Goal: Task Accomplishment & Management: Manage account settings

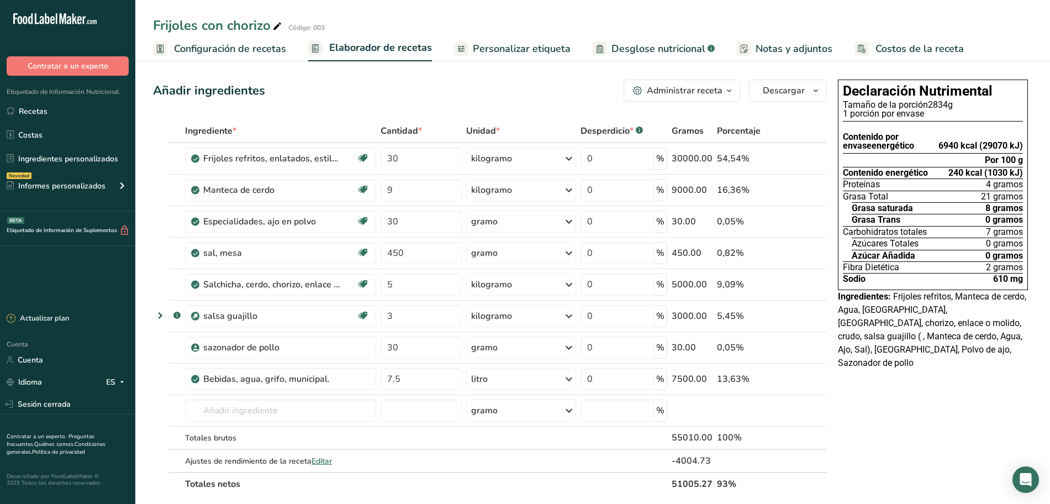
click at [212, 46] on font "Configuración de recetas" at bounding box center [230, 48] width 112 height 13
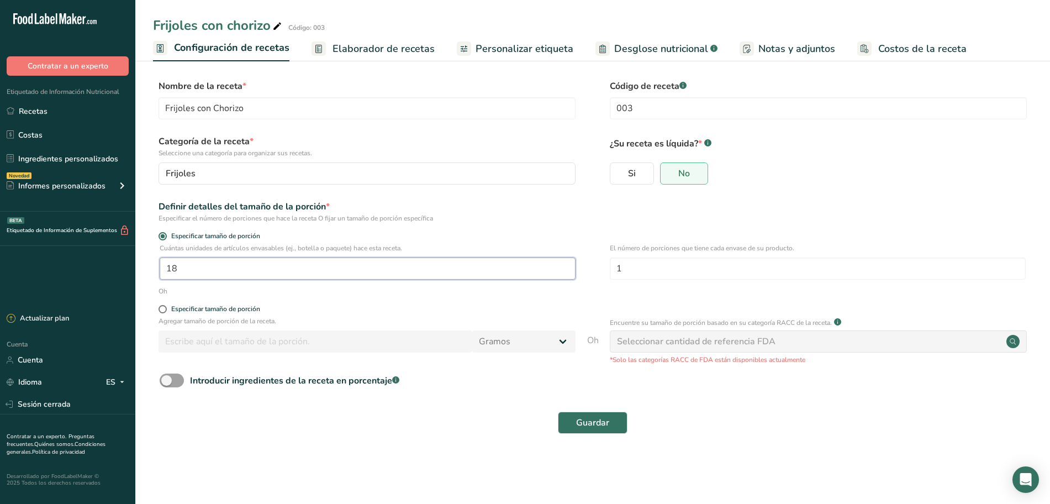
click at [238, 262] on input "18" at bounding box center [368, 268] width 416 height 22
type input "17"
click at [596, 427] on font "Guardar" at bounding box center [592, 422] width 33 height 12
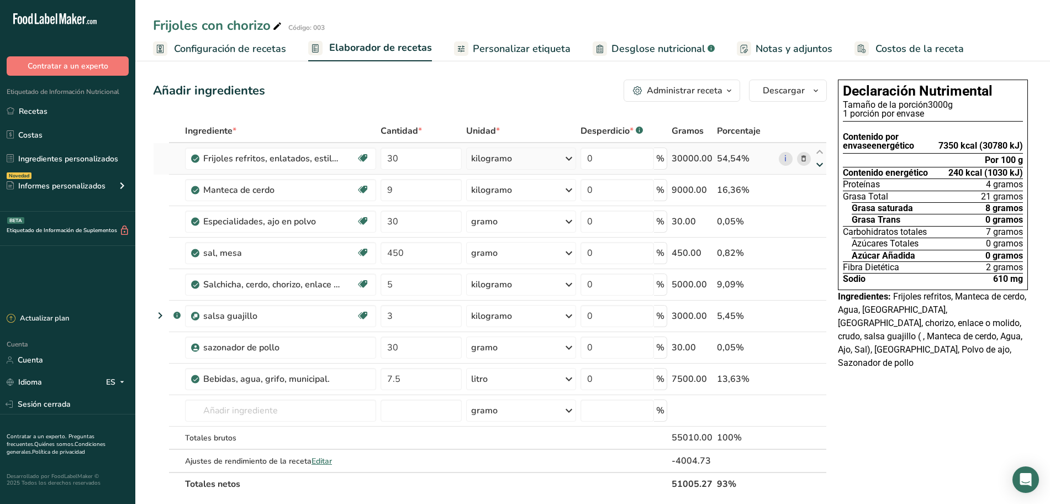
click at [824, 167] on icon at bounding box center [819, 165] width 13 height 8
type input "30"
type input "9"
click at [479, 51] on font "Personalizar etiqueta" at bounding box center [522, 48] width 98 height 13
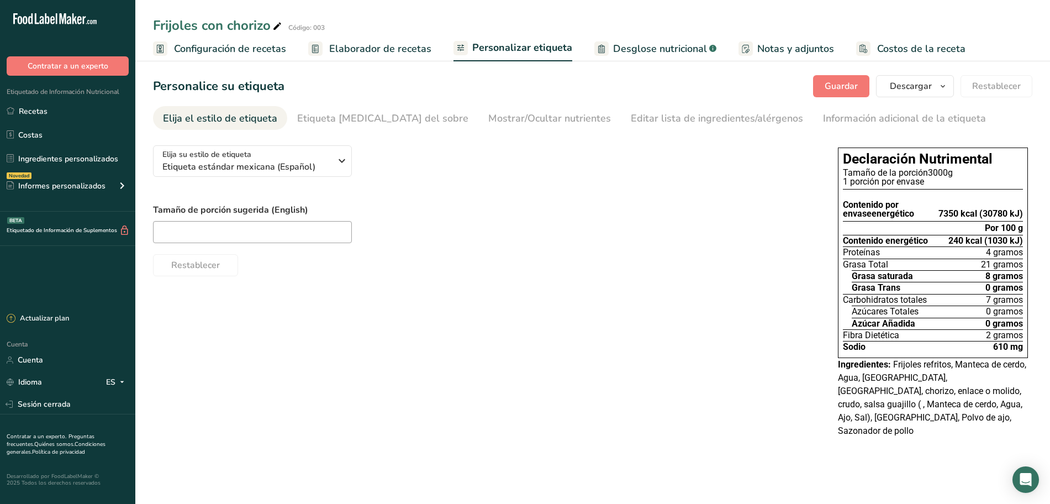
click at [379, 46] on font "Elaborador de recetas" at bounding box center [380, 48] width 102 height 13
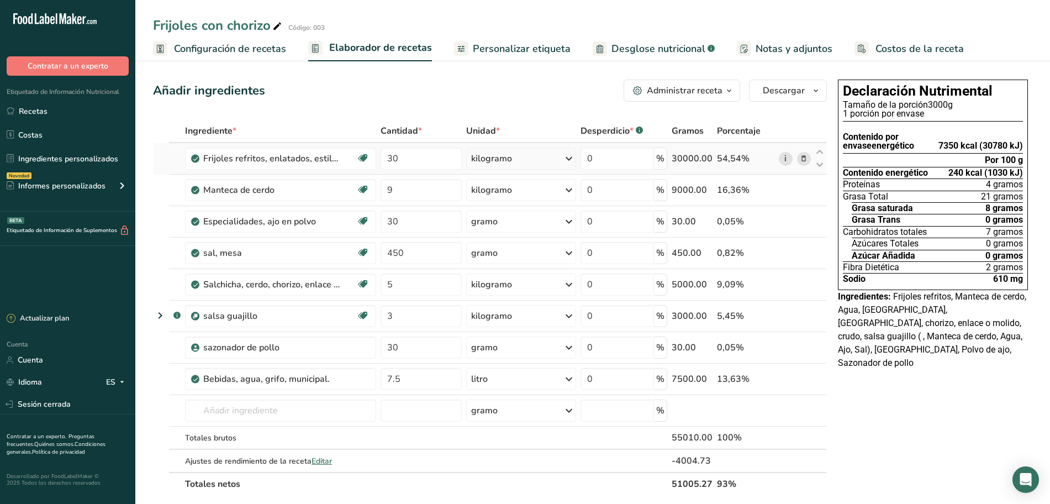
click at [787, 160] on link "i" at bounding box center [786, 159] width 14 height 14
drag, startPoint x: 648, startPoint y: 45, endPoint x: 614, endPoint y: 80, distance: 48.8
click at [648, 45] on font "Desglose nutricional" at bounding box center [658, 48] width 94 height 13
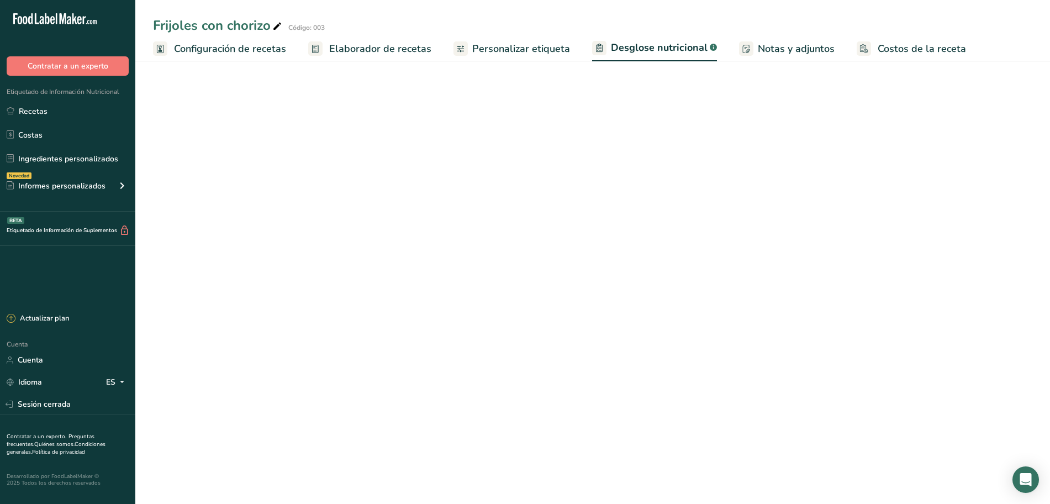
select select "Calories"
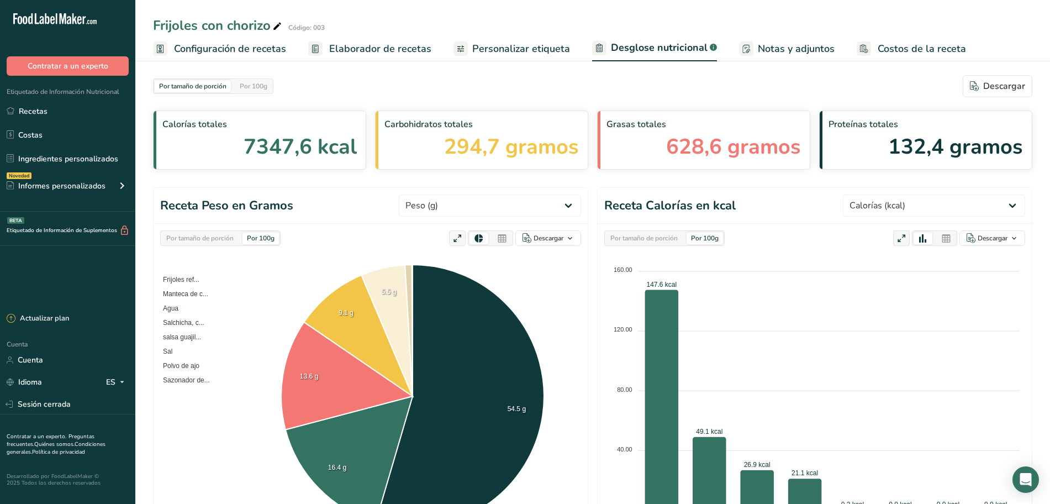
click at [238, 241] on div "Por tamaño de porción" at bounding box center [200, 238] width 76 height 12
click at [279, 242] on div "Por 100g" at bounding box center [260, 238] width 36 height 12
click at [353, 48] on font "Elaborador de recetas" at bounding box center [380, 48] width 102 height 13
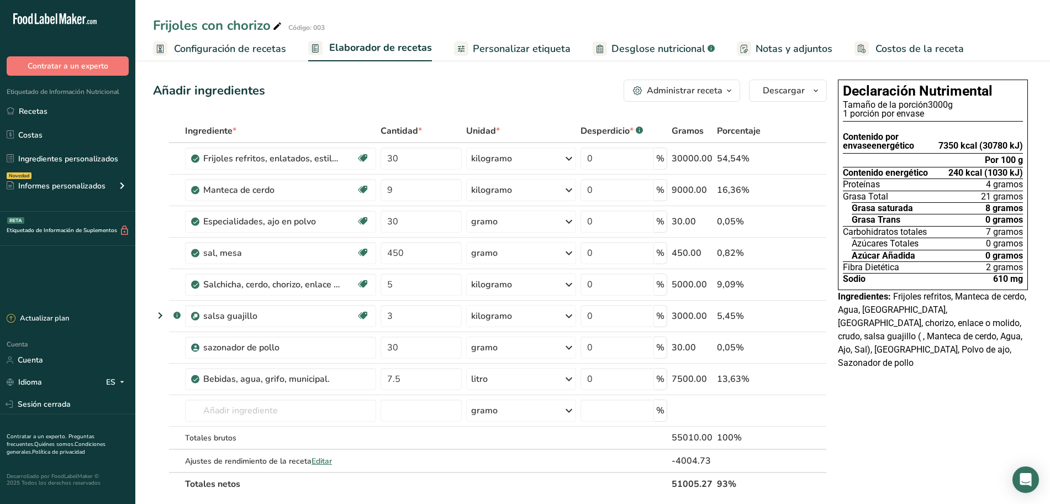
click at [733, 90] on icon "button" at bounding box center [729, 91] width 9 height 14
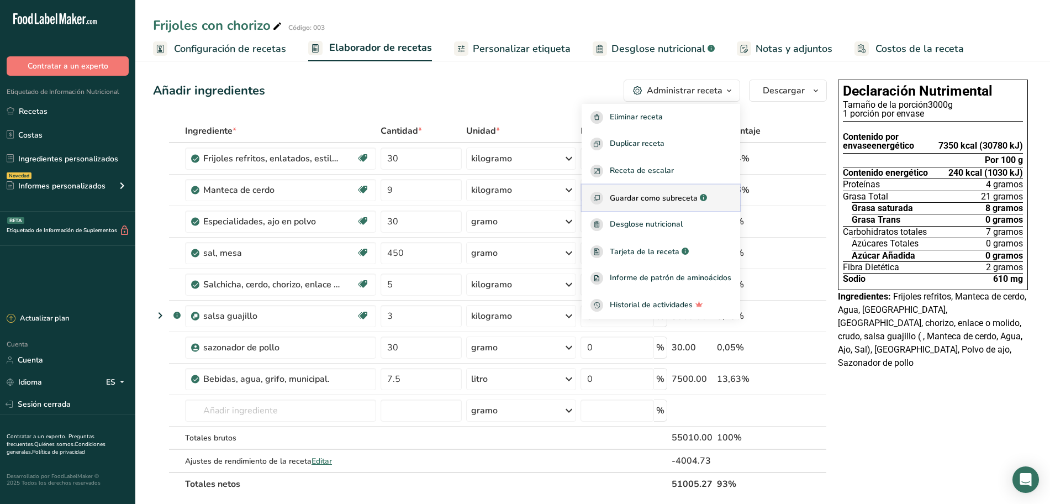
click at [685, 193] on font "Guardar como subreceta" at bounding box center [654, 198] width 88 height 10
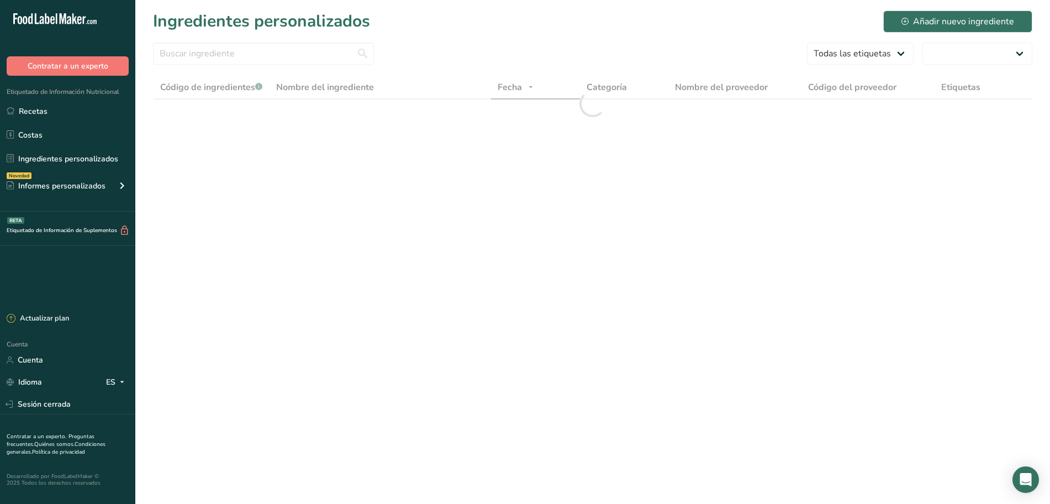
select select "30"
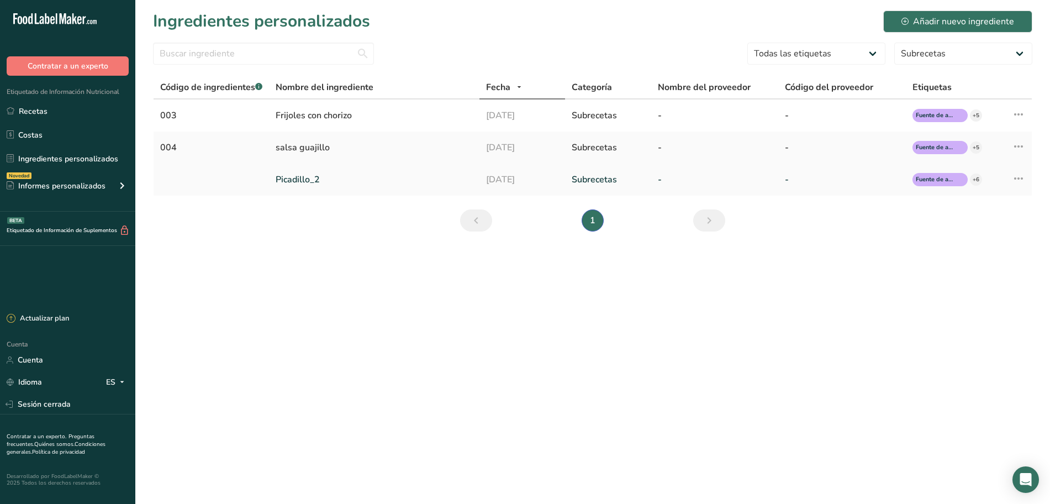
click at [309, 184] on font "Picadillo_2" at bounding box center [298, 179] width 44 height 12
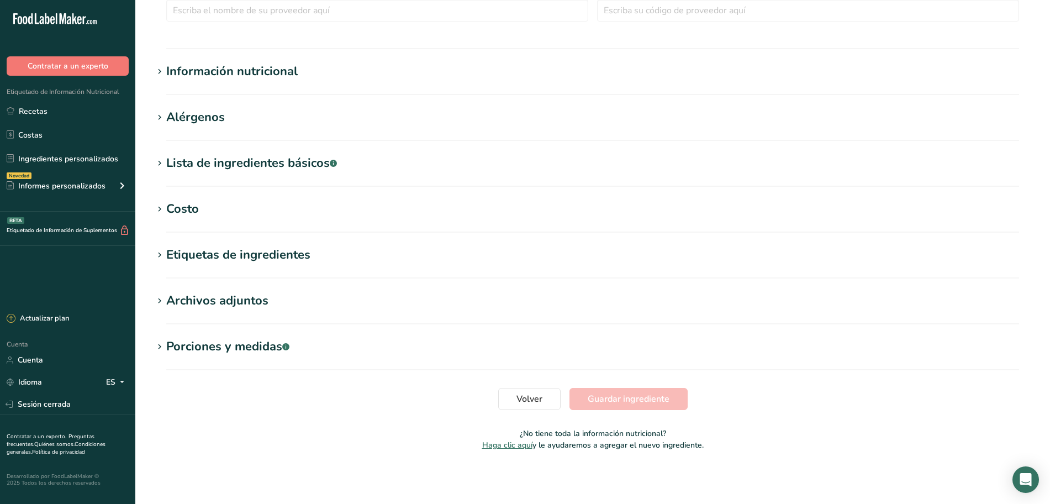
type input "Picadillo_2"
type input "100"
click at [357, 72] on h1 "Información nutricional" at bounding box center [592, 71] width 879 height 18
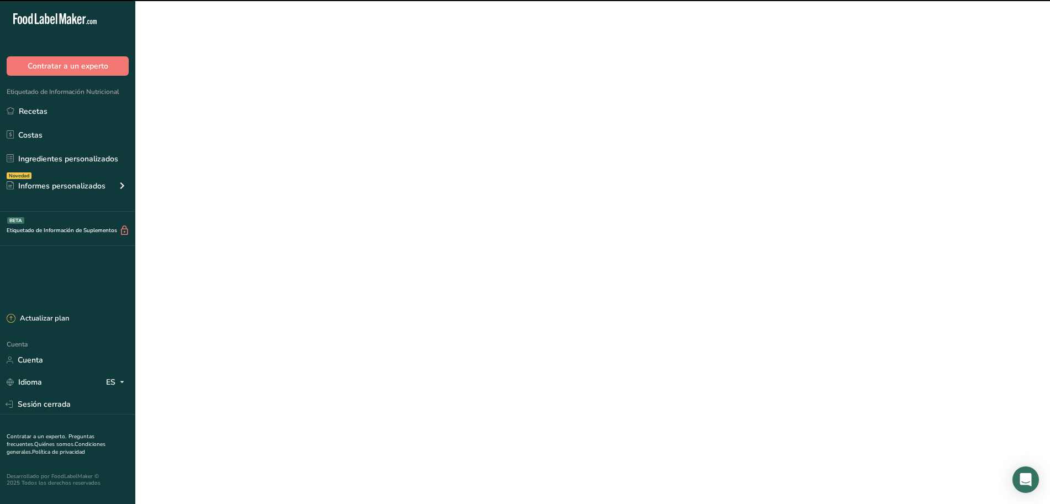
select select "30"
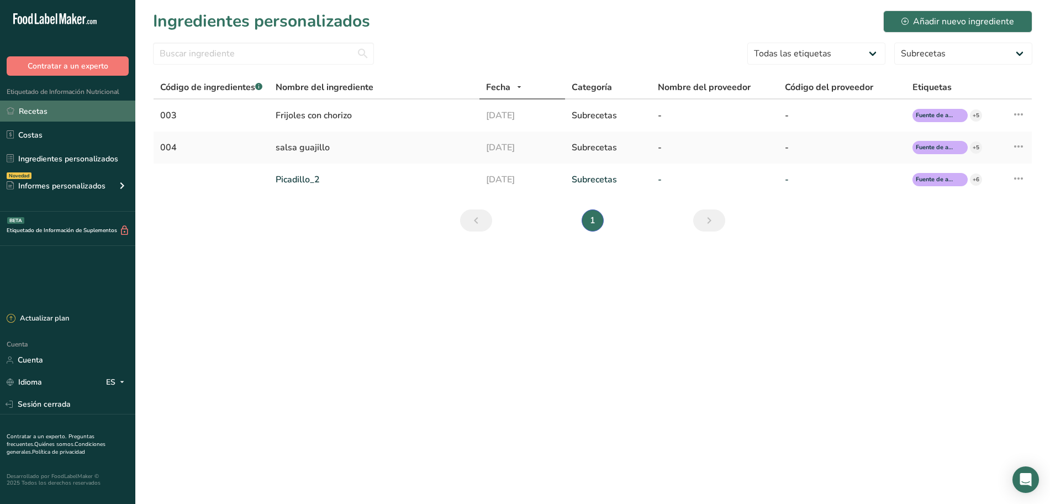
click at [44, 106] on font "Recetas" at bounding box center [33, 111] width 29 height 10
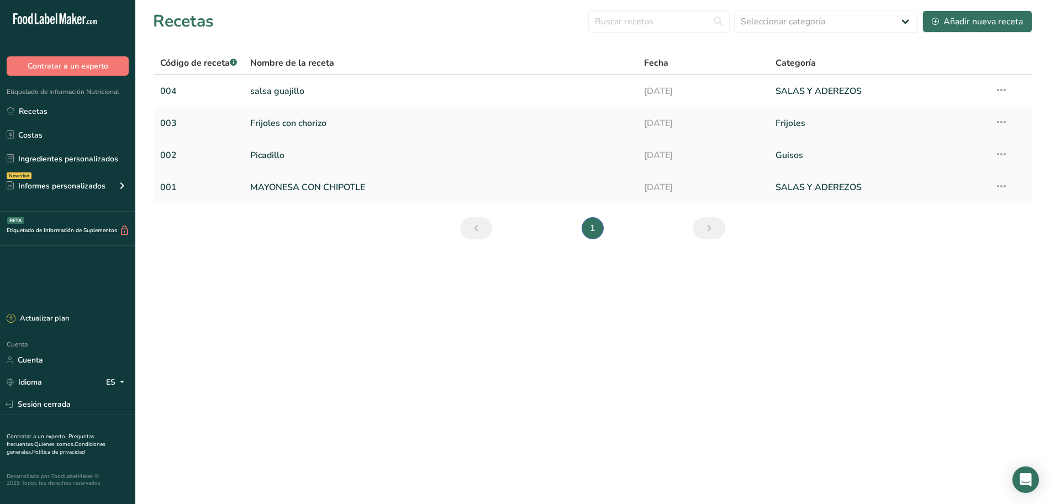
click at [303, 159] on link "Picadillo" at bounding box center [440, 155] width 381 height 23
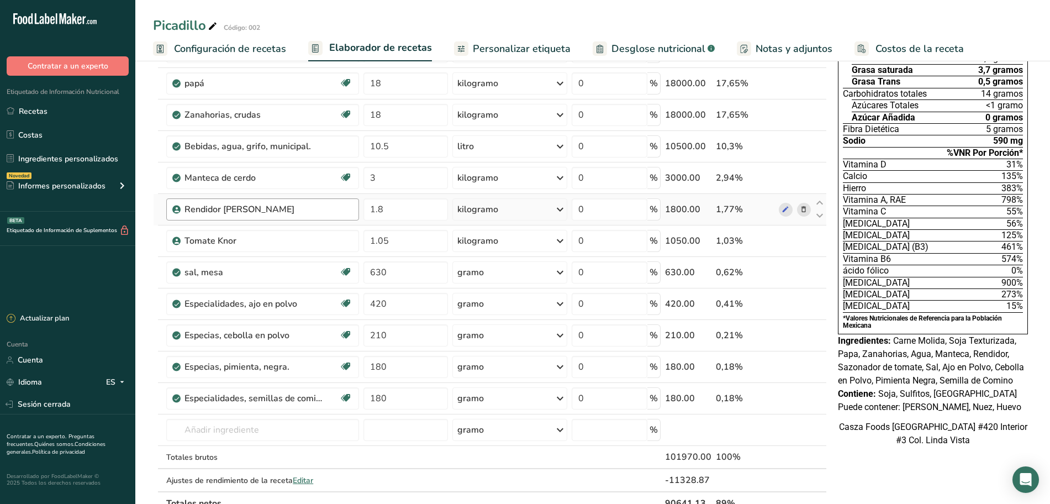
scroll to position [207, 0]
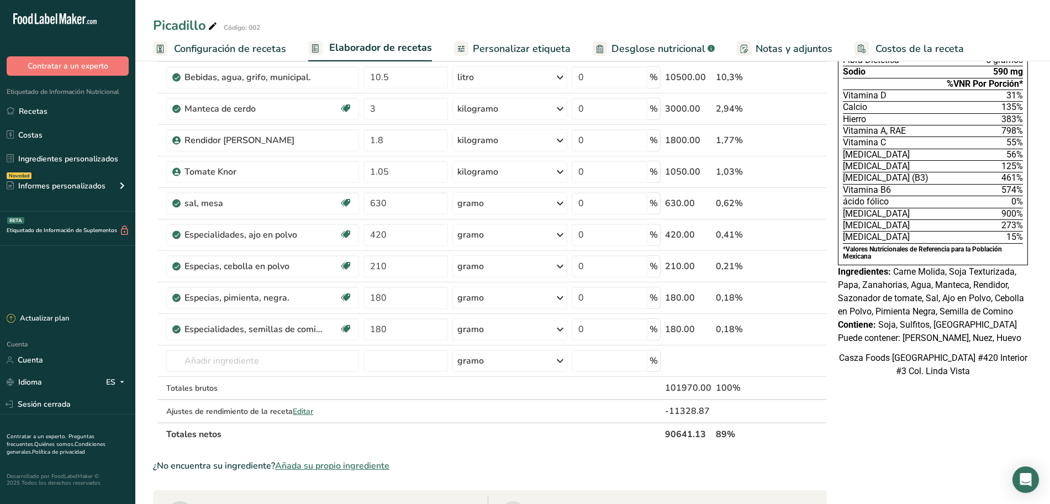
click at [527, 52] on font "Personalizar etiqueta" at bounding box center [522, 48] width 98 height 13
drag, startPoint x: 527, startPoint y: 52, endPoint x: 519, endPoint y: 54, distance: 7.8
click at [527, 52] on font "Personalizar etiqueta" at bounding box center [522, 48] width 98 height 13
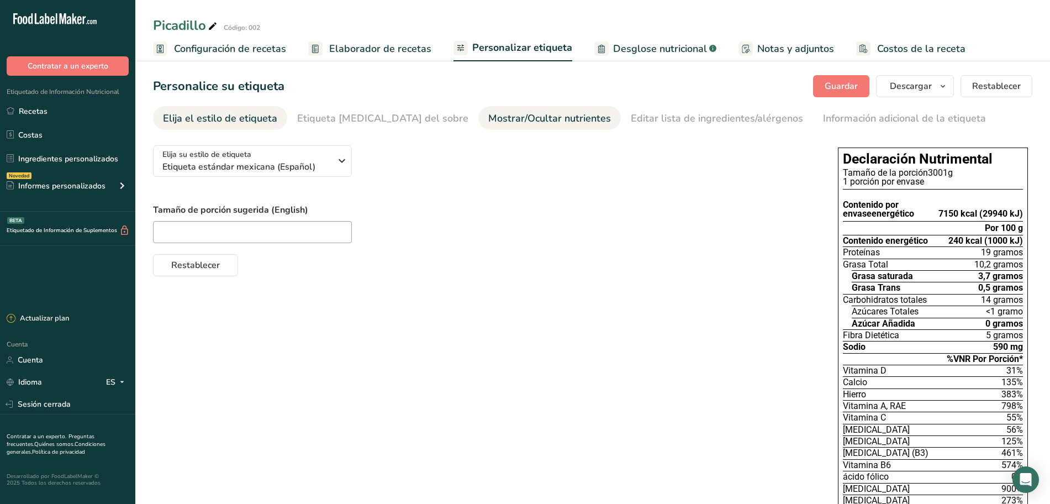
click at [510, 116] on font "Mostrar/Ocultar nutrientes" at bounding box center [549, 118] width 123 height 13
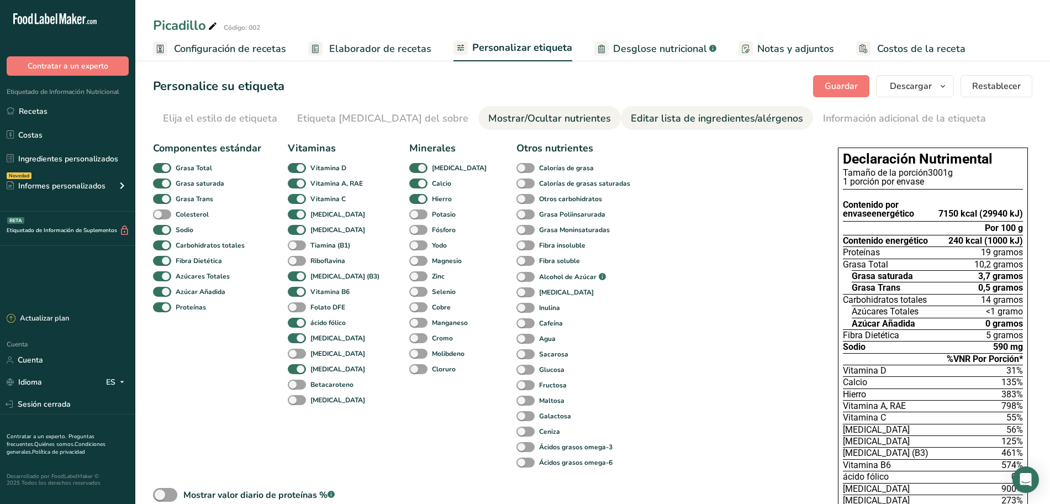
click at [631, 125] on div "Editar lista de ingredientes/alérgenos" at bounding box center [717, 118] width 172 height 15
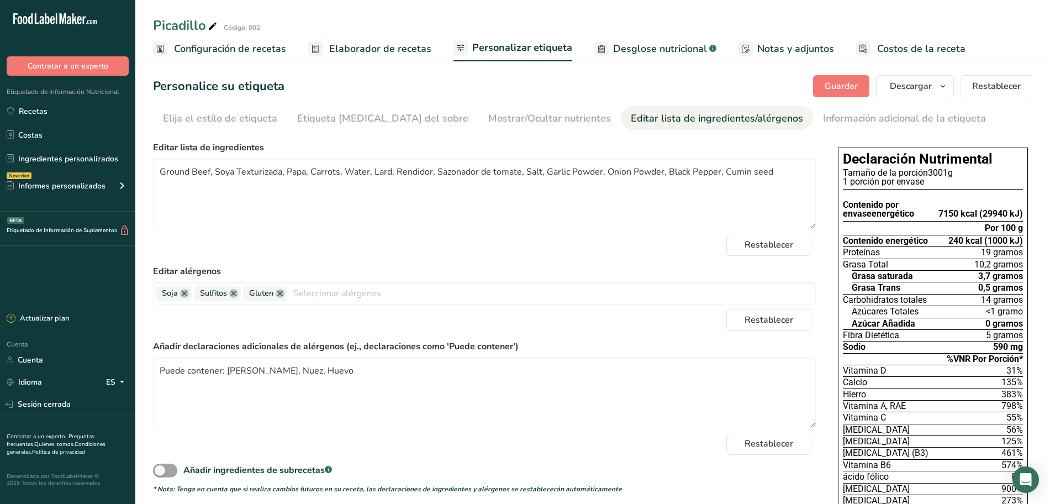
click at [652, 50] on font "Desglose nutricional" at bounding box center [660, 48] width 94 height 13
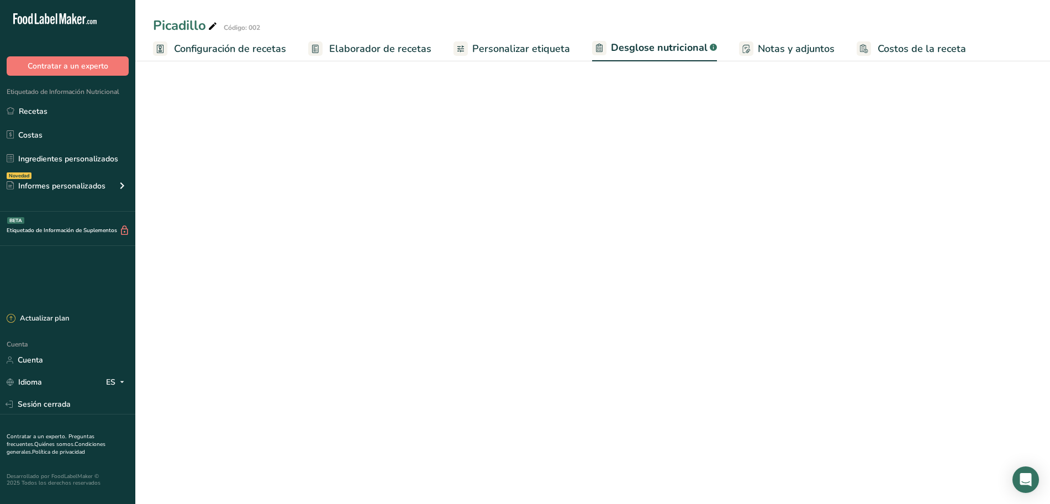
select select "Calories"
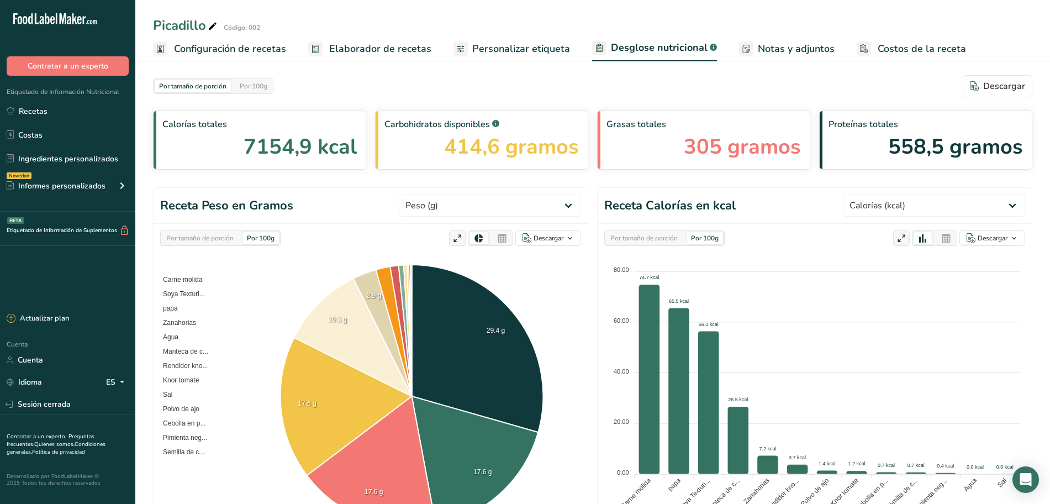
click at [240, 240] on div "Por tamaño de porción Por 100g" at bounding box center [220, 237] width 120 height 15
click at [236, 244] on div "Por tamaño de porción" at bounding box center [200, 238] width 76 height 12
click at [249, 243] on div "Por 100g" at bounding box center [260, 238] width 36 height 12
click at [217, 47] on font "Configuración de recetas" at bounding box center [230, 48] width 112 height 13
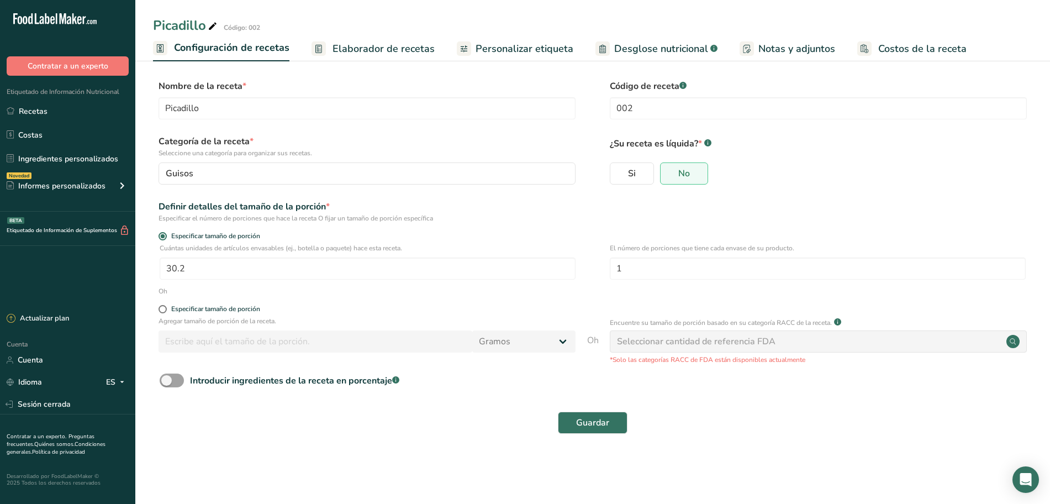
click at [341, 46] on font "Elaborador de recetas" at bounding box center [383, 48] width 102 height 13
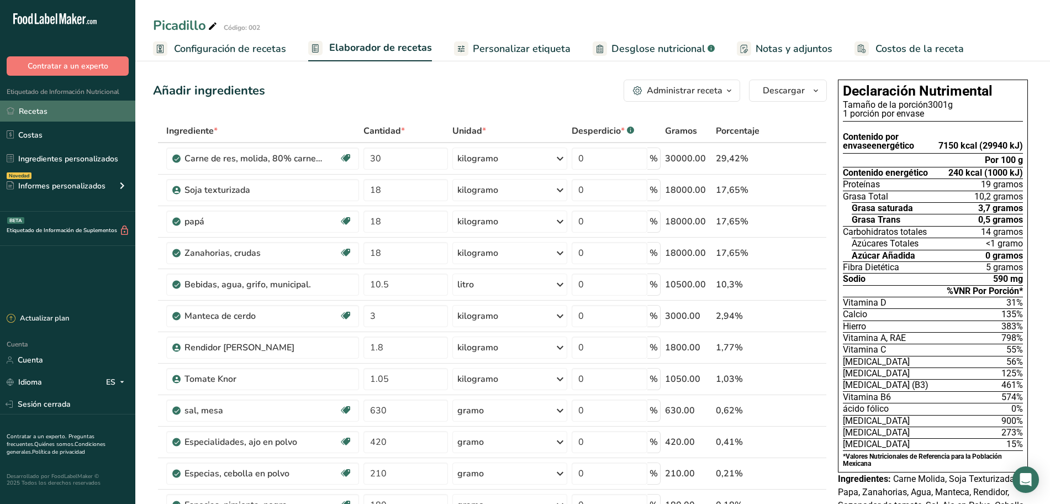
click at [22, 109] on font "Recetas" at bounding box center [33, 111] width 29 height 10
drag, startPoint x: 22, startPoint y: 109, endPoint x: 78, endPoint y: 98, distance: 56.9
click at [22, 109] on font "Recetas" at bounding box center [33, 111] width 29 height 10
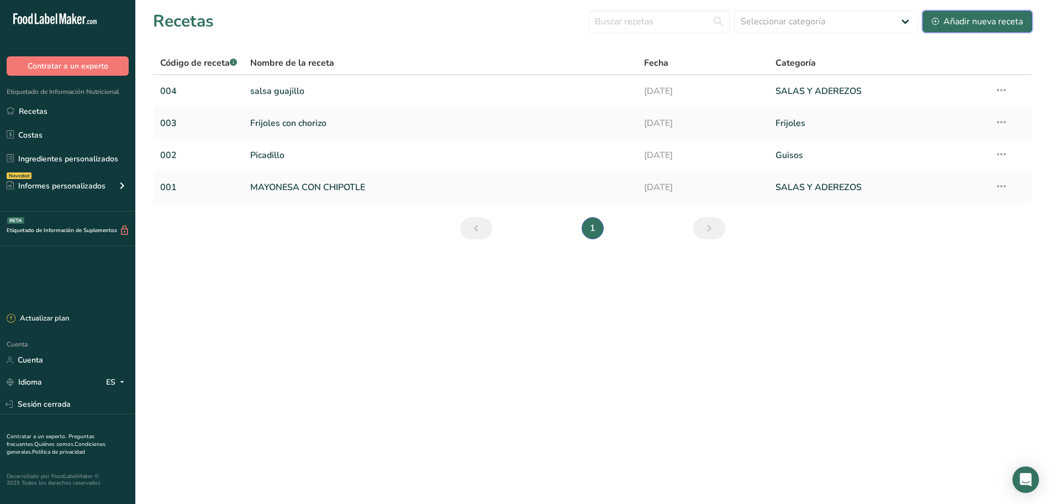
click at [966, 23] on font "Añadir nueva receta" at bounding box center [983, 21] width 80 height 12
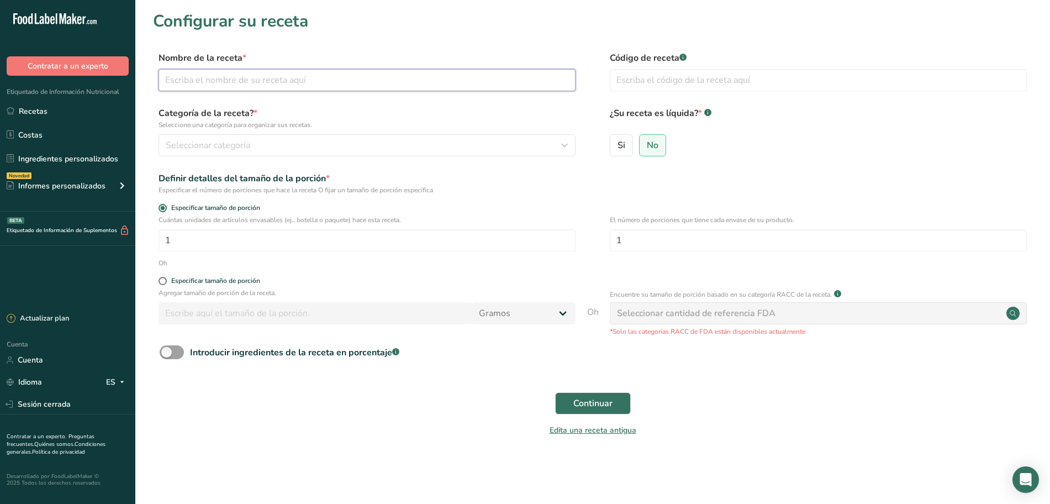
click at [311, 75] on input "text" at bounding box center [367, 80] width 417 height 22
type input "Burrito de picadillo"
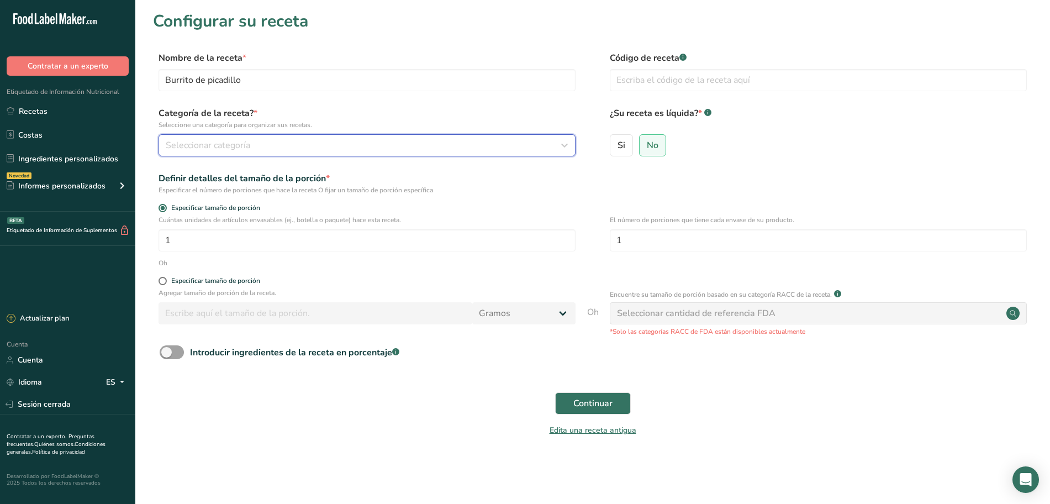
click at [417, 153] on button "Seleccionar categoría" at bounding box center [367, 145] width 417 height 22
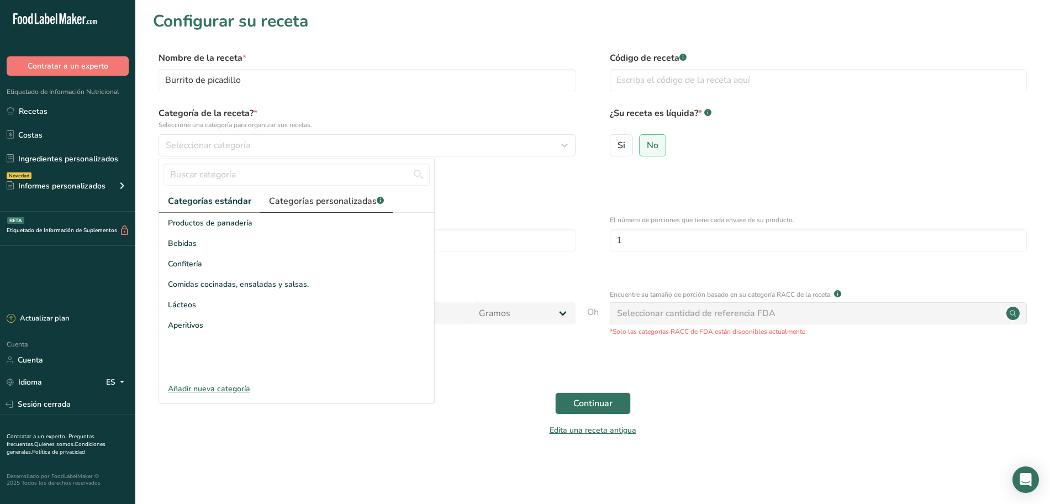
click at [315, 197] on font "Categorías personalizadas" at bounding box center [323, 201] width 108 height 12
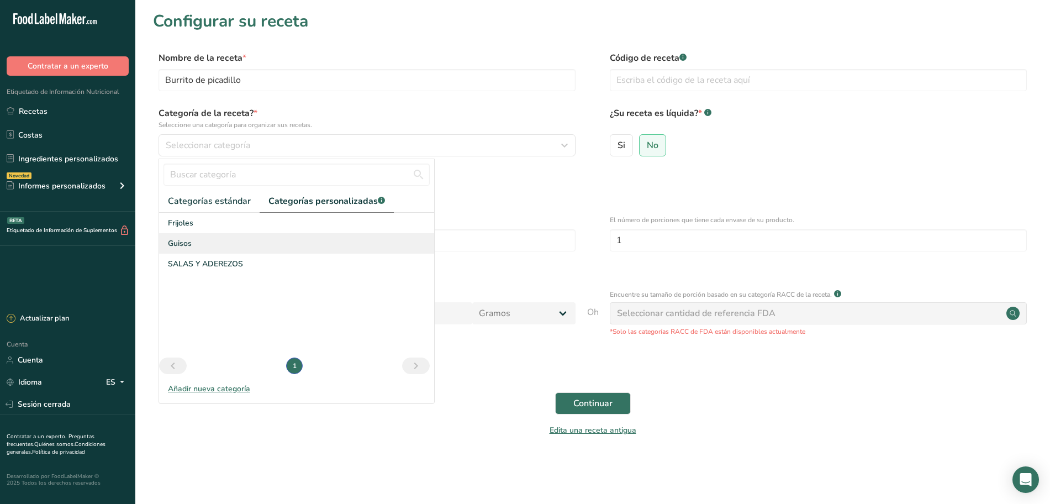
click at [212, 245] on div "Guisos" at bounding box center [296, 243] width 275 height 20
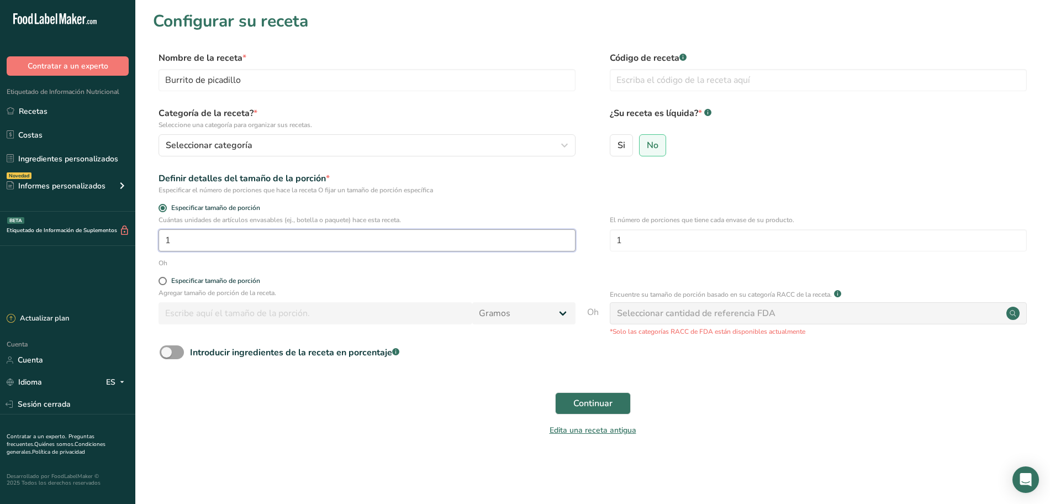
click at [412, 247] on input "1" at bounding box center [367, 240] width 417 height 22
click at [370, 237] on input "1" at bounding box center [367, 240] width 417 height 22
click at [657, 245] on input "1" at bounding box center [818, 240] width 417 height 22
click at [605, 278] on div "Especificar tamaño de porción" at bounding box center [592, 282] width 879 height 11
click at [599, 403] on font "Continuar" at bounding box center [592, 403] width 39 height 12
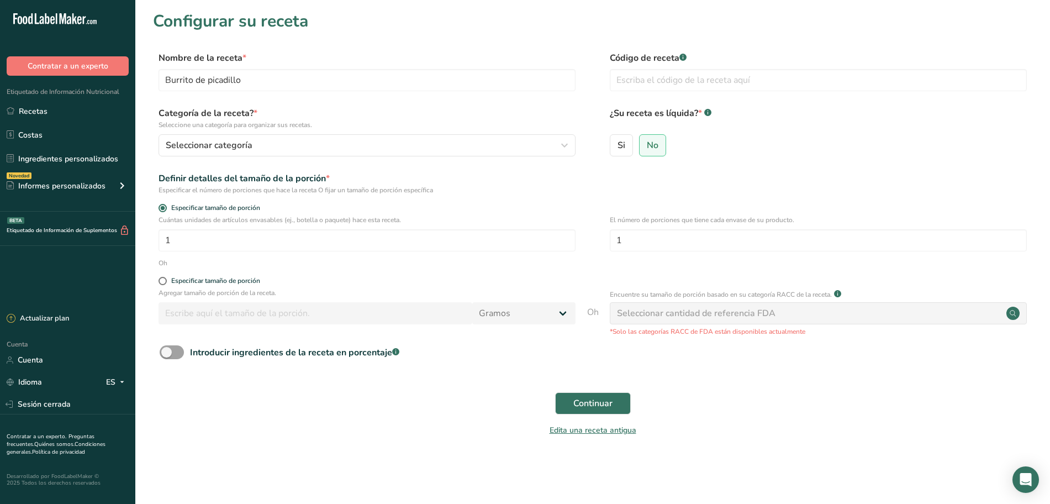
click at [599, 403] on div "Continuar" at bounding box center [592, 402] width 879 height 35
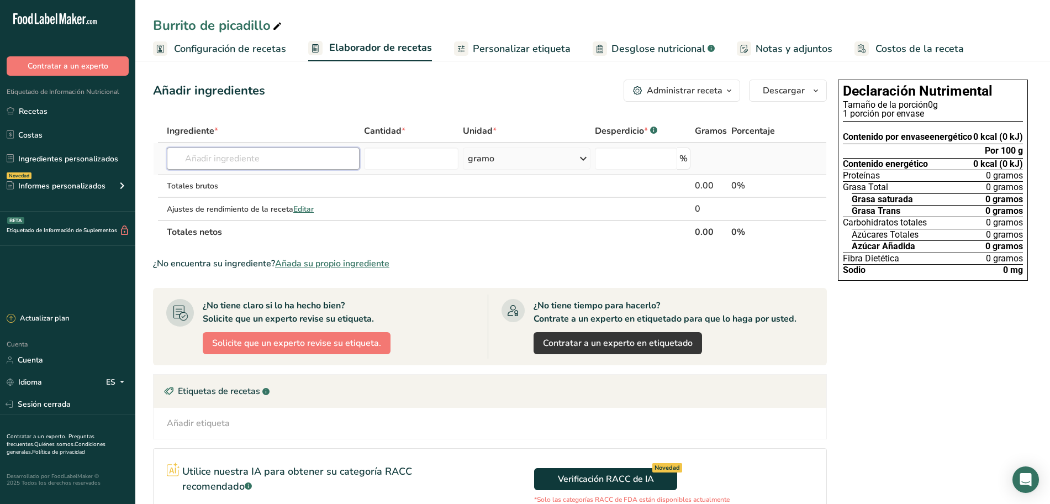
click at [239, 157] on input "text" at bounding box center [263, 158] width 193 height 22
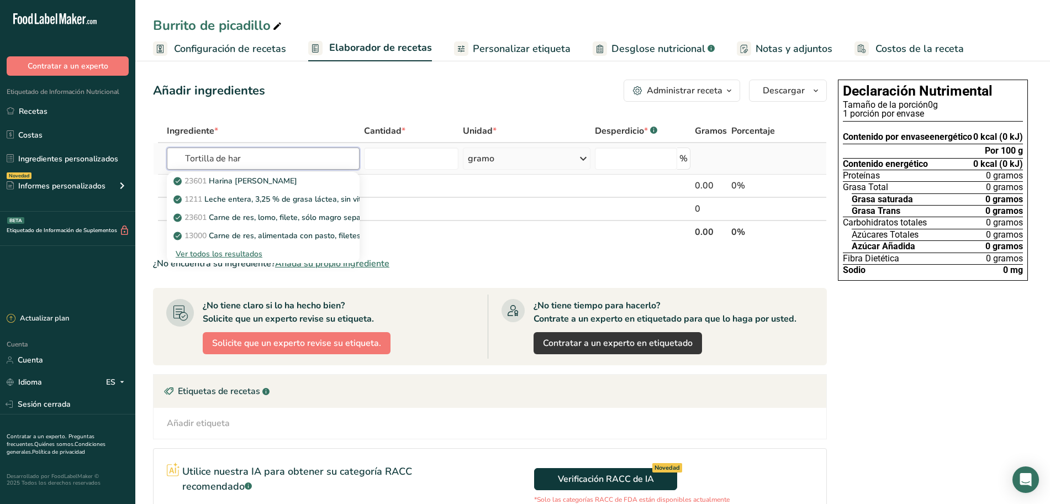
type input "Tortilla de har"
click at [230, 253] on font "Ver todos los resultados" at bounding box center [219, 254] width 87 height 10
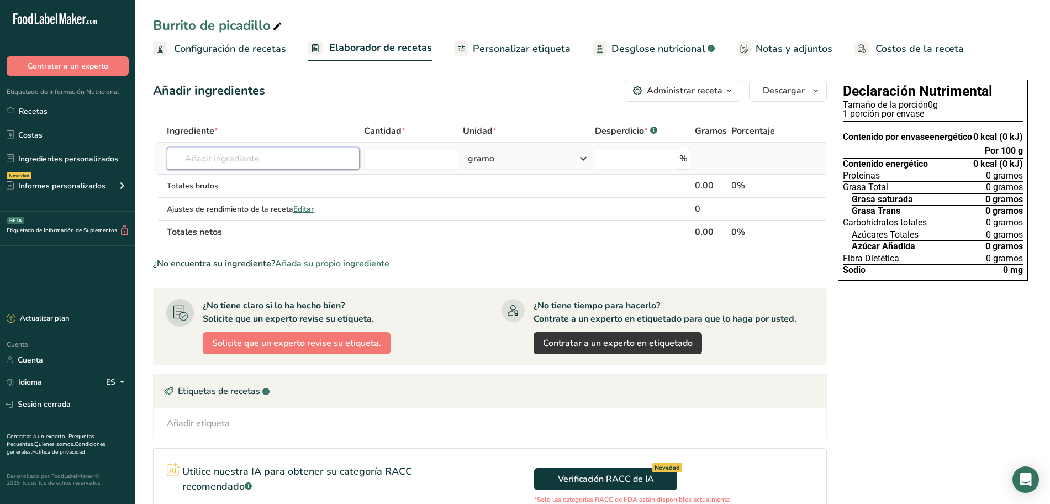
click at [244, 162] on input "text" at bounding box center [263, 158] width 193 height 22
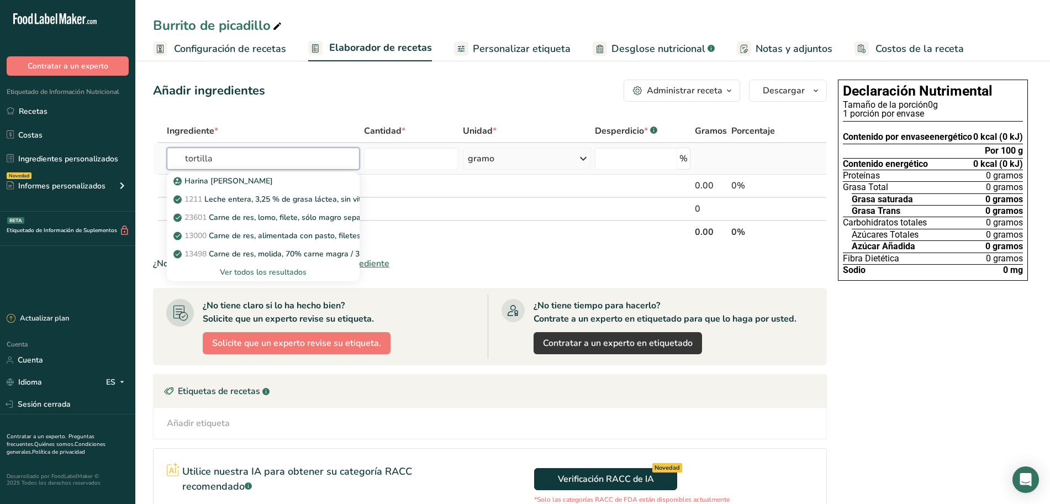
type input "tortilla"
click at [261, 272] on font "Ver todos los resultados" at bounding box center [263, 272] width 87 height 10
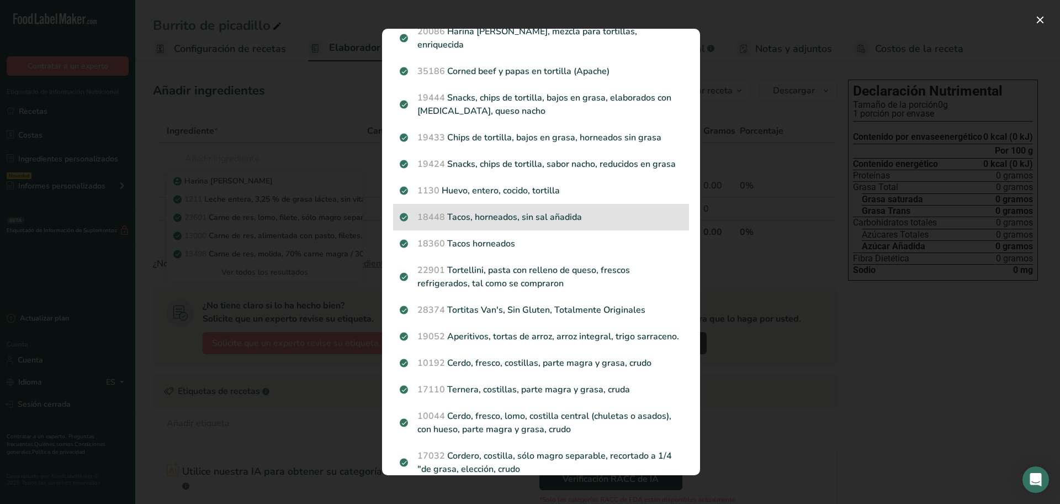
scroll to position [828, 0]
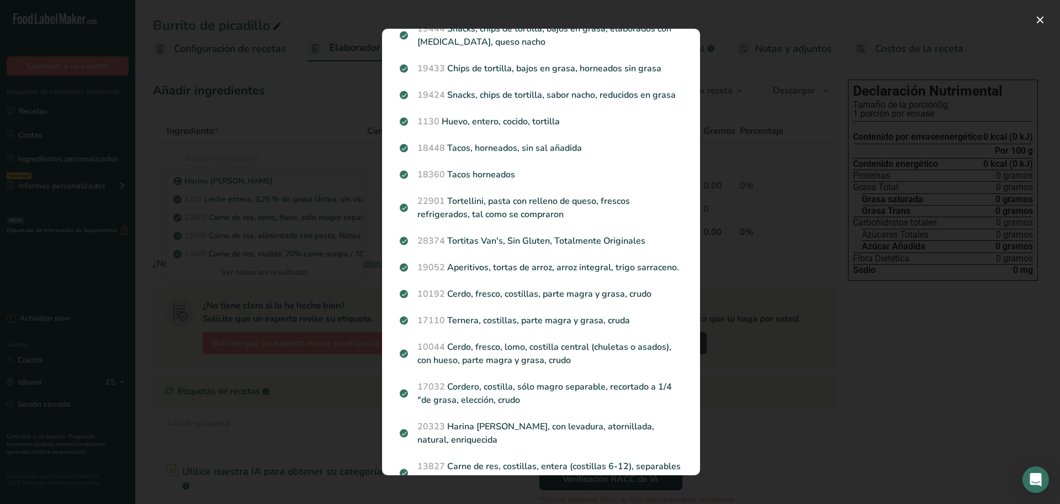
click at [124, 277] on div "Resultados de búsqueda modal" at bounding box center [530, 252] width 1060 height 504
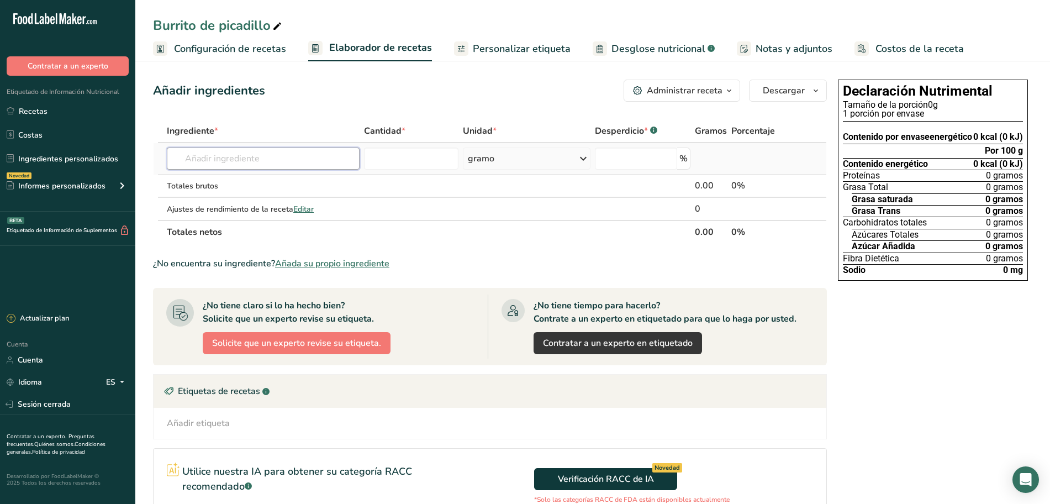
click at [220, 150] on input "text" at bounding box center [263, 158] width 193 height 22
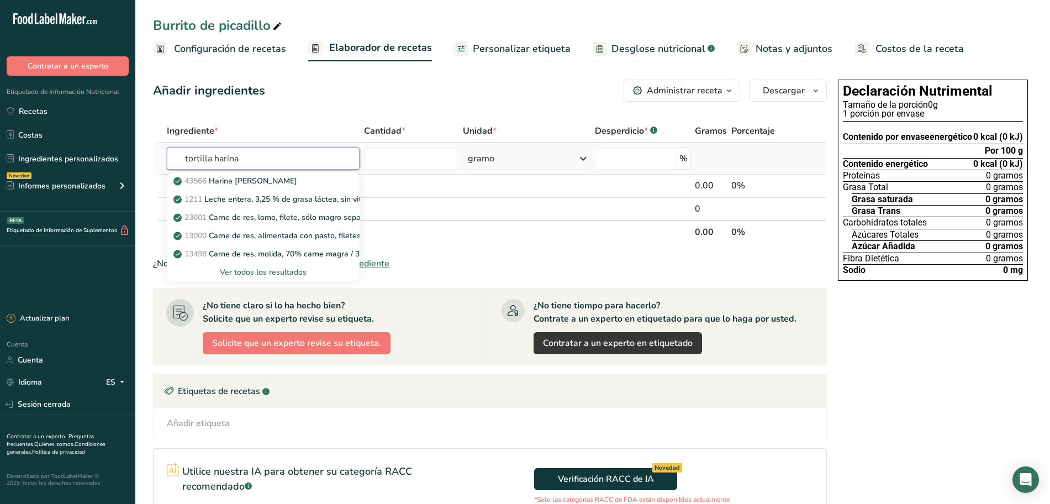
type input "tortilla harina"
click at [262, 266] on div "Ver todos los resultados" at bounding box center [263, 272] width 175 height 12
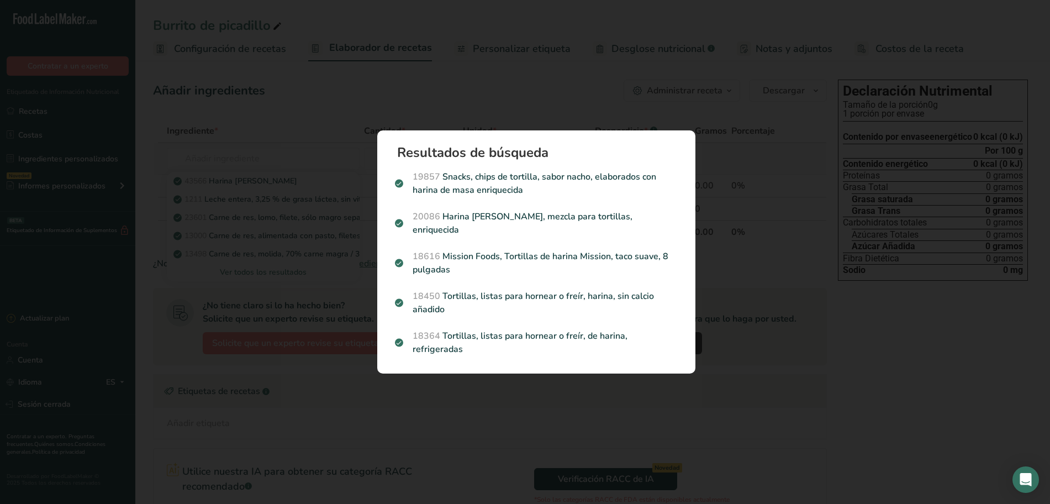
scroll to position [0, 0]
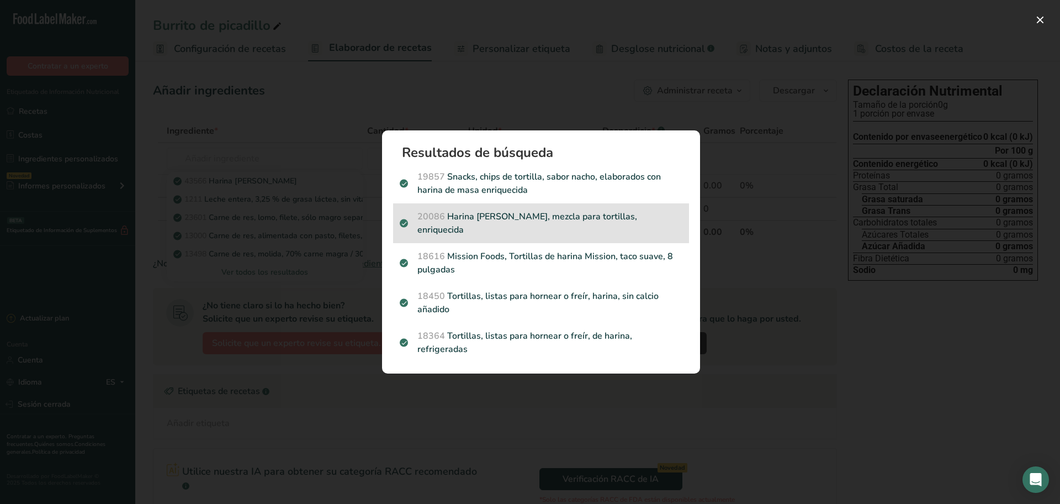
click at [598, 223] on font "Harina de trigo, blanca, mezcla para tortillas, enriquecida" at bounding box center [528, 222] width 220 height 25
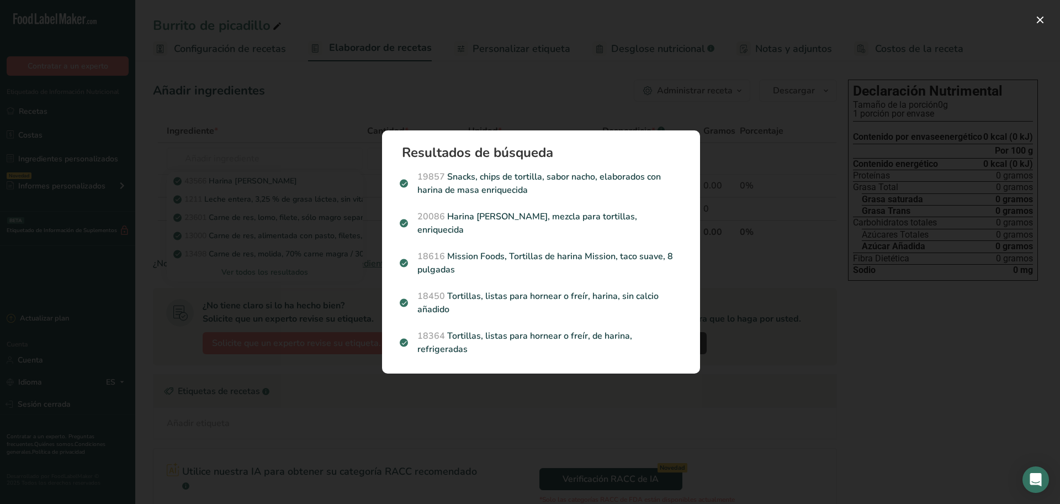
click at [598, 223] on div "Resultados de búsqueda modal" at bounding box center [530, 252] width 1060 height 504
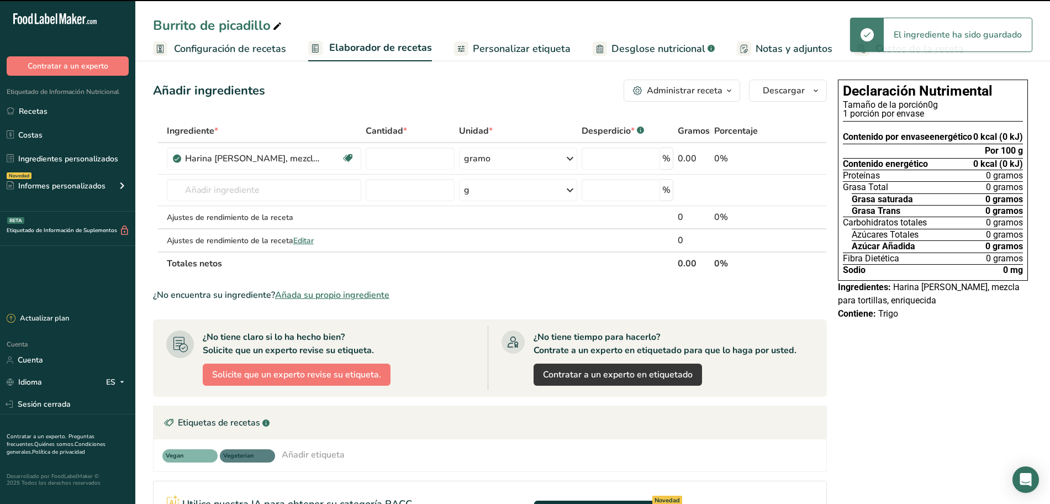
type input "0"
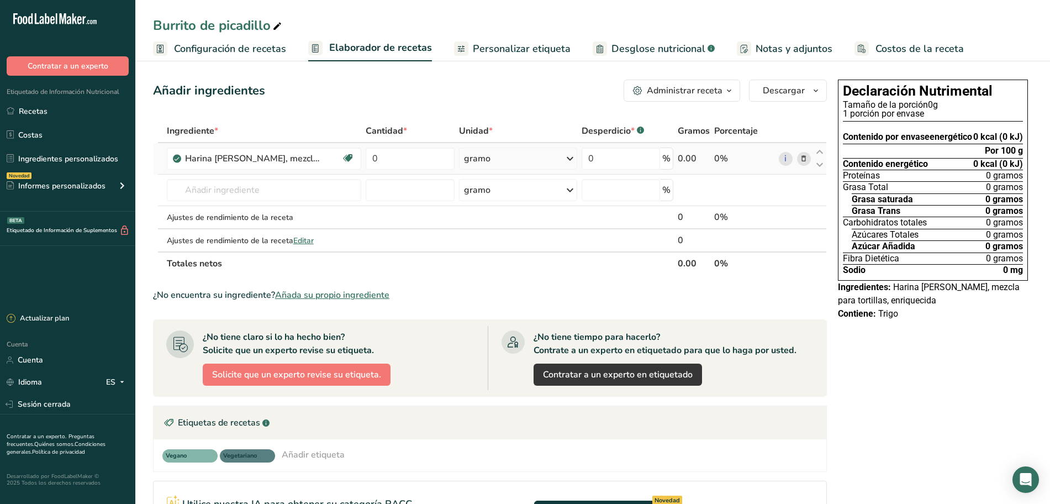
click at [803, 163] on icon at bounding box center [804, 159] width 8 height 12
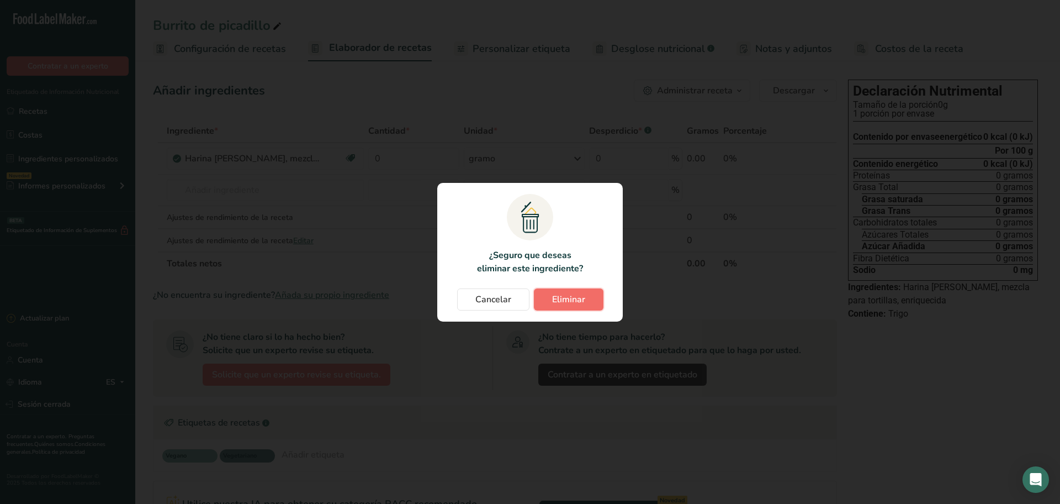
click at [569, 297] on font "Eliminar" at bounding box center [568, 299] width 33 height 12
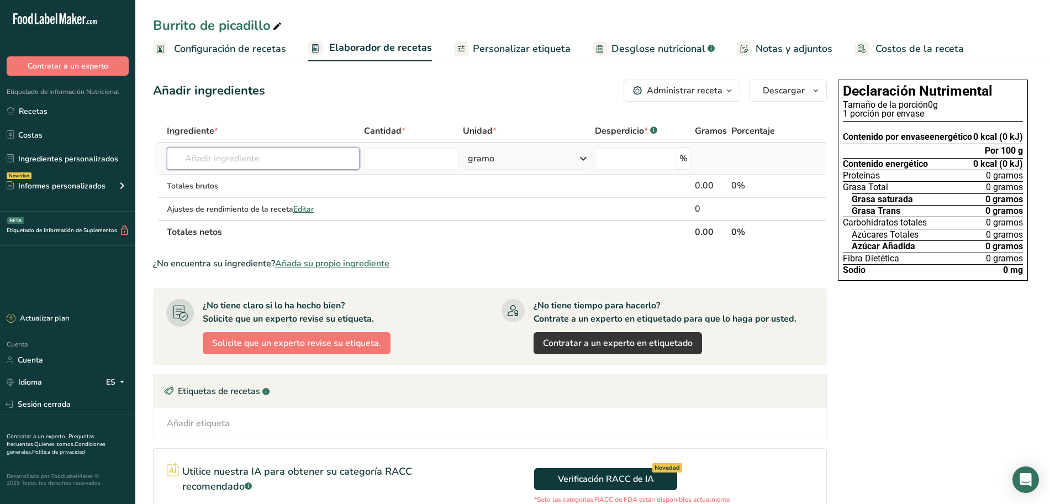
click at [277, 156] on input "text" at bounding box center [263, 158] width 193 height 22
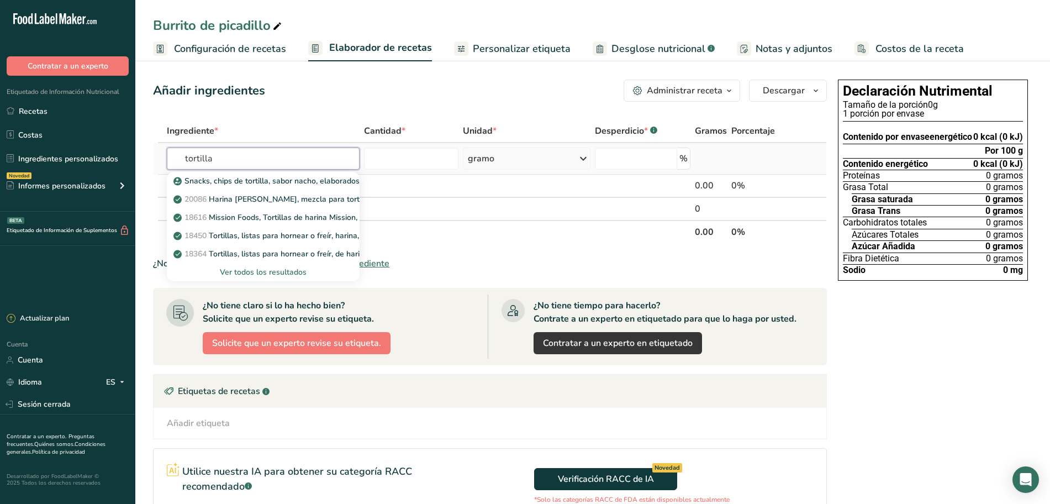
type input "tortilla"
click at [268, 270] on font "Ver todos los resultados" at bounding box center [263, 272] width 87 height 10
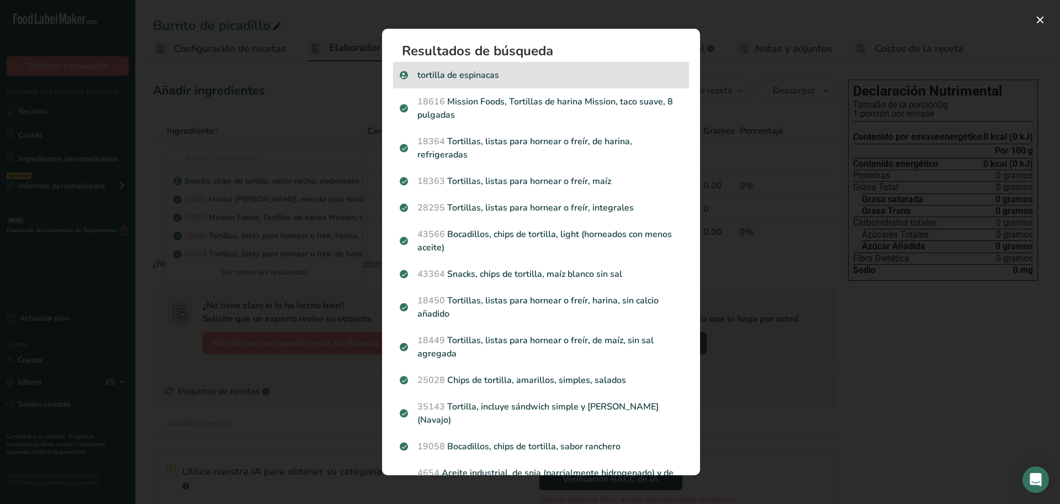
click at [552, 82] on div "tortilla de espinacas" at bounding box center [541, 75] width 296 height 27
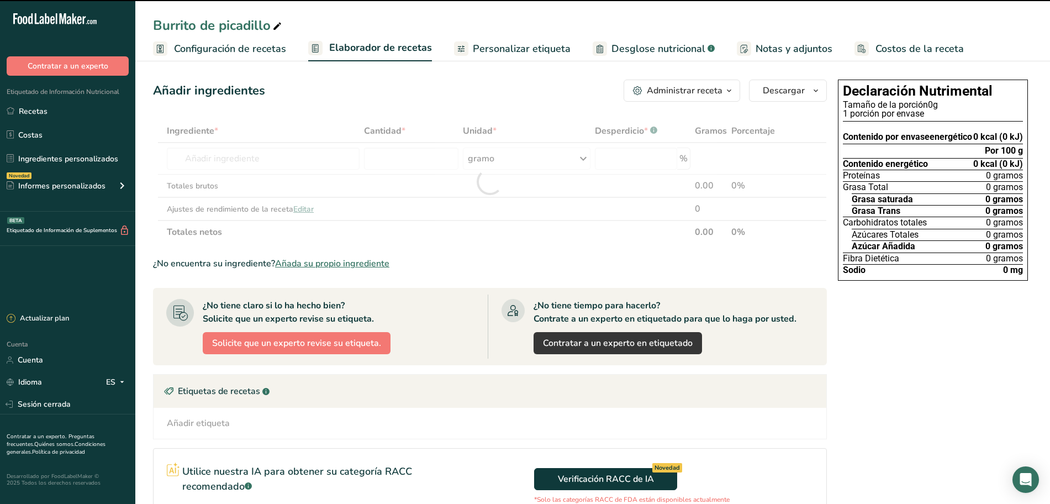
type input "0"
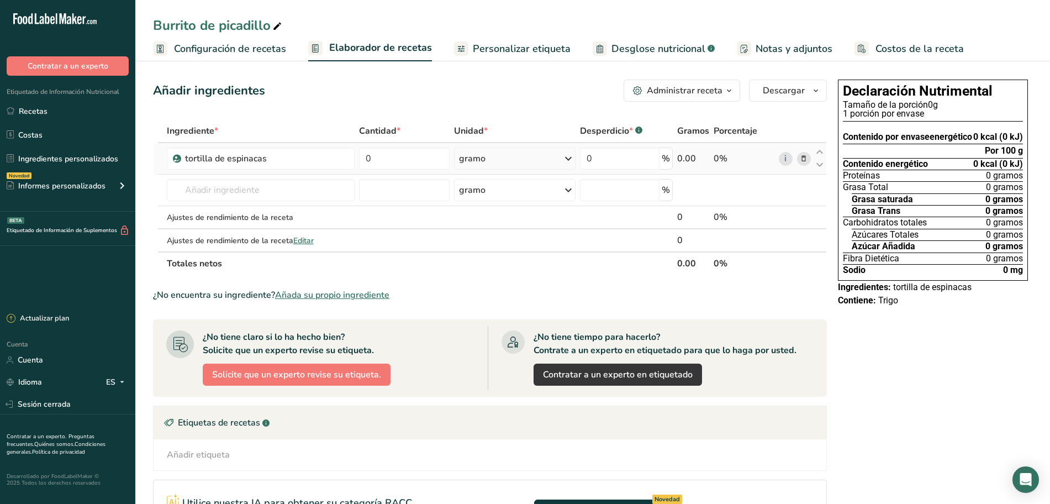
click at [804, 159] on icon at bounding box center [804, 159] width 8 height 12
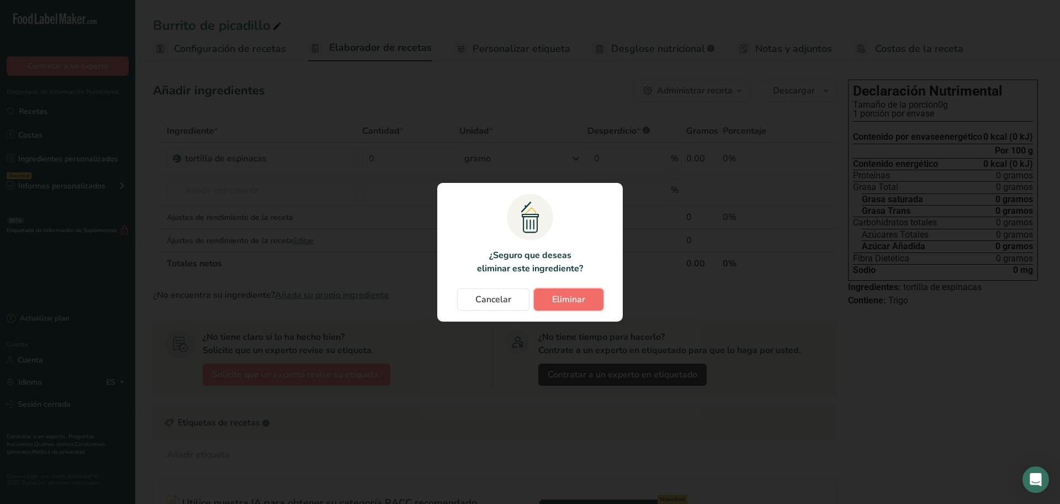
click at [591, 299] on button "Eliminar" at bounding box center [569, 299] width 70 height 22
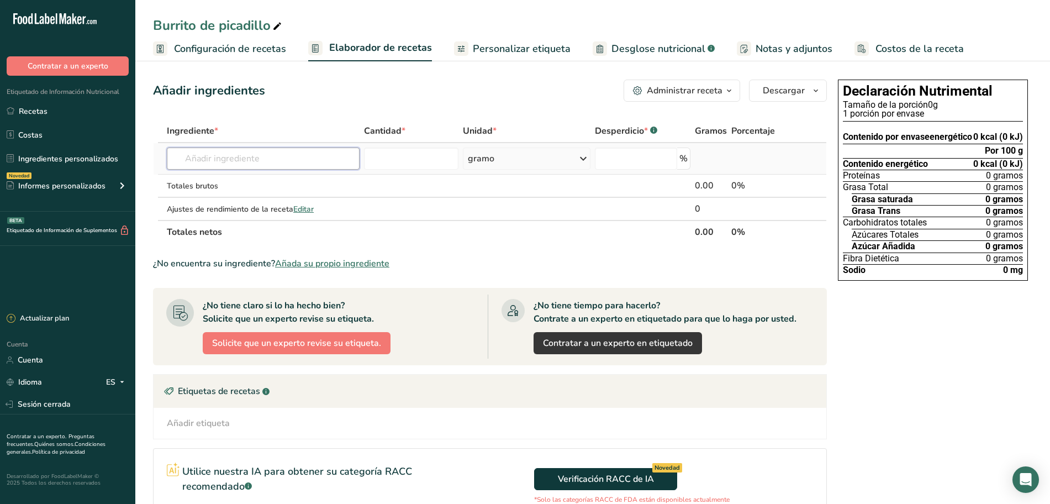
click at [235, 161] on input "text" at bounding box center [263, 158] width 193 height 22
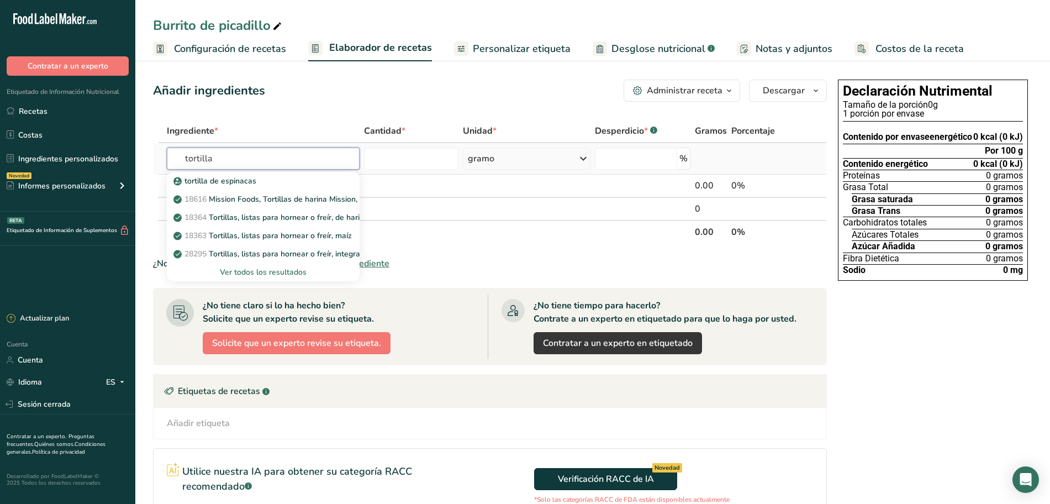
type input "tortilla"
click at [277, 272] on font "Ver todos los resultados" at bounding box center [263, 272] width 87 height 10
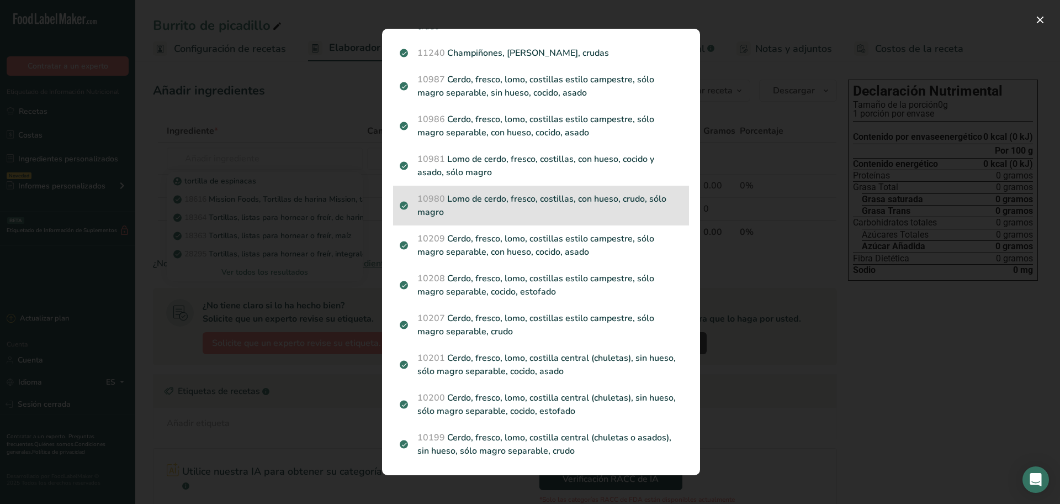
scroll to position [1361, 0]
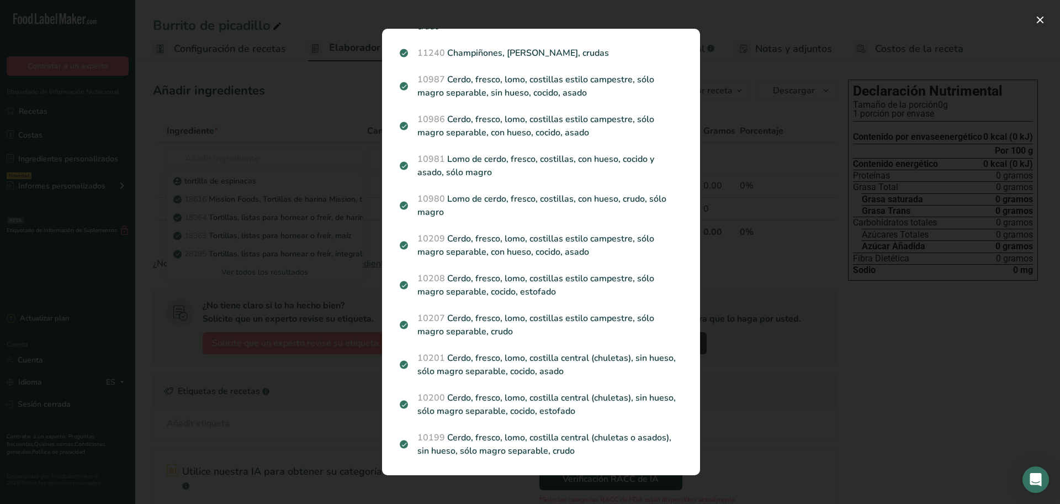
click at [235, 122] on div "Resultados de búsqueda modal" at bounding box center [530, 252] width 1060 height 504
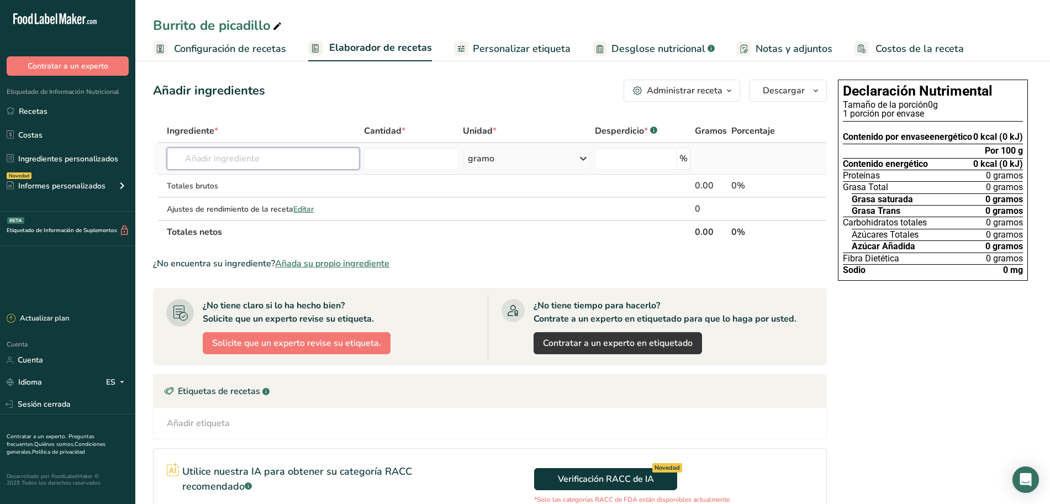
click at [251, 161] on input "text" at bounding box center [263, 158] width 193 height 22
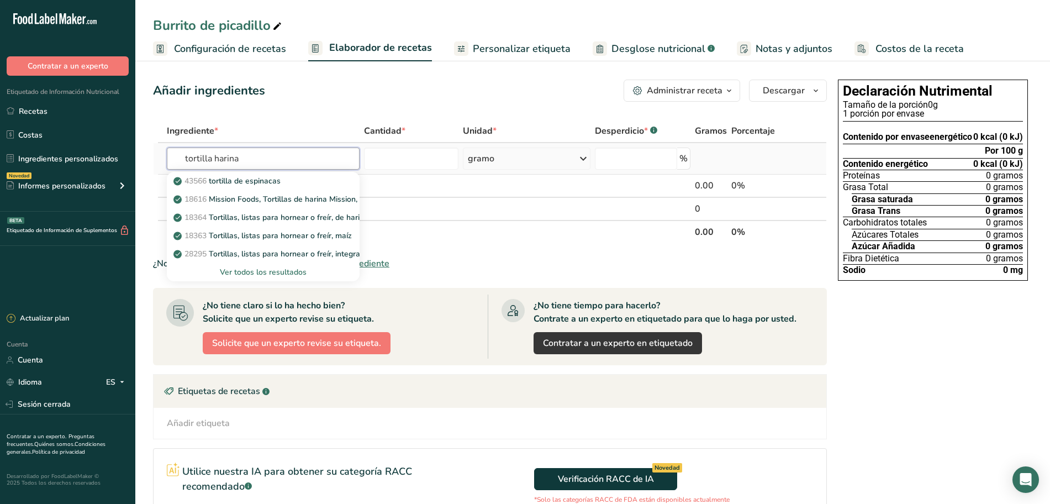
type input "tortilla harina"
click at [260, 276] on font "Ver todos los resultados" at bounding box center [263, 272] width 87 height 10
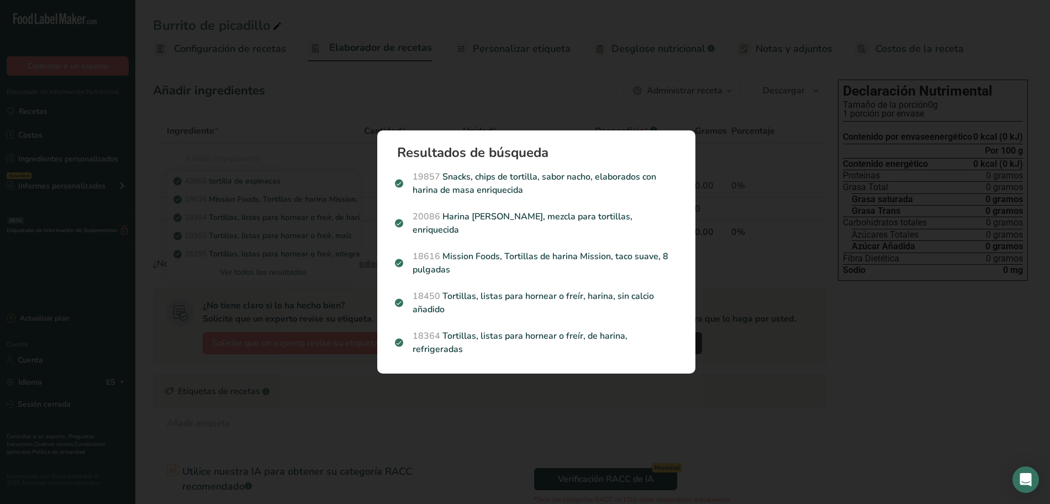
scroll to position [0, 0]
click at [720, 358] on div "Resultados de búsqueda modal" at bounding box center [530, 252] width 1060 height 504
drag, startPoint x: 720, startPoint y: 358, endPoint x: 717, endPoint y: 346, distance: 12.3
click at [720, 358] on div "Resultados de búsqueda modal" at bounding box center [530, 252] width 1060 height 504
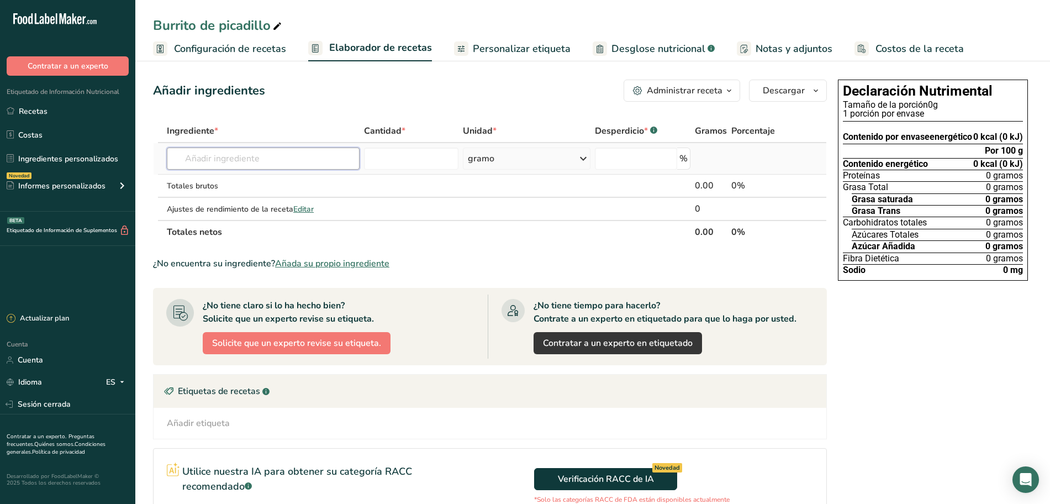
click at [210, 156] on input "text" at bounding box center [263, 158] width 193 height 22
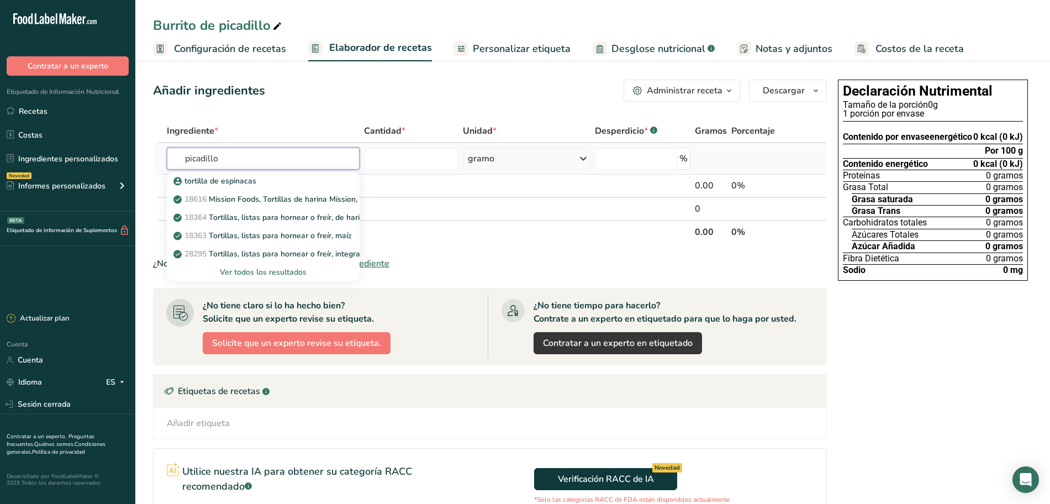
type input "picadillo"
click at [266, 269] on font "Ver todos los resultados" at bounding box center [263, 272] width 87 height 10
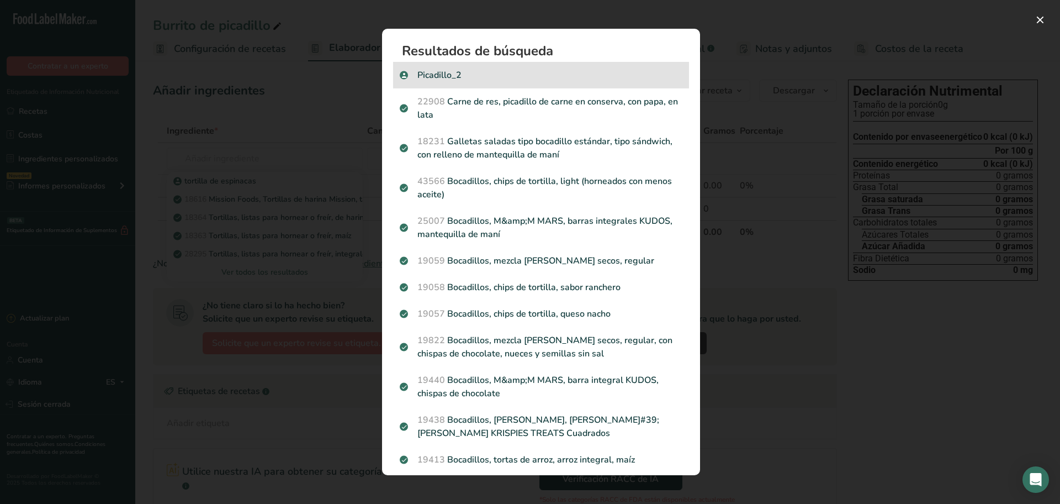
click at [428, 72] on p "Picadillo_2" at bounding box center [541, 74] width 283 height 13
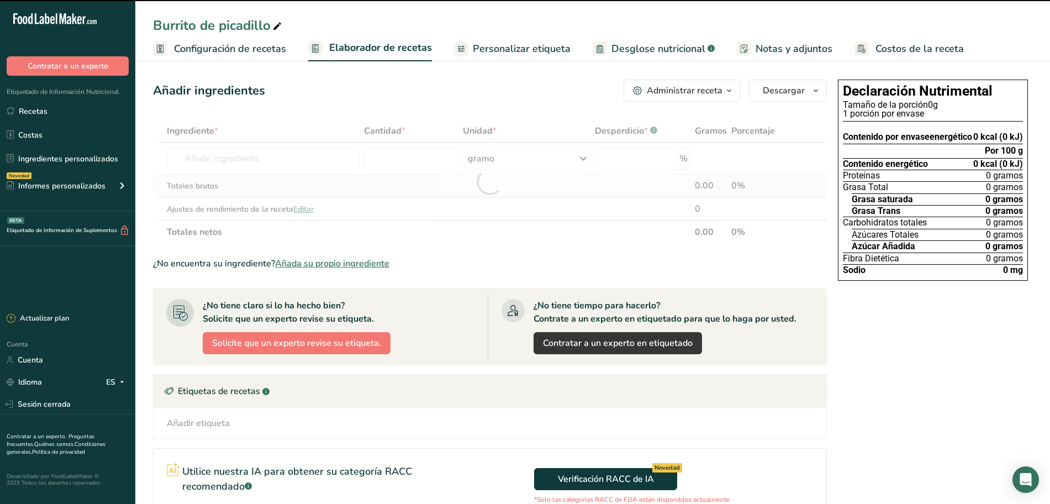
type input "0"
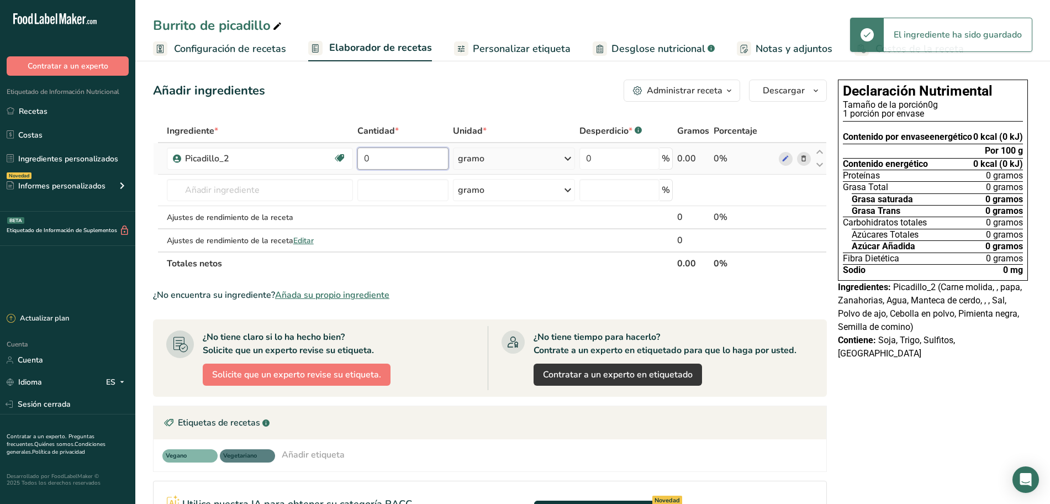
click at [418, 164] on input "0" at bounding box center [402, 158] width 91 height 22
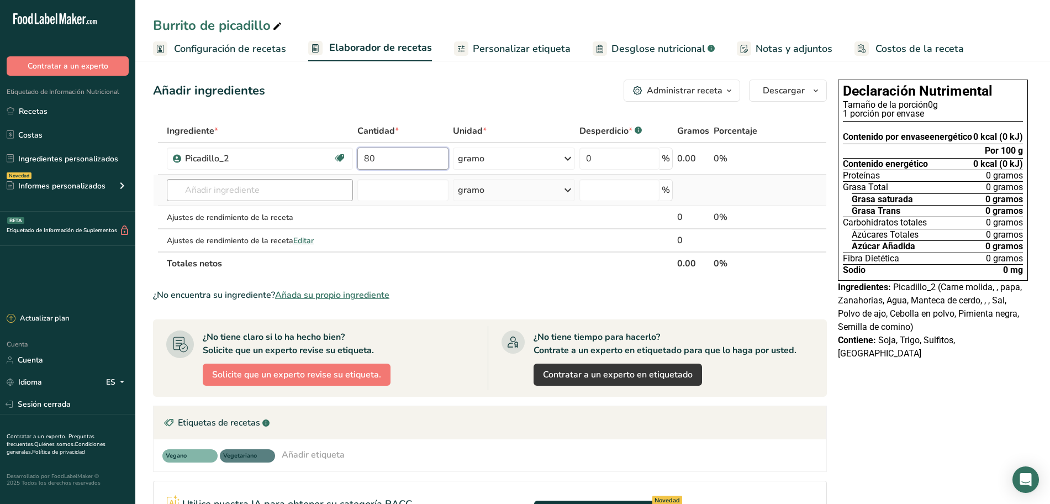
type input "80"
click at [258, 191] on div "Ingrediente * Cantidad * Unidad * Desperdicio * .a-a{fill:#347362;}.b-a{fill:#f…" at bounding box center [490, 197] width 674 height 156
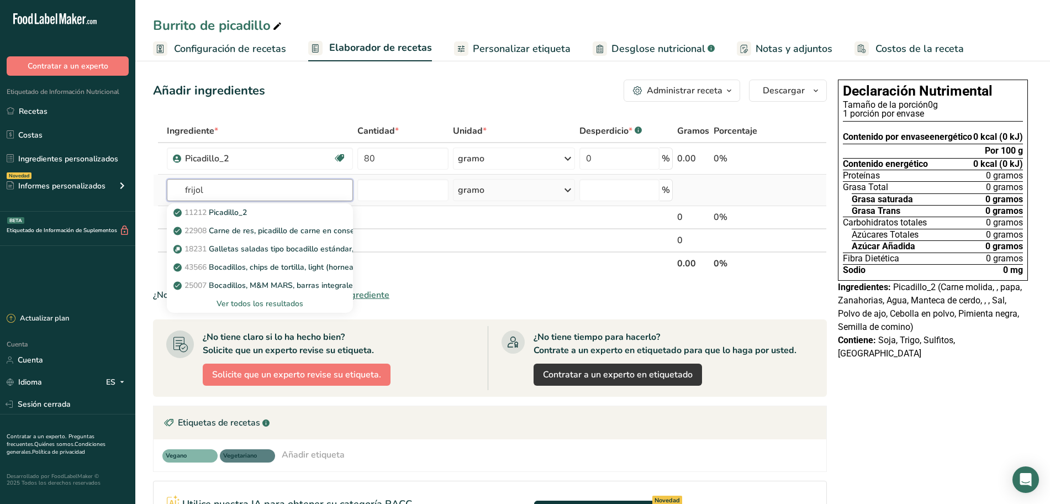
type input "frijol"
click at [274, 299] on font "Ver todos los resultados" at bounding box center [259, 303] width 87 height 10
click at [0, 0] on div "Resultados de búsqueda modal" at bounding box center [0, 0] width 0 height 0
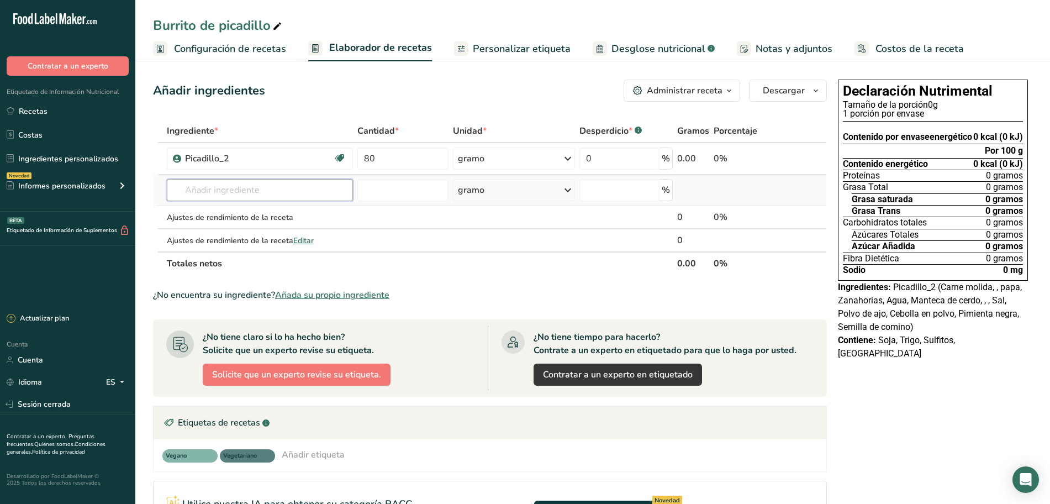
click at [241, 189] on input "text" at bounding box center [260, 190] width 186 height 22
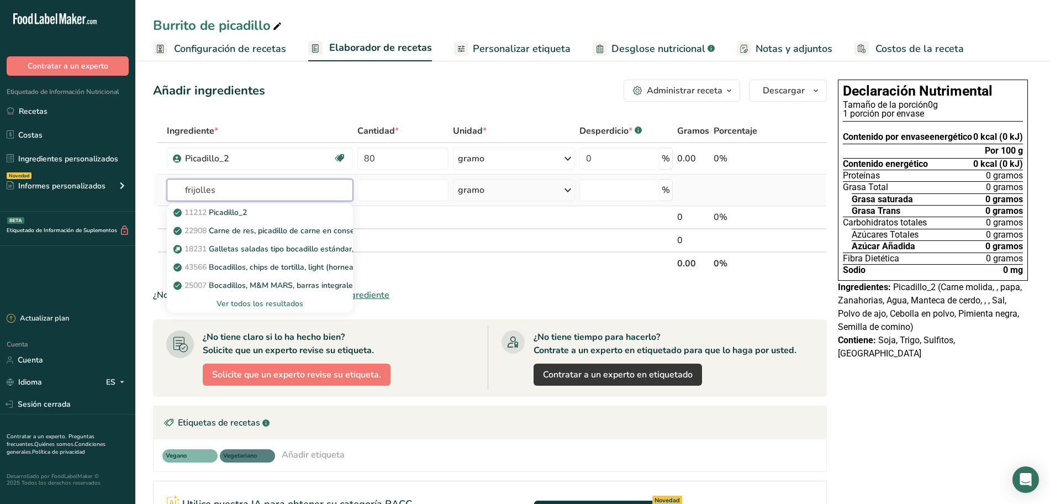
type input "frijolles"
click at [273, 297] on div "Ver todos los resultados" at bounding box center [260, 303] width 186 height 18
click at [273, 298] on font "Ver todos los resultados" at bounding box center [259, 303] width 87 height 10
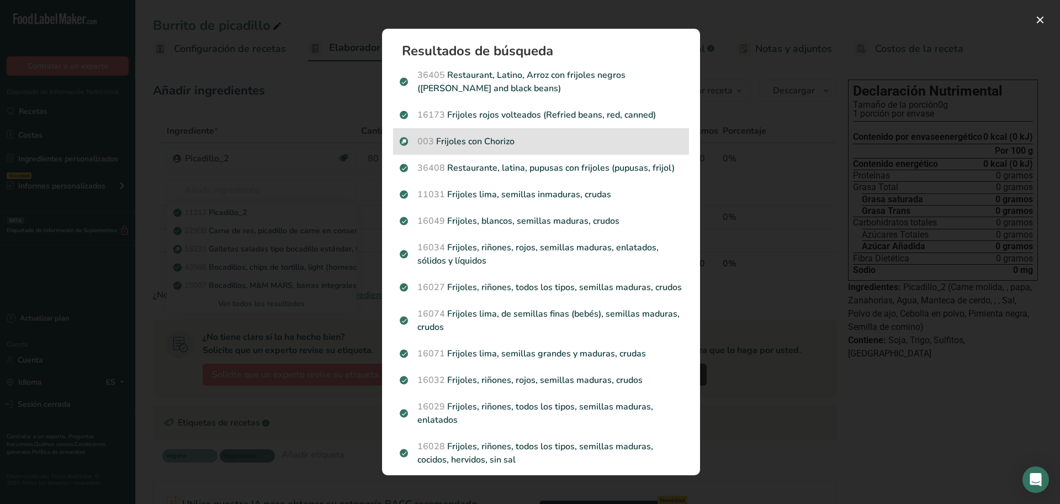
click at [498, 144] on p "003 Frijoles con Chorizo" at bounding box center [541, 141] width 283 height 13
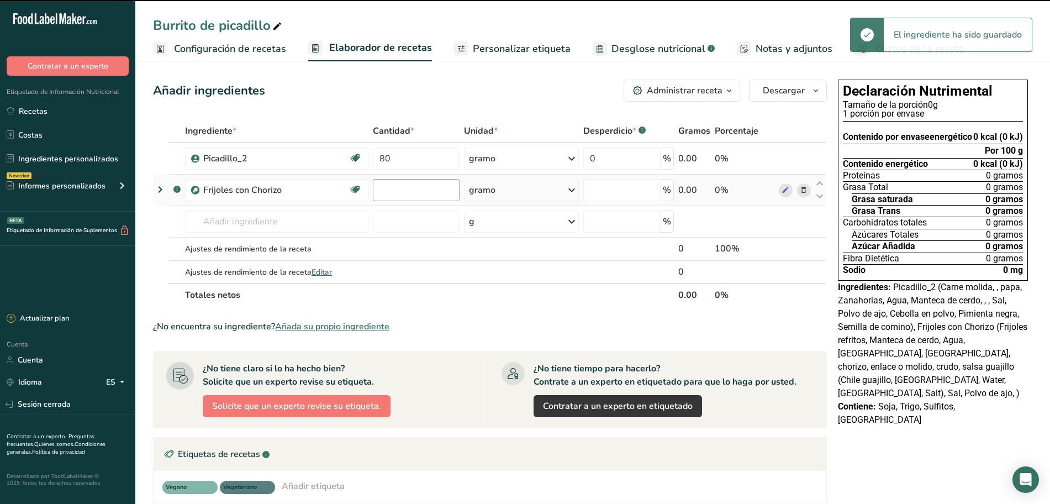
type input "0"
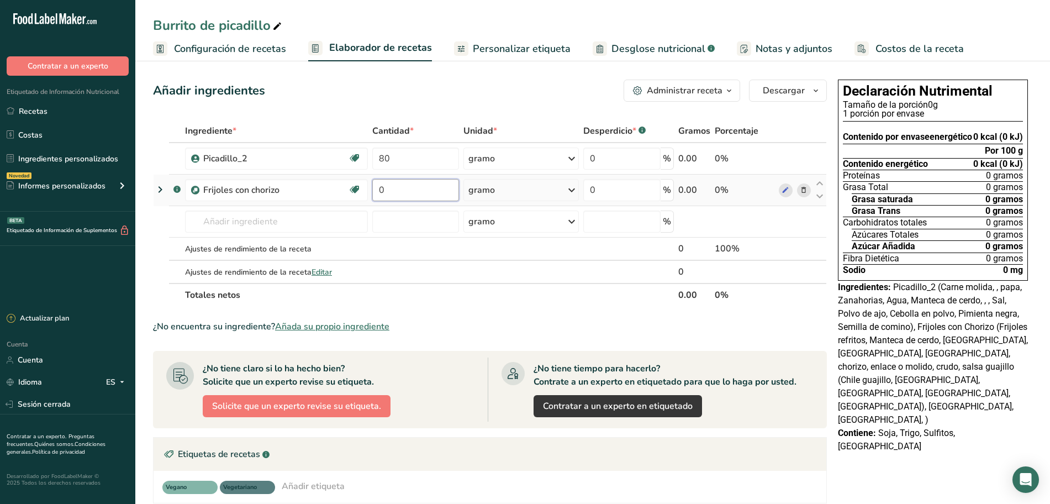
click at [402, 192] on input "0" at bounding box center [415, 190] width 87 height 22
type input "20"
click at [514, 117] on div "Añadir ingredientes Administrar receta Eliminar receta Duplicar receta Receta d…" at bounding box center [493, 392] width 680 height 635
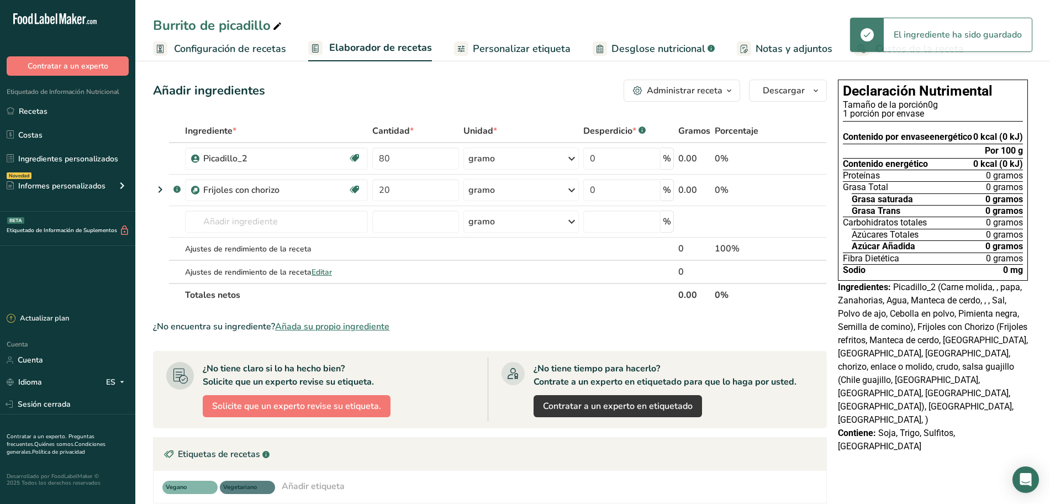
click at [496, 46] on font "Personalizar etiqueta" at bounding box center [522, 48] width 98 height 13
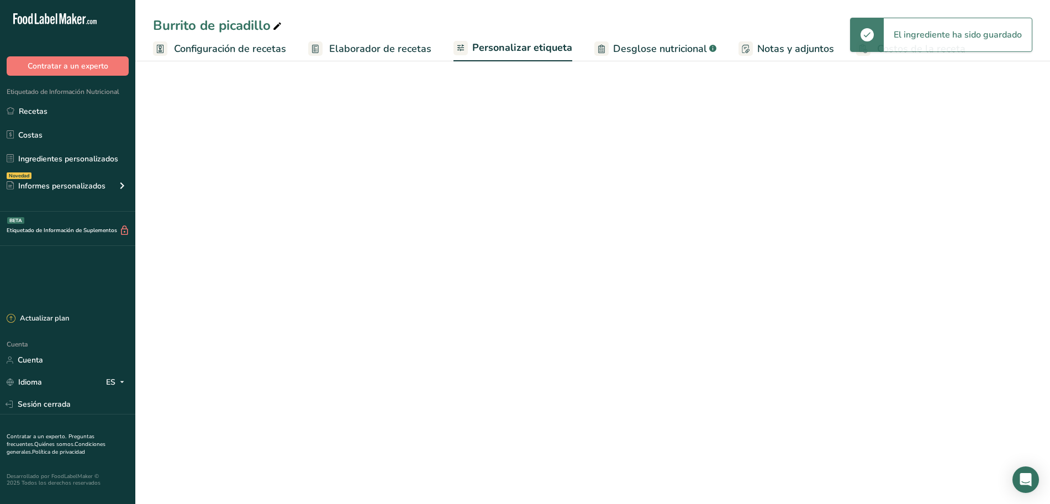
click at [401, 51] on font "Elaborador de recetas" at bounding box center [380, 48] width 102 height 13
drag, startPoint x: 401, startPoint y: 51, endPoint x: 422, endPoint y: 59, distance: 23.1
click at [401, 51] on font "Elaborador de recetas" at bounding box center [380, 48] width 102 height 13
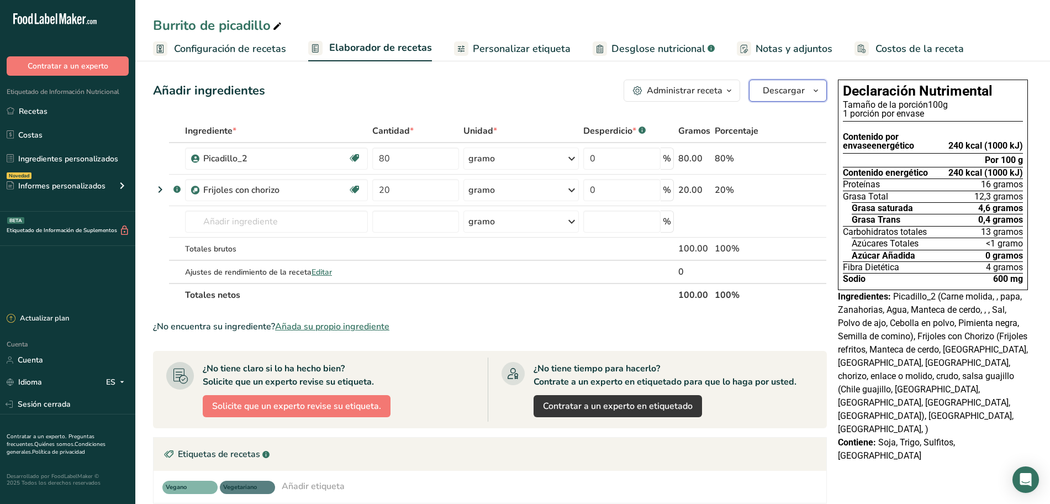
click at [809, 90] on button "Descargar" at bounding box center [788, 91] width 78 height 22
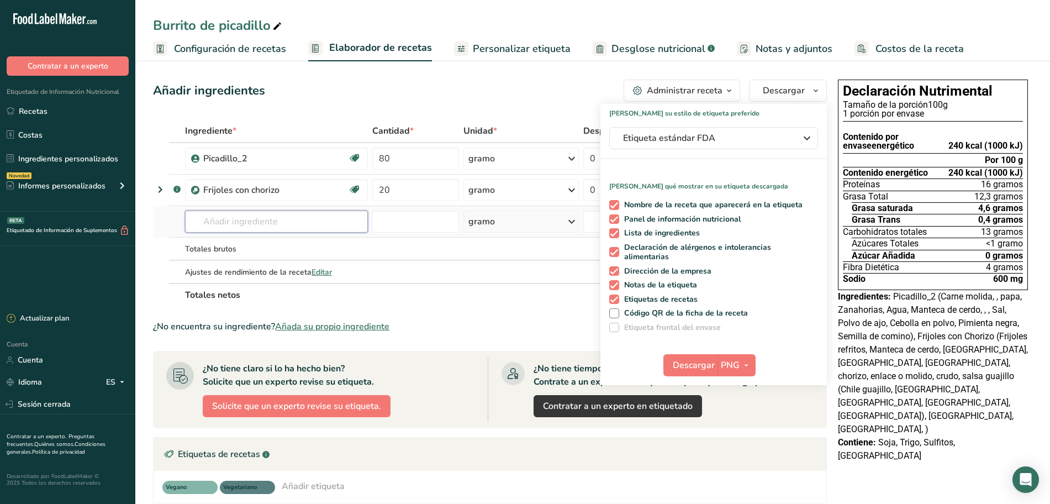
click at [358, 224] on input "text" at bounding box center [276, 221] width 183 height 22
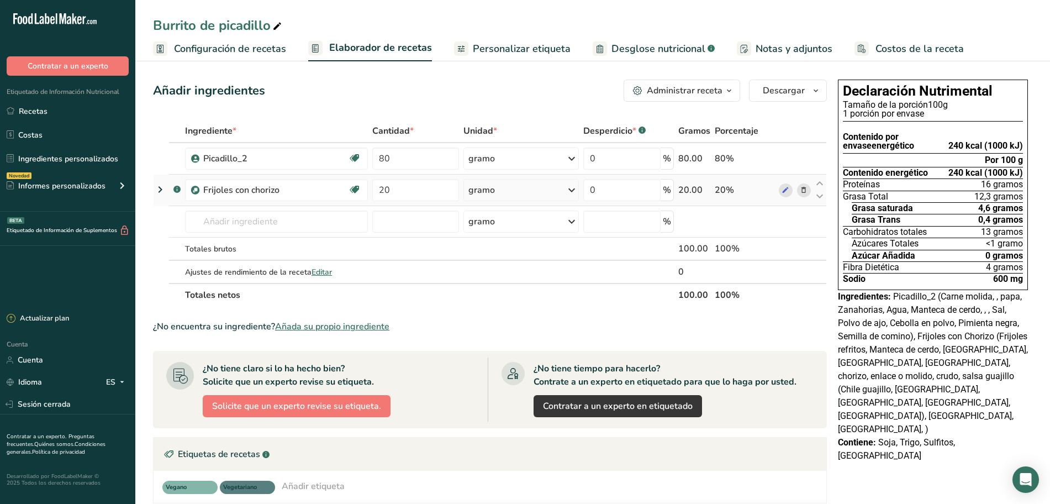
click at [698, 192] on font "20.00" at bounding box center [690, 190] width 24 height 12
click at [473, 55] on font "Personalizar etiqueta" at bounding box center [522, 48] width 98 height 13
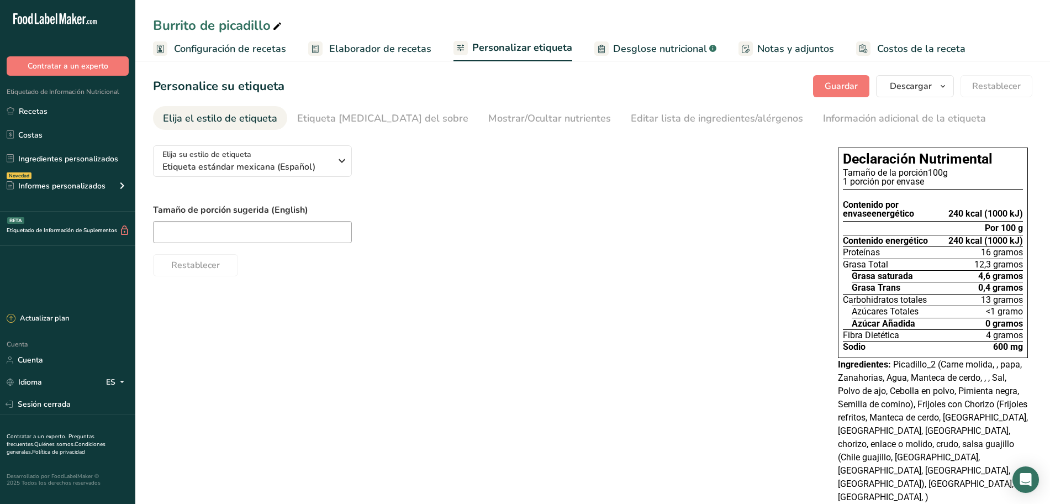
click at [390, 55] on span "Elaborador de recetas" at bounding box center [380, 48] width 102 height 15
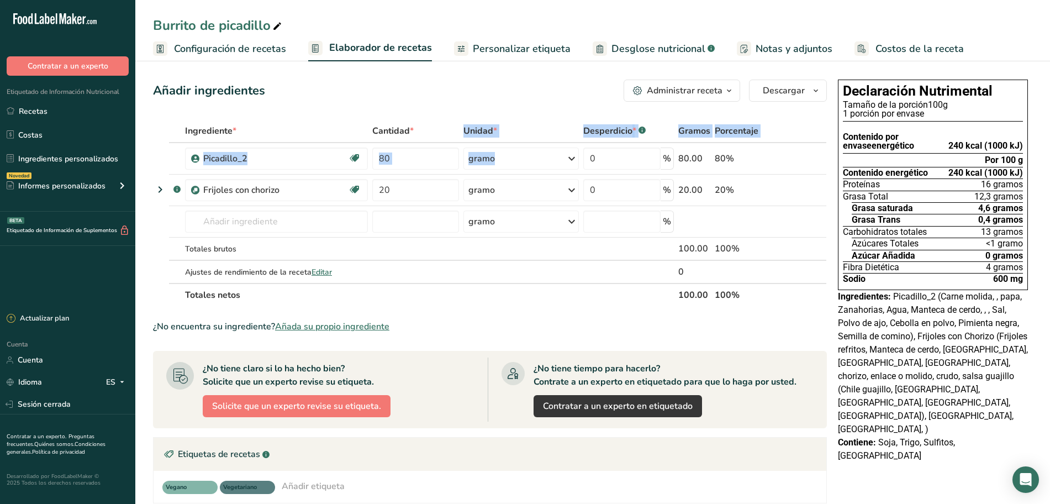
drag, startPoint x: 512, startPoint y: 166, endPoint x: 678, endPoint y: 134, distance: 169.3
click at [650, 135] on tr "Ingrediente * Cantidad * Unidad * Desperdicio * .a-a{fill:#347362;}.b-a{fill:#f…" at bounding box center [490, 131] width 673 height 23
click at [468, 97] on div "Añadir ingredientes Administrar receta Eliminar receta Duplicar receta Receta d…" at bounding box center [490, 91] width 674 height 22
click at [473, 98] on div "Añadir ingredientes Administrar receta Eliminar receta Duplicar receta Receta d…" at bounding box center [490, 91] width 674 height 22
drag, startPoint x: 57, startPoint y: 110, endPoint x: 202, endPoint y: 5, distance: 179.5
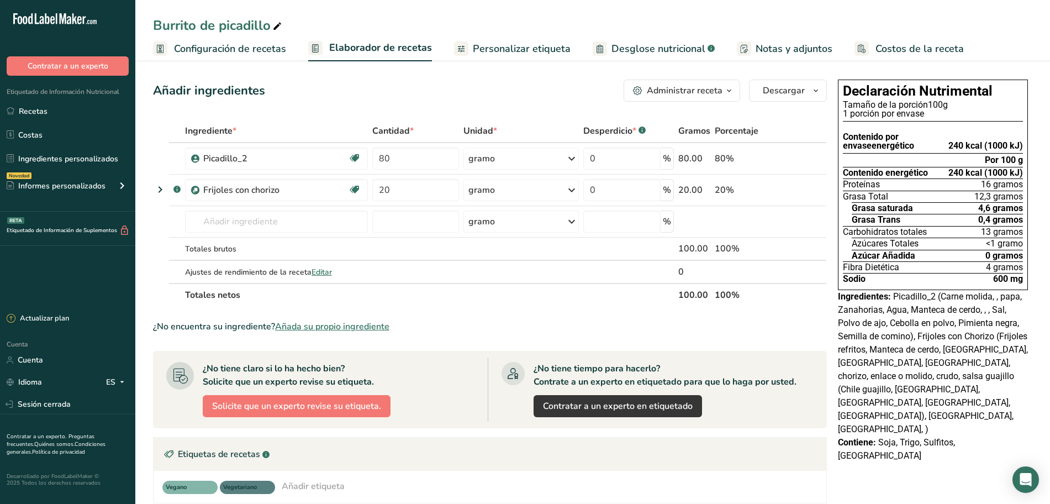
click at [57, 110] on link "Recetas" at bounding box center [67, 111] width 135 height 21
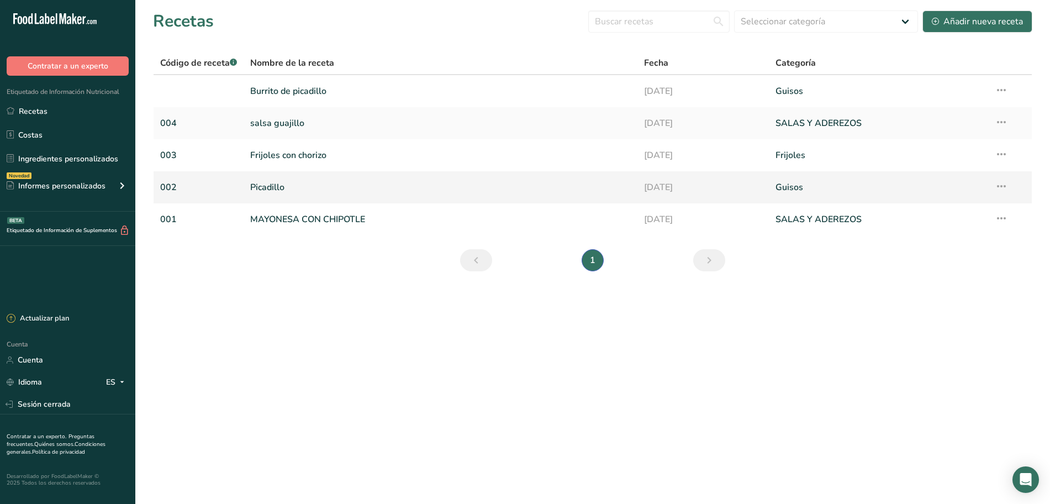
click at [284, 188] on font "Picadillo" at bounding box center [267, 187] width 34 height 12
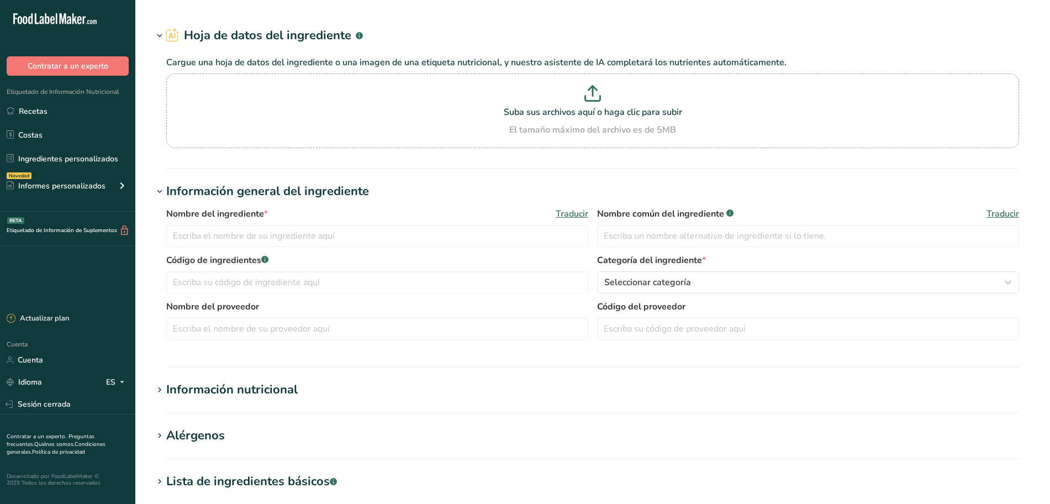
type input "Refried beans, canned, traditional style"
type input "Refried Beans"
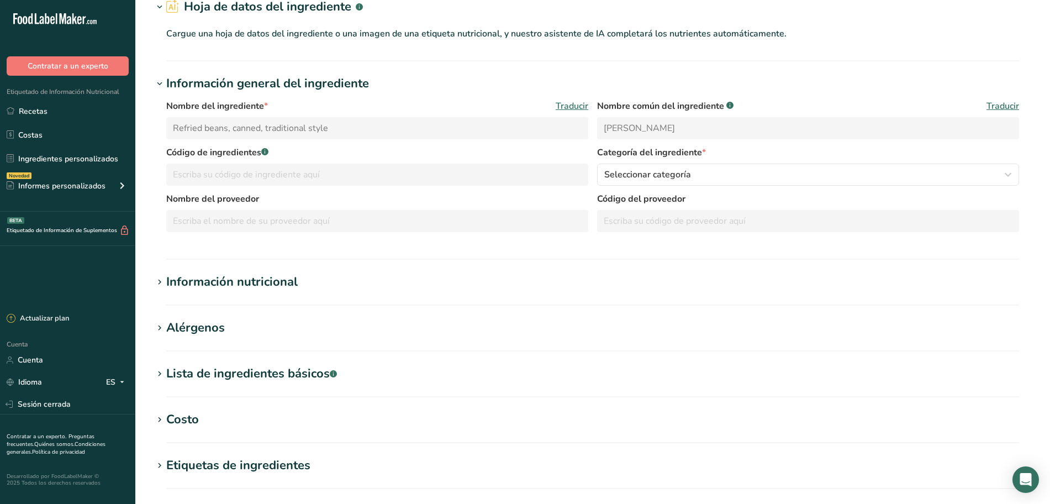
scroll to position [138, 0]
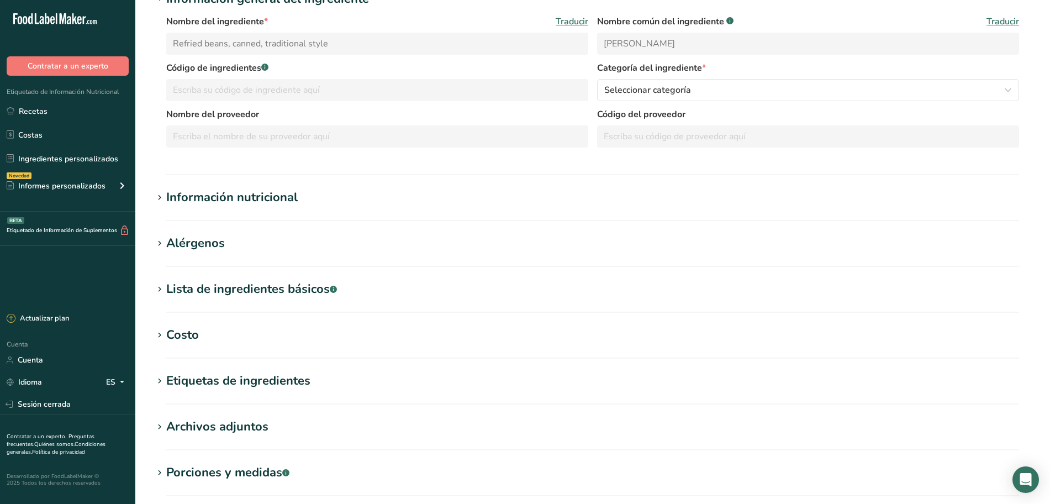
click at [281, 203] on font "Información nutricional" at bounding box center [231, 197] width 131 height 17
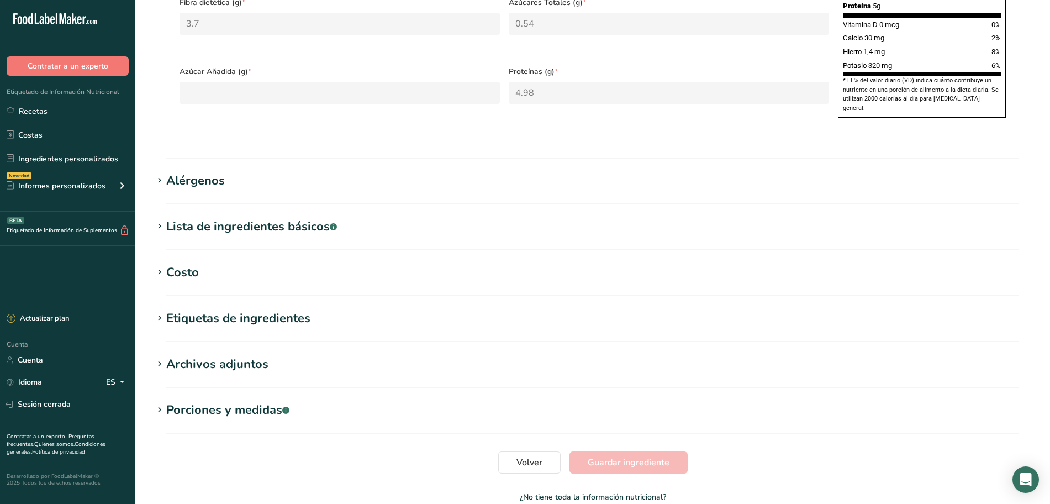
scroll to position [690, 0]
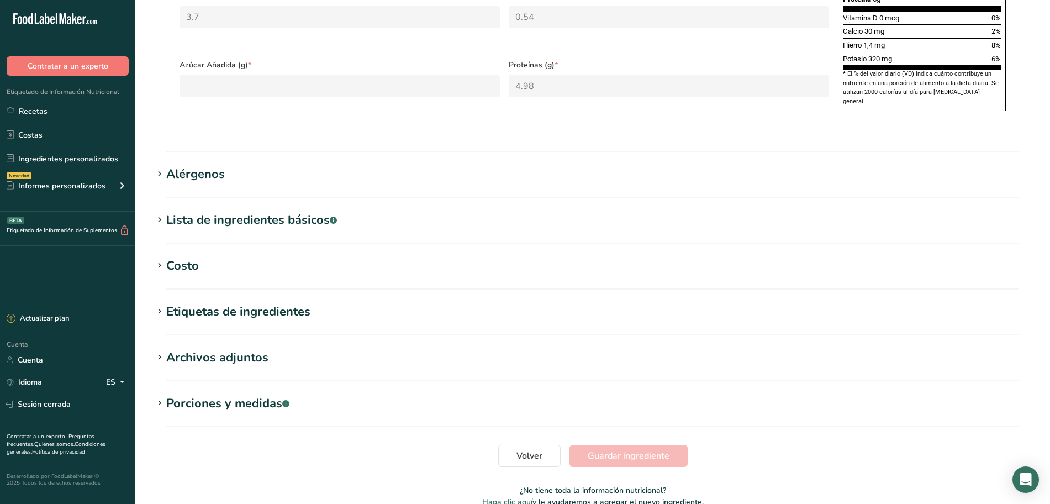
click at [365, 198] on section "Alérgenos Añadir cualquier alérgeno conocido asociado con su ingrediente Soja F…" at bounding box center [592, 181] width 879 height 33
click at [188, 182] on font "Alérgenos" at bounding box center [195, 174] width 59 height 17
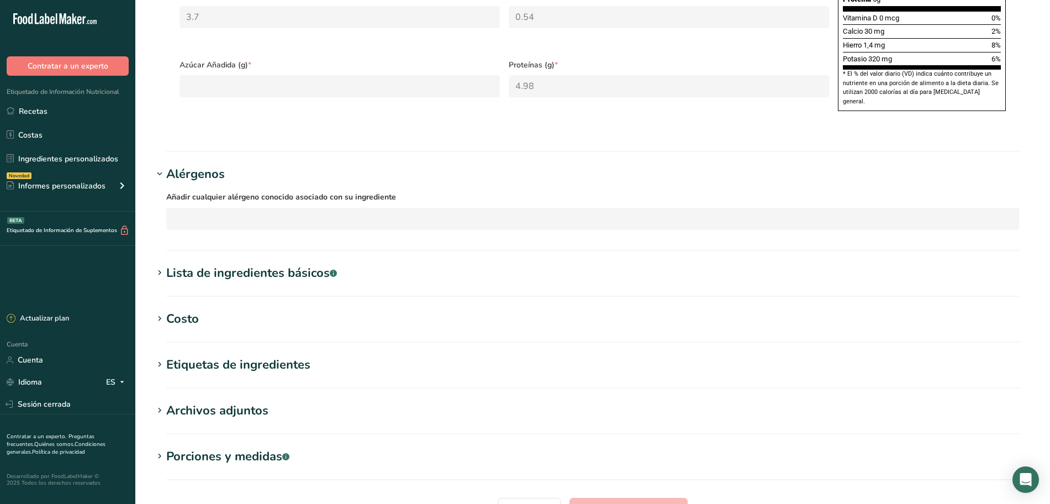
click at [207, 182] on font "Alérgenos" at bounding box center [195, 174] width 59 height 17
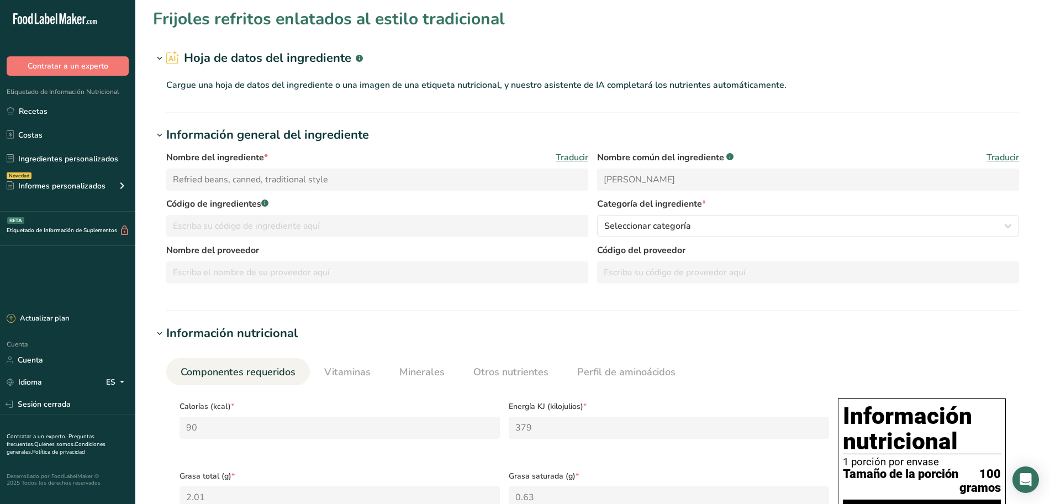
scroll to position [0, 0]
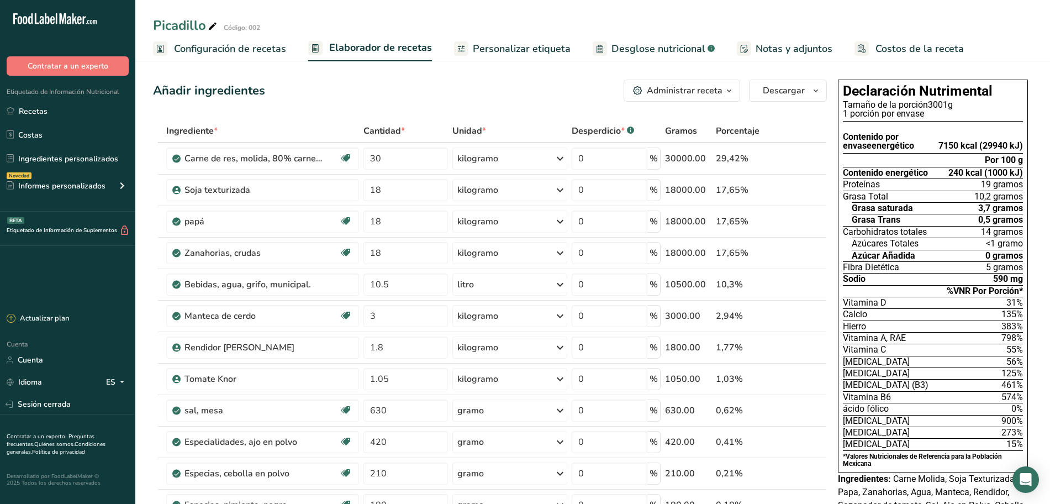
click at [516, 50] on font "Personalizar etiqueta" at bounding box center [522, 48] width 98 height 13
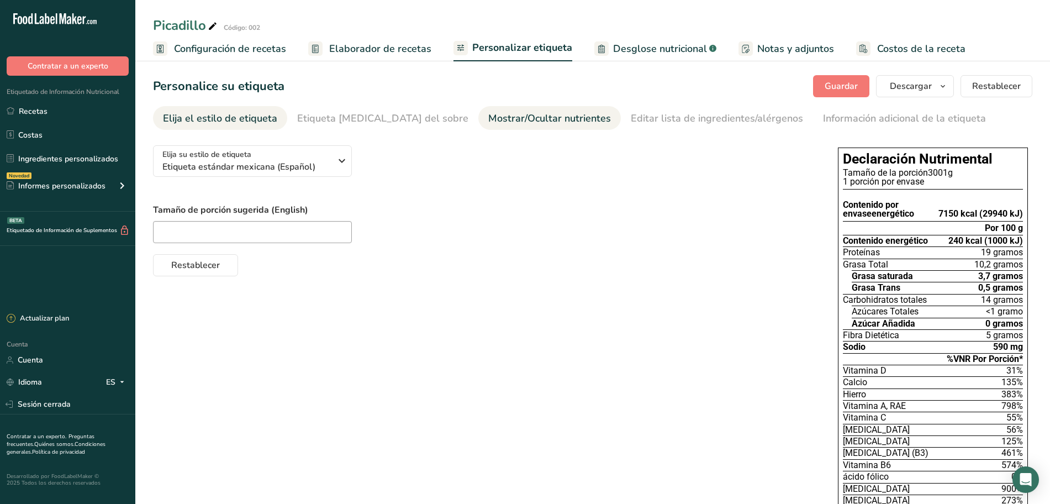
click at [505, 122] on font "Mostrar/Ocultar nutrientes" at bounding box center [549, 118] width 123 height 13
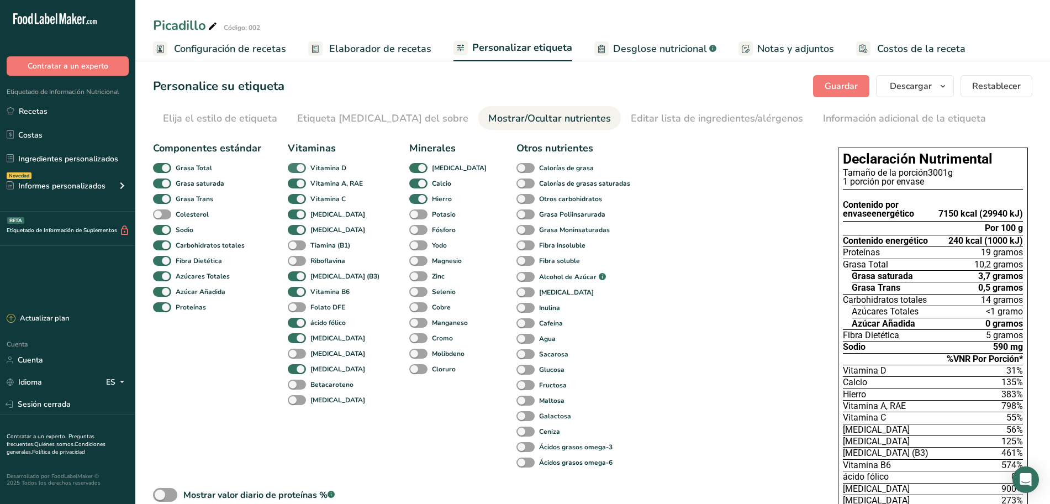
click at [301, 167] on span at bounding box center [297, 168] width 18 height 10
click at [295, 167] on input "Vitamina D" at bounding box center [291, 167] width 7 height 7
checkbox input "false"
click at [298, 182] on span at bounding box center [297, 183] width 18 height 10
click at [295, 182] on input "Vitamina A, RAE" at bounding box center [291, 182] width 7 height 7
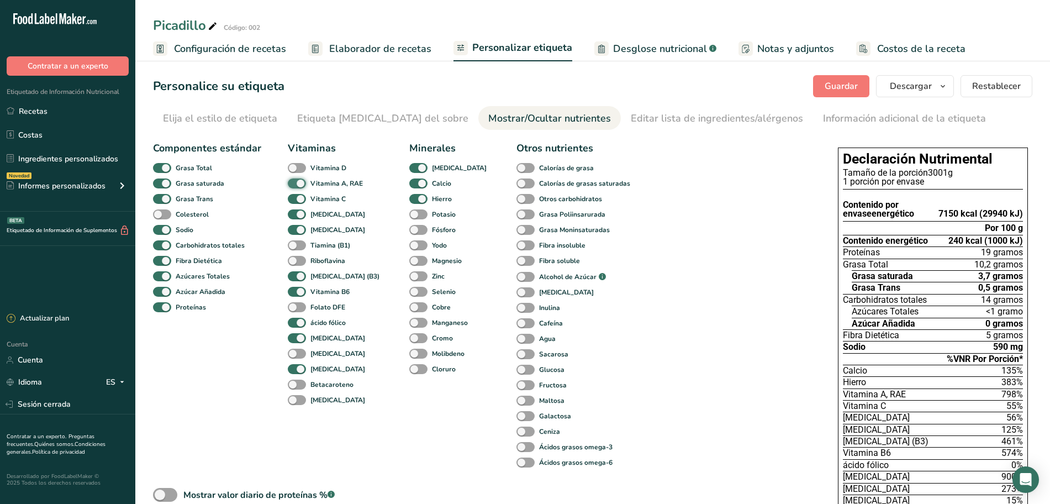
checkbox input "false"
click at [300, 202] on span at bounding box center [297, 199] width 18 height 10
click at [295, 202] on input "Vitamina C" at bounding box center [291, 198] width 7 height 7
checkbox input "false"
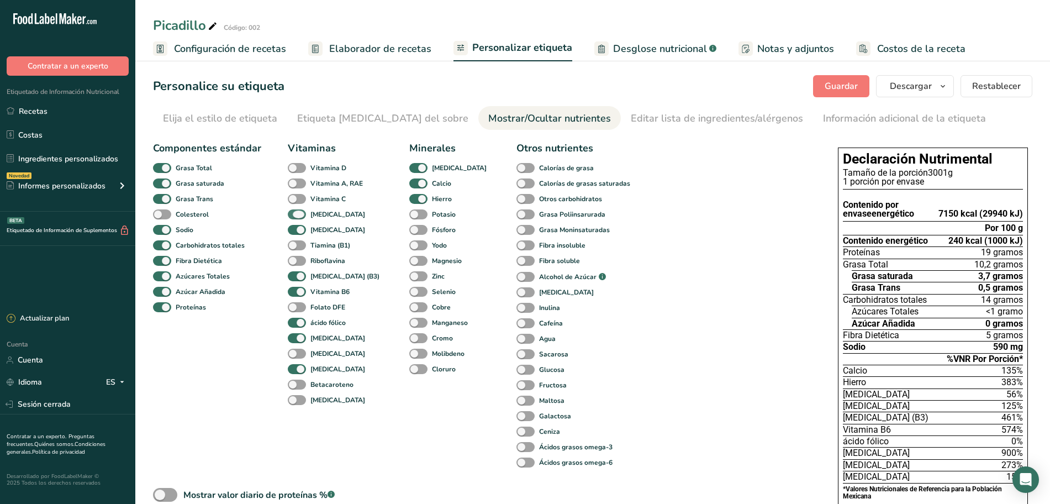
click at [300, 216] on span at bounding box center [297, 214] width 18 height 10
click at [295, 216] on input "[MEDICAL_DATA]" at bounding box center [291, 213] width 7 height 7
checkbox input "false"
click at [298, 226] on span at bounding box center [297, 230] width 18 height 10
click at [295, 226] on input "[MEDICAL_DATA]" at bounding box center [291, 229] width 7 height 7
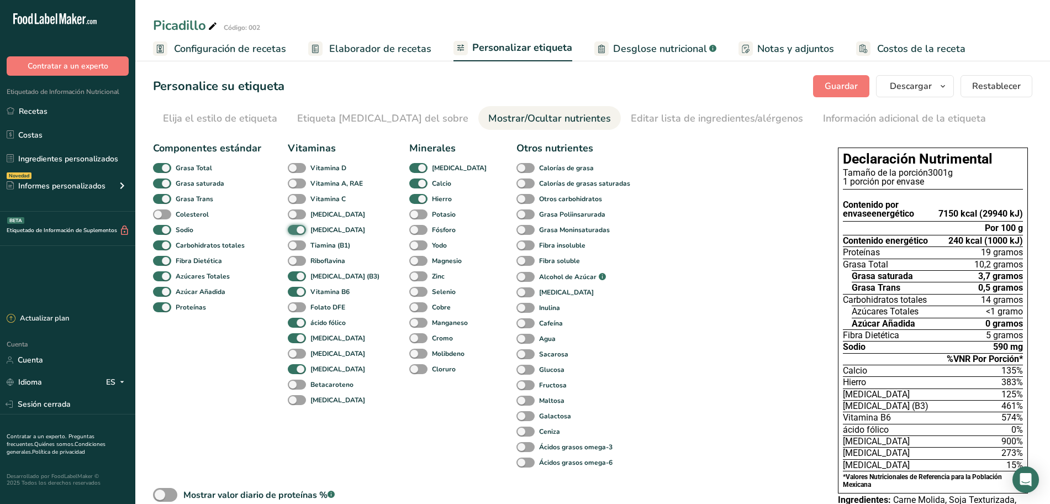
checkbox input "false"
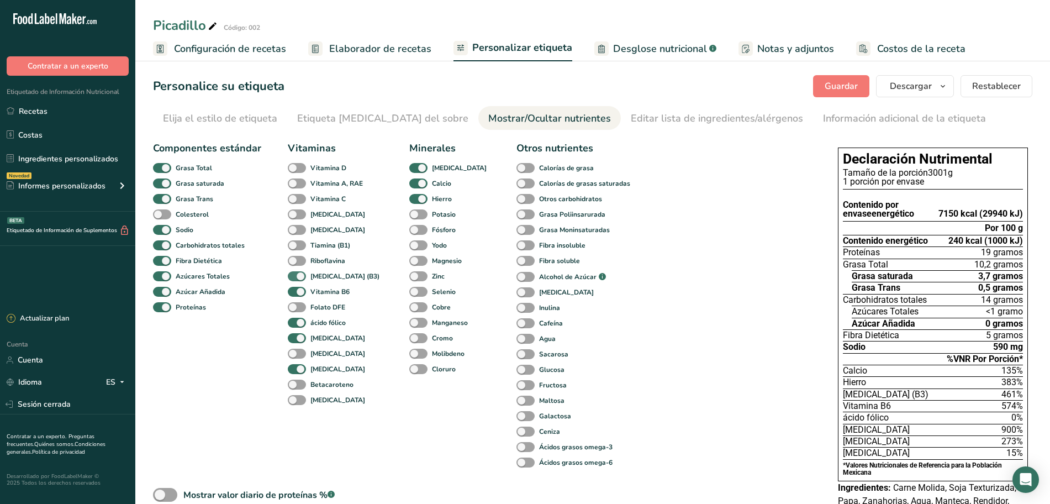
click at [300, 277] on span at bounding box center [297, 276] width 18 height 10
click at [295, 277] on input "[MEDICAL_DATA] (B3)" at bounding box center [291, 275] width 7 height 7
checkbox input "false"
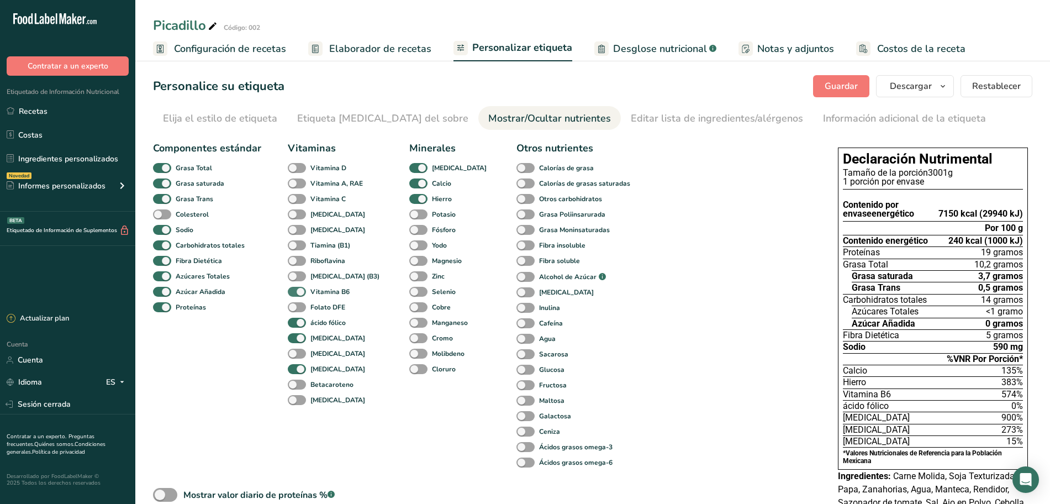
click at [298, 287] on span at bounding box center [297, 292] width 18 height 10
click at [295, 288] on input "Vitamina B6" at bounding box center [291, 291] width 7 height 7
checkbox input "false"
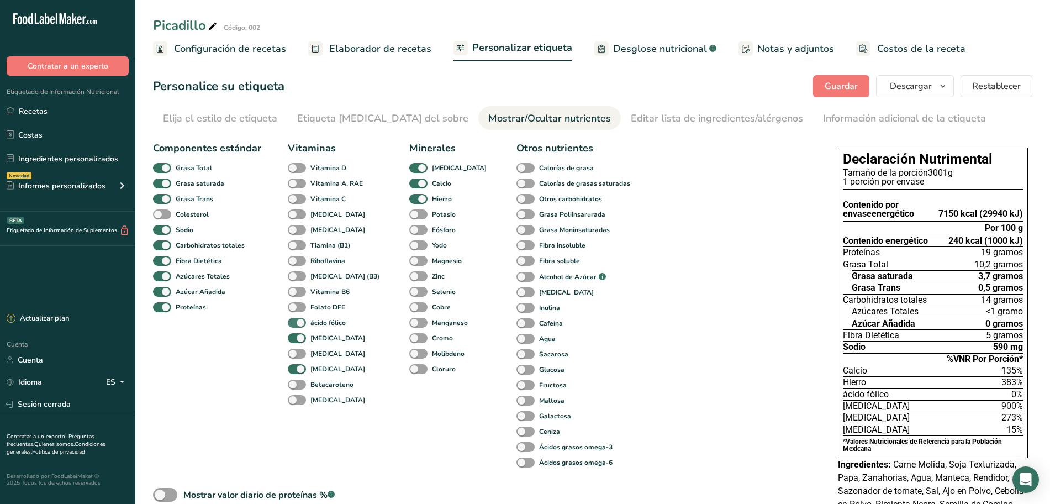
click at [302, 326] on span at bounding box center [297, 323] width 18 height 10
click at [295, 326] on input "ácido fólico" at bounding box center [291, 322] width 7 height 7
checkbox input "false"
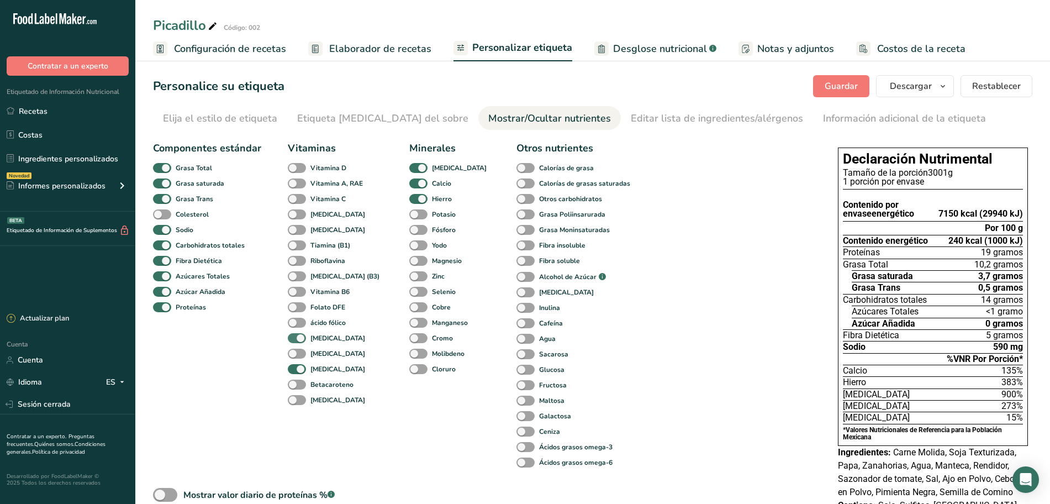
click at [298, 338] on span at bounding box center [297, 338] width 18 height 10
click at [295, 338] on input "[MEDICAL_DATA]" at bounding box center [291, 337] width 7 height 7
checkbox input "false"
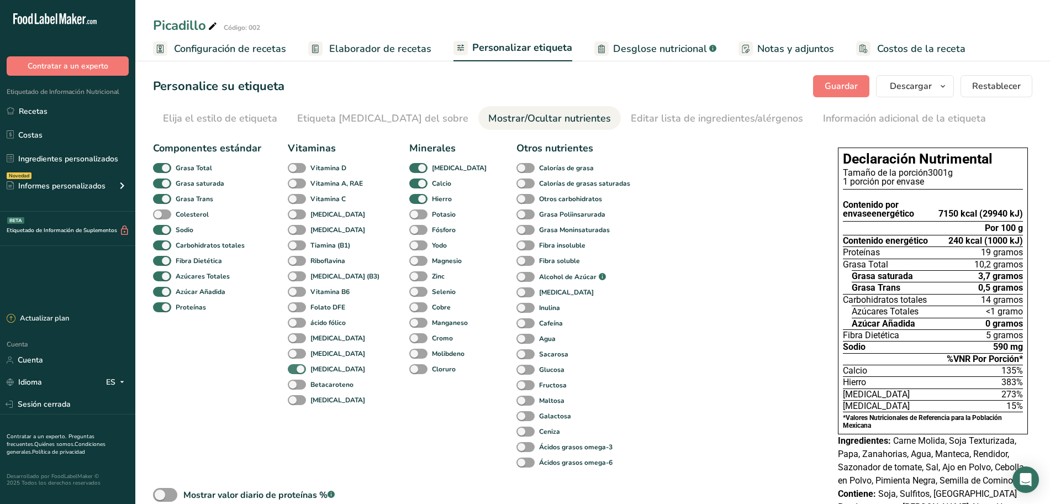
click at [299, 371] on span at bounding box center [297, 369] width 18 height 10
click at [295, 371] on input "[MEDICAL_DATA]" at bounding box center [291, 368] width 7 height 7
checkbox input "false"
click at [409, 200] on span at bounding box center [418, 199] width 18 height 10
click at [409, 200] on input "Hierro" at bounding box center [412, 198] width 7 height 7
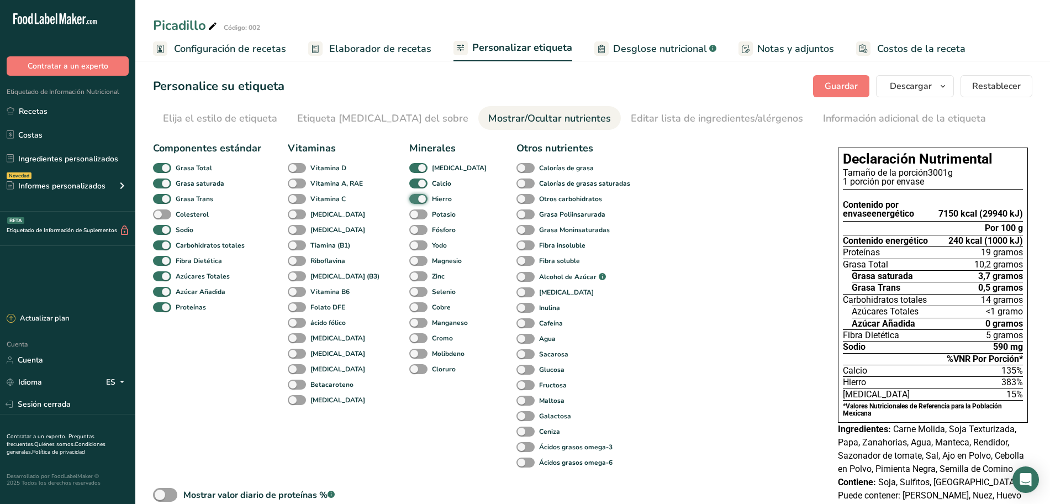
checkbox input "false"
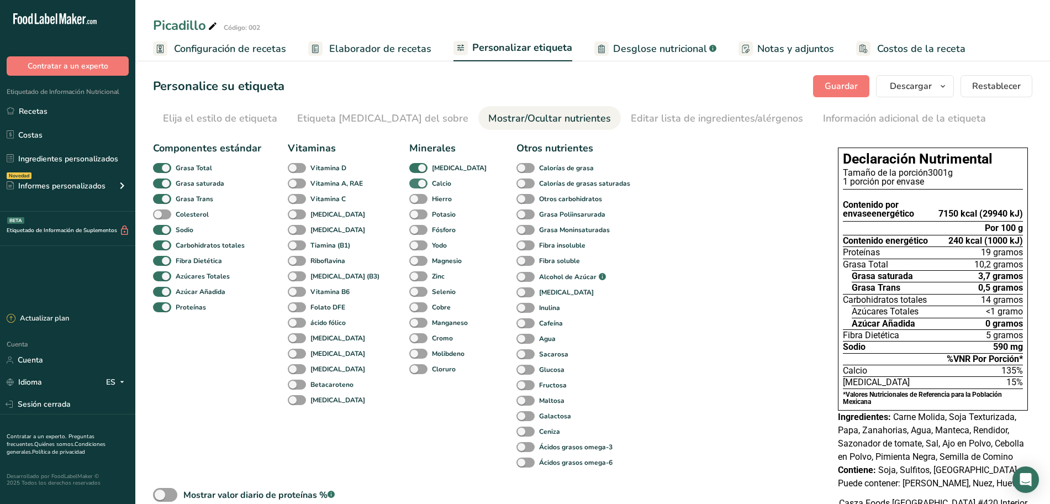
click at [409, 184] on span at bounding box center [418, 183] width 18 height 10
click at [409, 184] on input "Calcio" at bounding box center [412, 182] width 7 height 7
checkbox input "false"
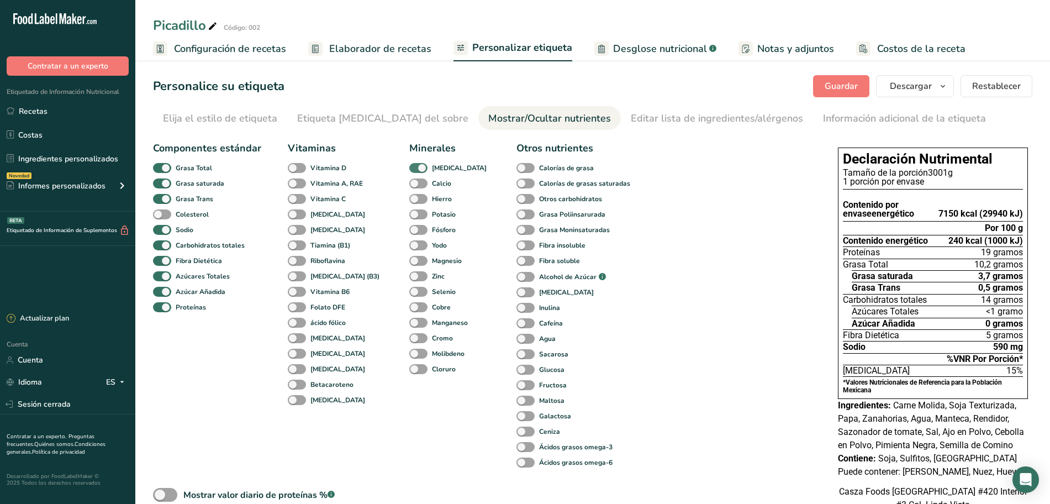
click at [409, 166] on span at bounding box center [418, 168] width 18 height 10
click at [409, 166] on input "[MEDICAL_DATA]" at bounding box center [412, 167] width 7 height 7
checkbox input "false"
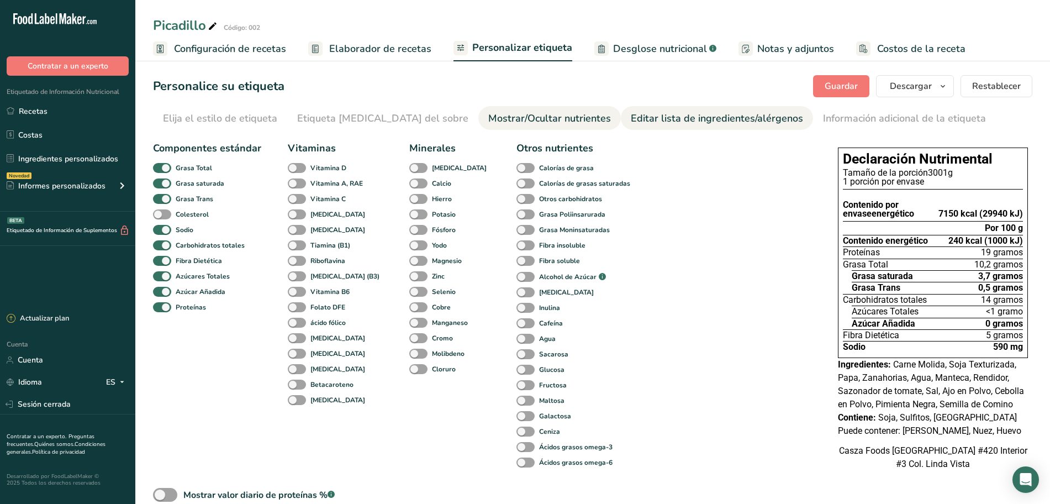
click at [632, 119] on font "Editar lista de ingredientes/alérgenos" at bounding box center [717, 118] width 172 height 13
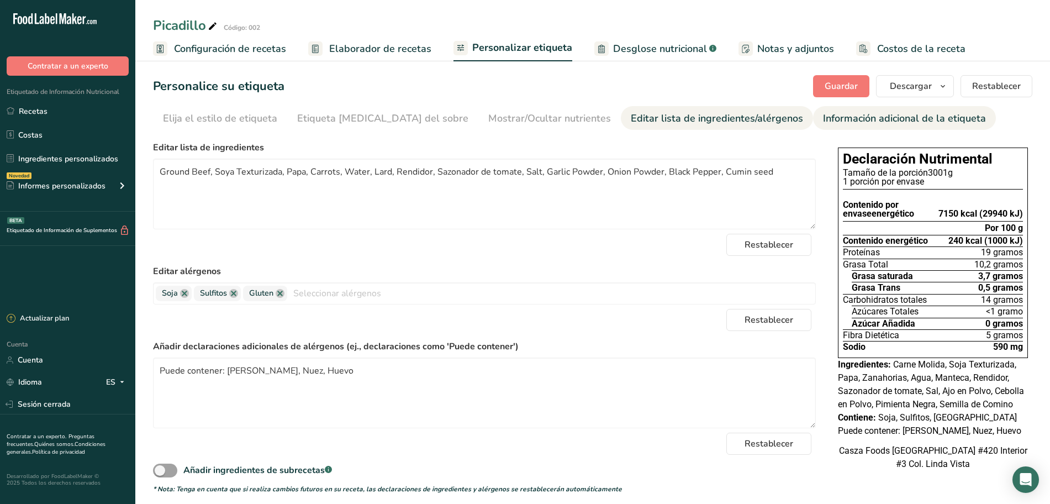
click at [823, 123] on font "Información adicional de la etiqueta" at bounding box center [904, 118] width 163 height 13
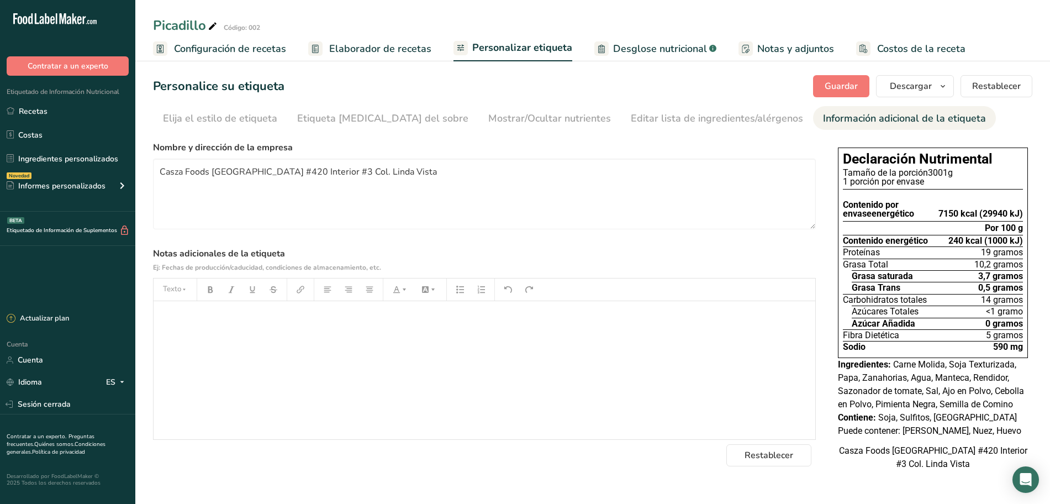
click at [648, 57] on link "Desglose nutricional .a-a{fill:#347362;}.b-a{fill:#fff;}" at bounding box center [655, 48] width 122 height 25
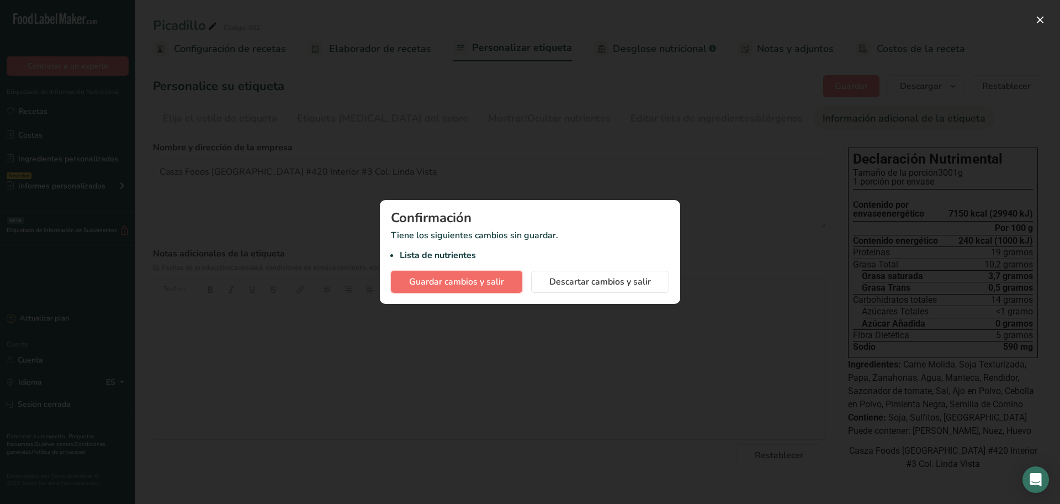
click at [472, 286] on font "Guardar cambios y salir" at bounding box center [456, 282] width 95 height 12
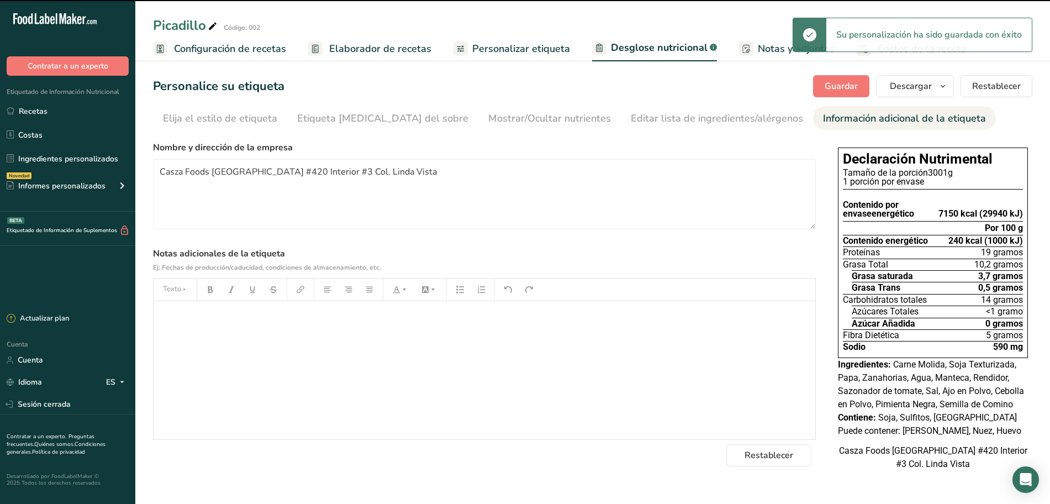
select select "Calories"
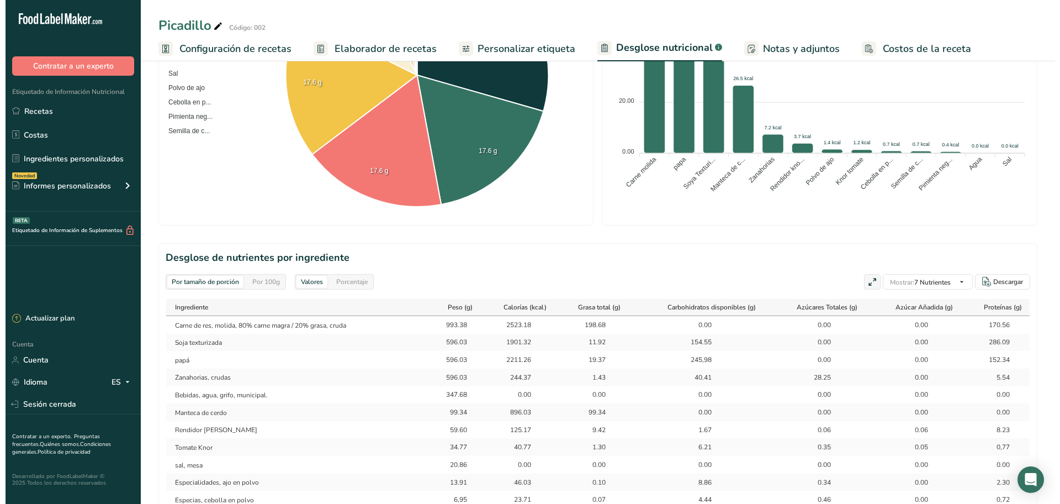
scroll to position [414, 0]
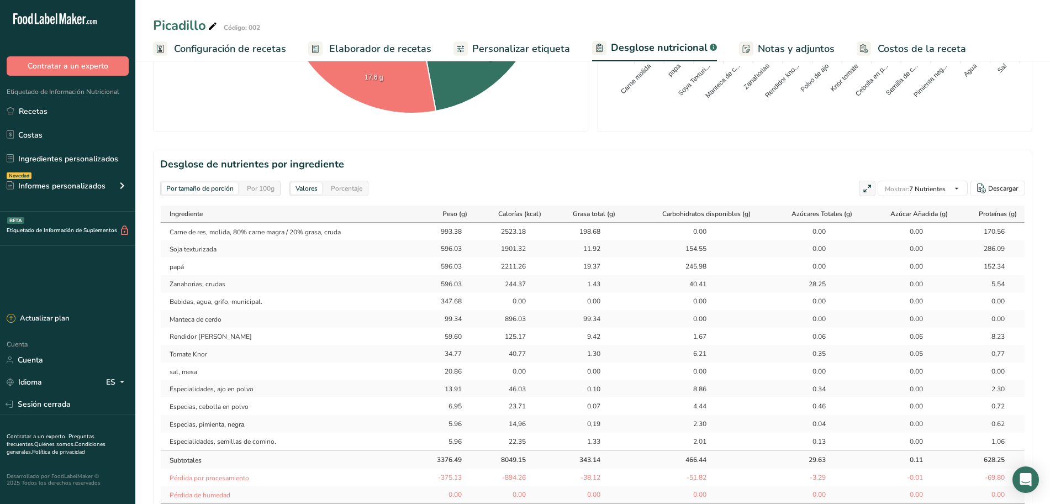
click at [862, 190] on icon at bounding box center [867, 188] width 10 height 15
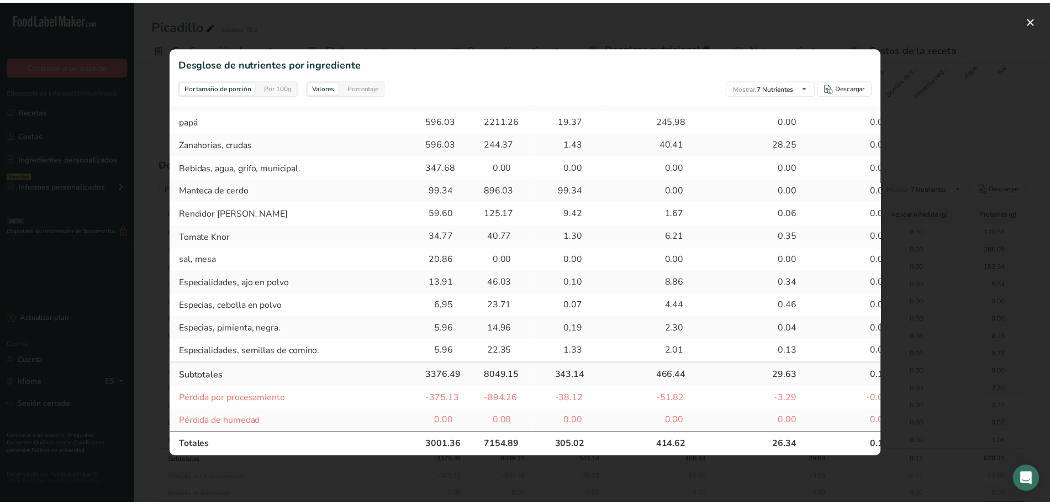
scroll to position [74, 0]
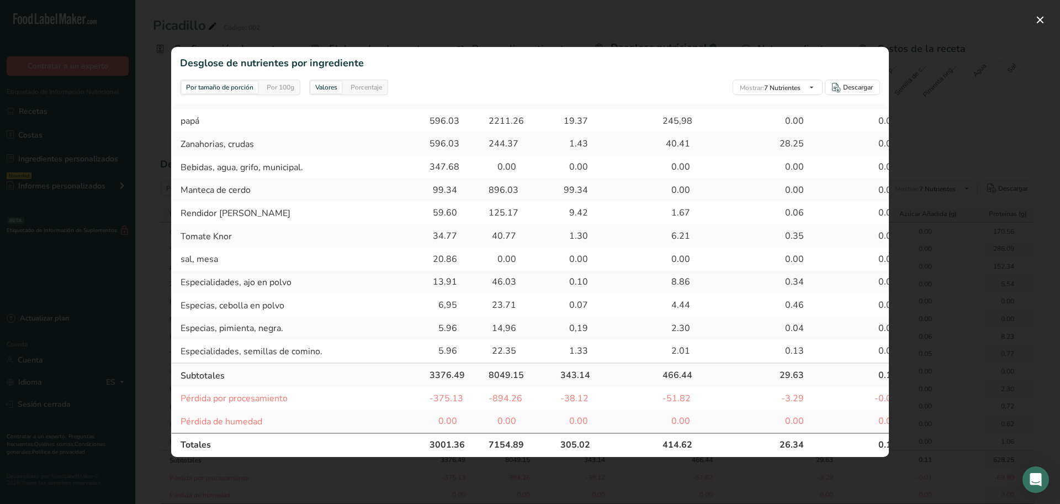
click at [971, 168] on div at bounding box center [530, 252] width 1060 height 504
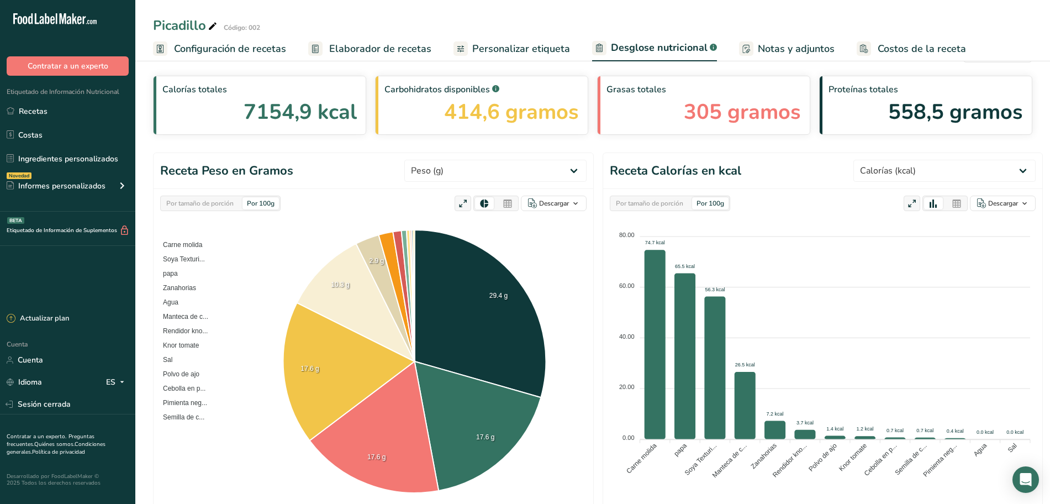
scroll to position [0, 0]
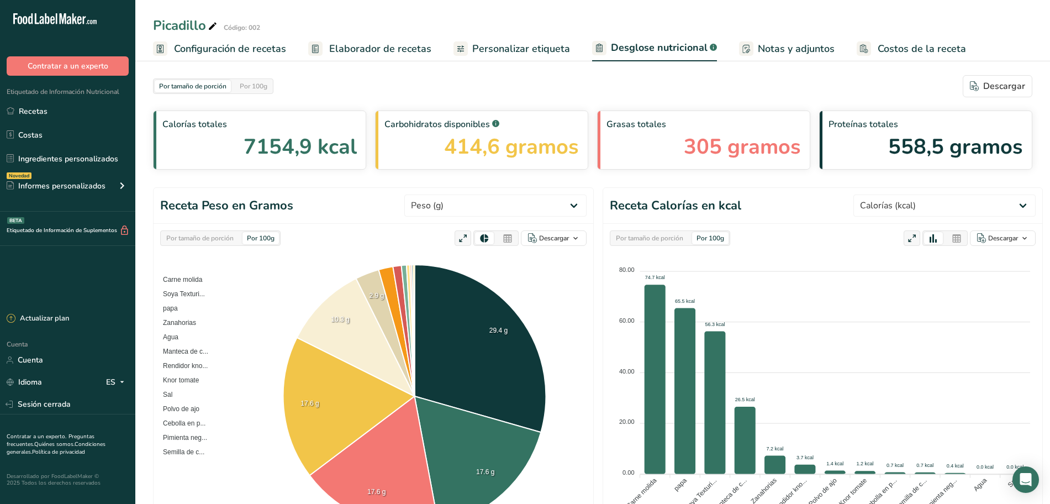
drag, startPoint x: 788, startPoint y: 47, endPoint x: 793, endPoint y: 45, distance: 5.9
click at [787, 47] on font "Notas y adjuntos" at bounding box center [796, 48] width 77 height 13
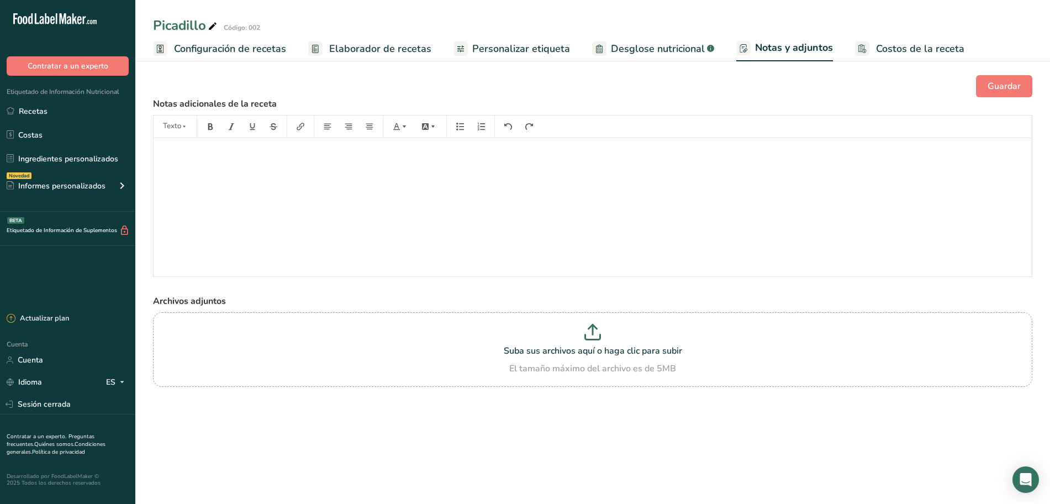
click at [898, 47] on font "Costos de la receta" at bounding box center [920, 48] width 88 height 13
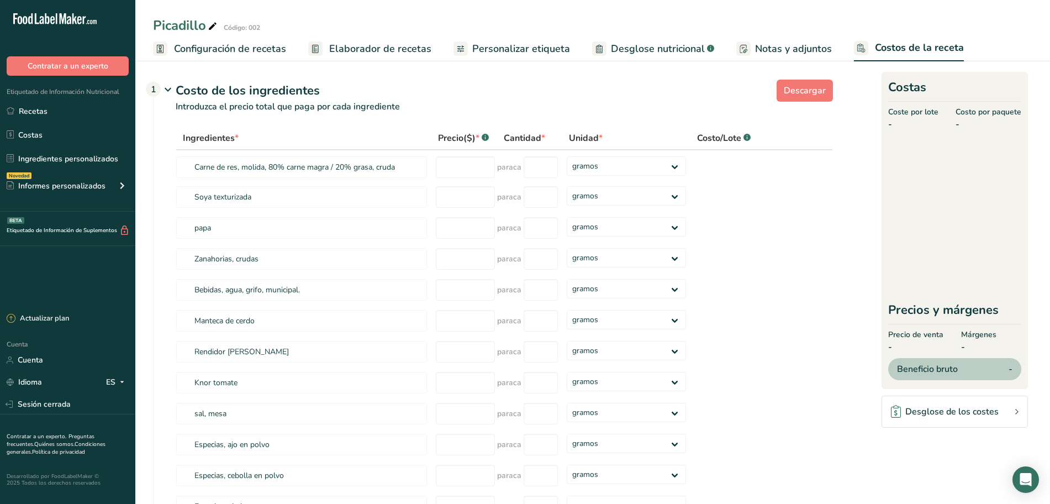
click at [271, 52] on font "Configuración de recetas" at bounding box center [230, 48] width 112 height 13
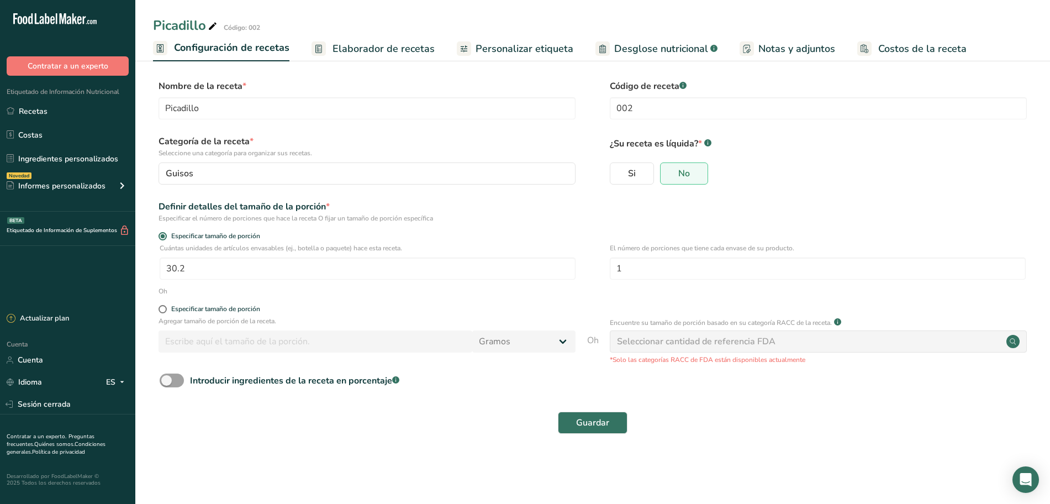
click at [363, 44] on font "Elaborador de recetas" at bounding box center [383, 48] width 102 height 13
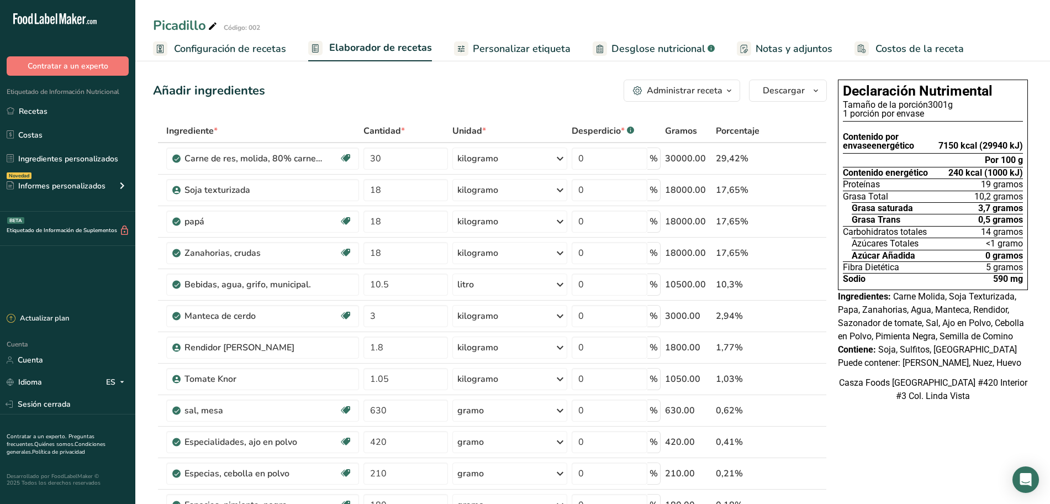
click at [730, 88] on icon "button" at bounding box center [729, 91] width 9 height 14
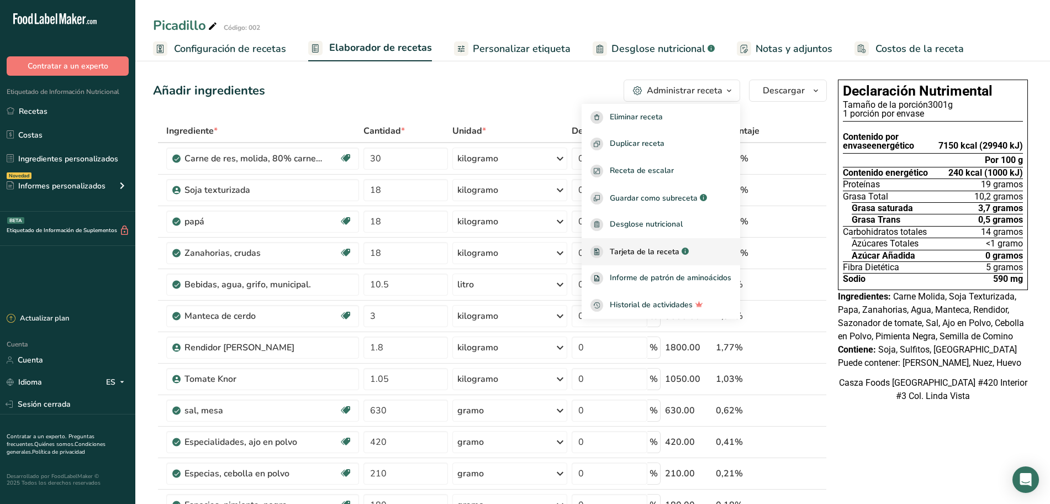
click at [657, 252] on font "Tarjeta de la receta" at bounding box center [645, 251] width 70 height 10
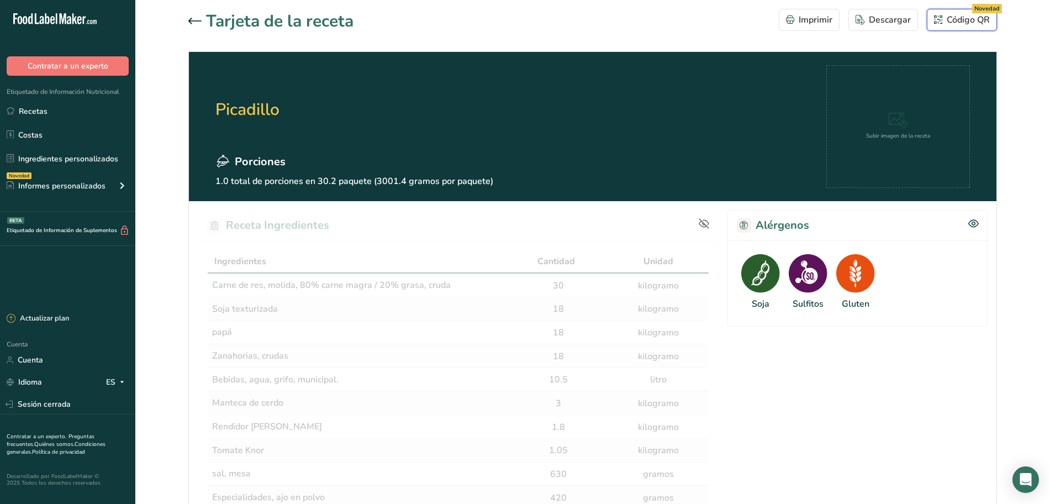
click at [960, 22] on font "Código QR" at bounding box center [968, 20] width 43 height 12
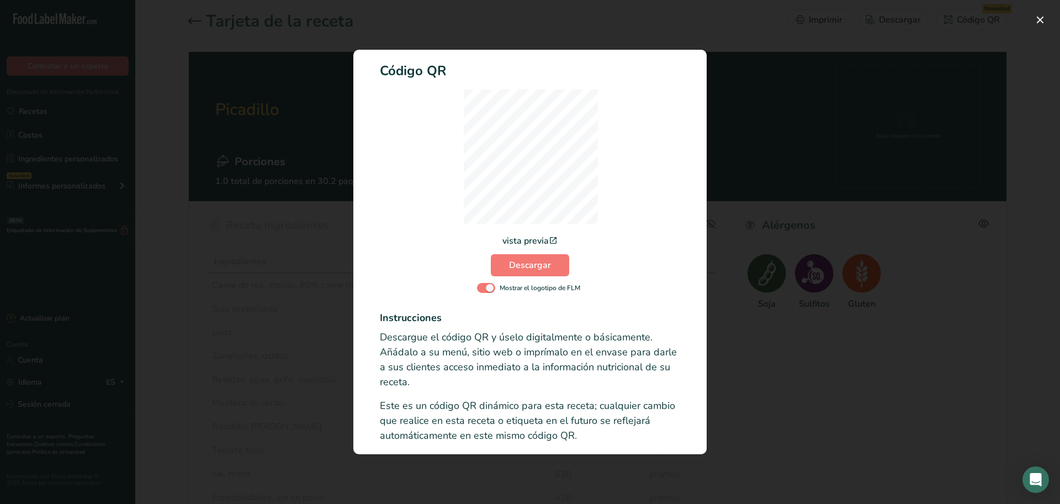
click at [843, 173] on div "Modalidad de registro de actividad" at bounding box center [530, 252] width 1060 height 504
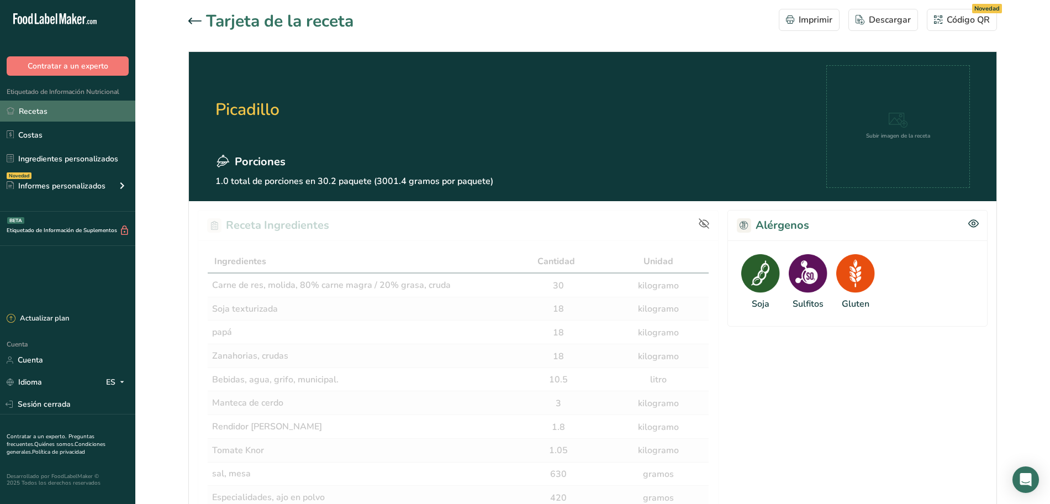
click at [53, 104] on link "Recetas" at bounding box center [67, 111] width 135 height 21
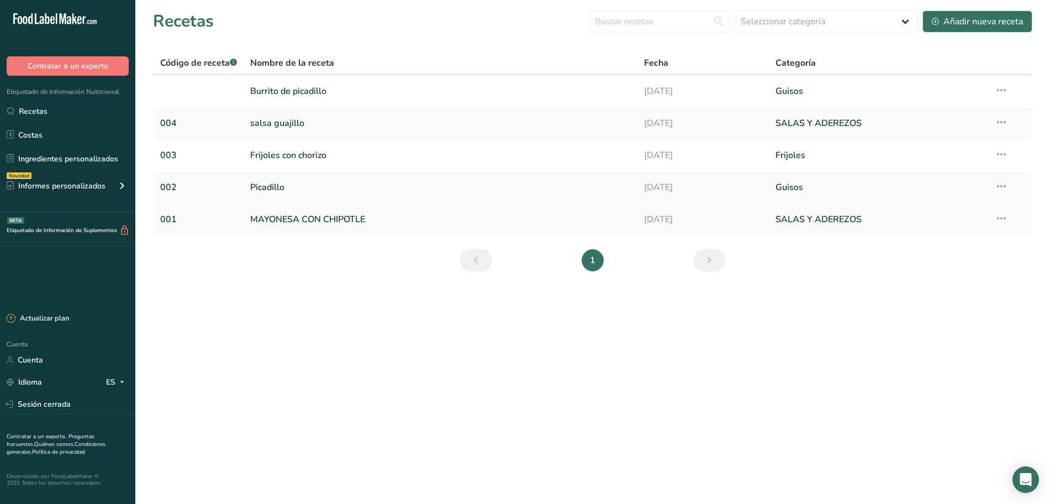
click at [335, 218] on font "MAYONESA CON CHIPOTLE" at bounding box center [307, 219] width 115 height 12
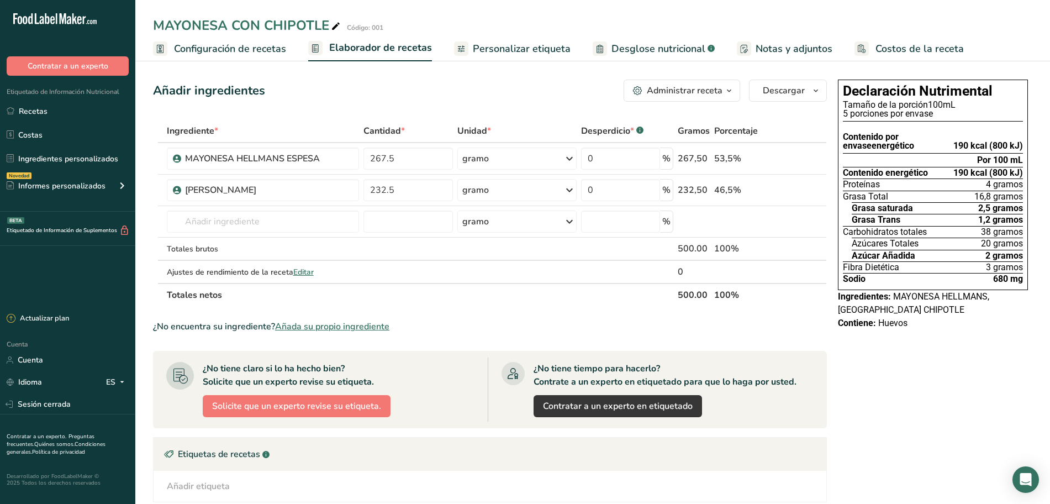
click at [725, 88] on span "button" at bounding box center [728, 90] width 13 height 13
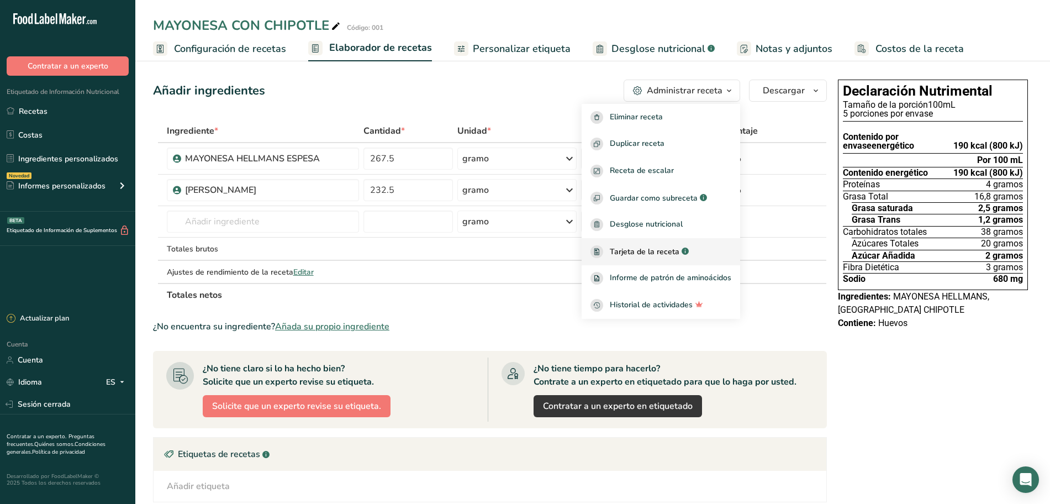
click at [675, 247] on font "Tarjeta de la receta" at bounding box center [645, 251] width 70 height 10
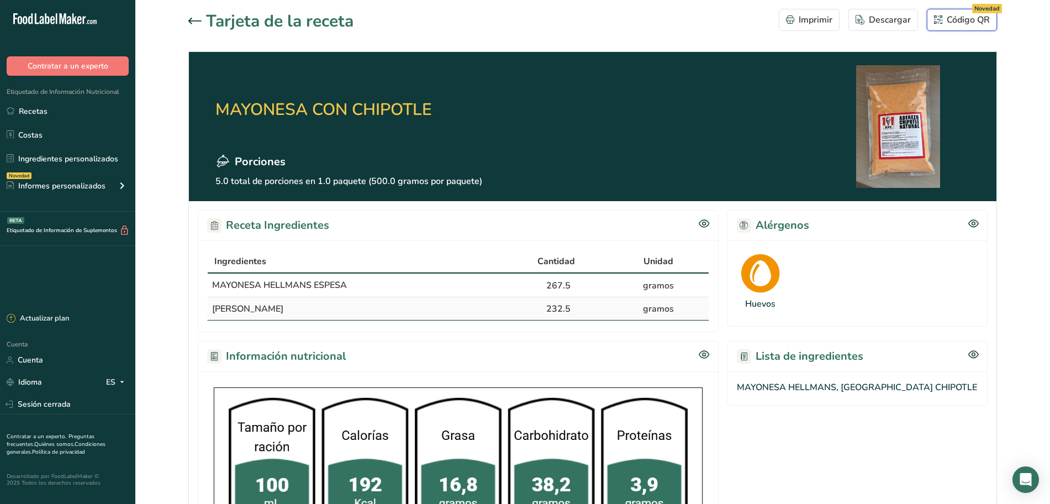
click at [950, 21] on font "Código QR" at bounding box center [968, 20] width 43 height 12
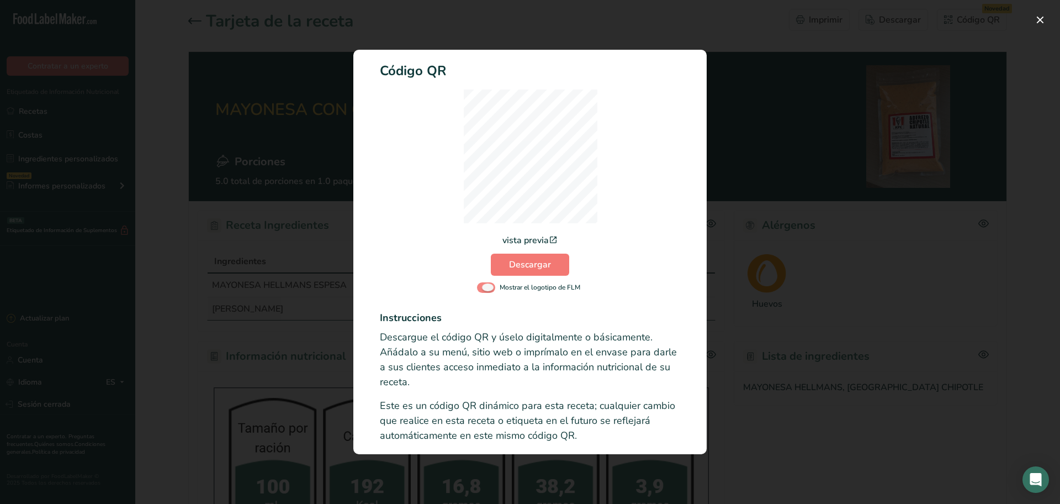
click at [489, 287] on span "Modalidad de registro de actividad" at bounding box center [486, 287] width 18 height 10
click at [484, 287] on input "Mostrar el logotipo de FLM" at bounding box center [480, 287] width 7 height 7
checkbox input "false"
click at [857, 218] on div "Modalidad de registro de actividad" at bounding box center [530, 252] width 1060 height 504
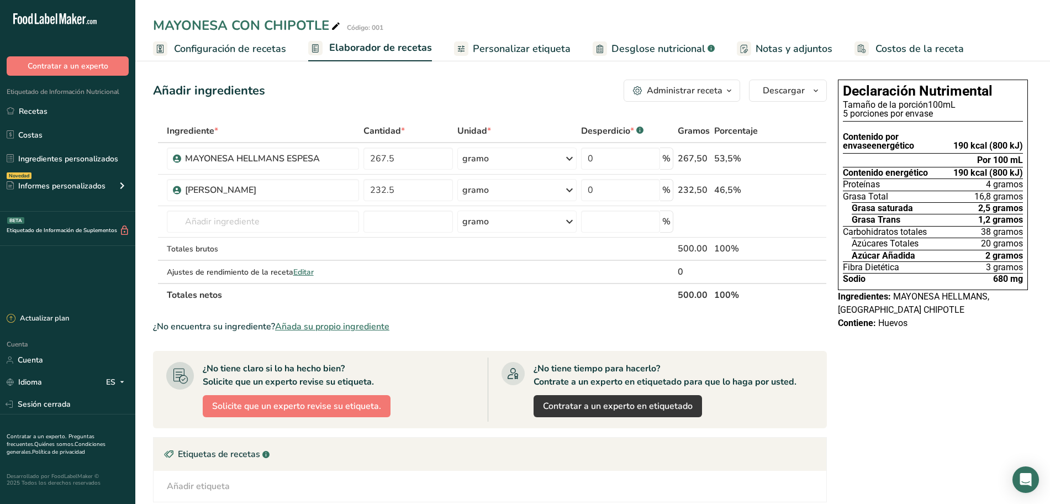
click at [730, 94] on icon "button" at bounding box center [729, 91] width 9 height 14
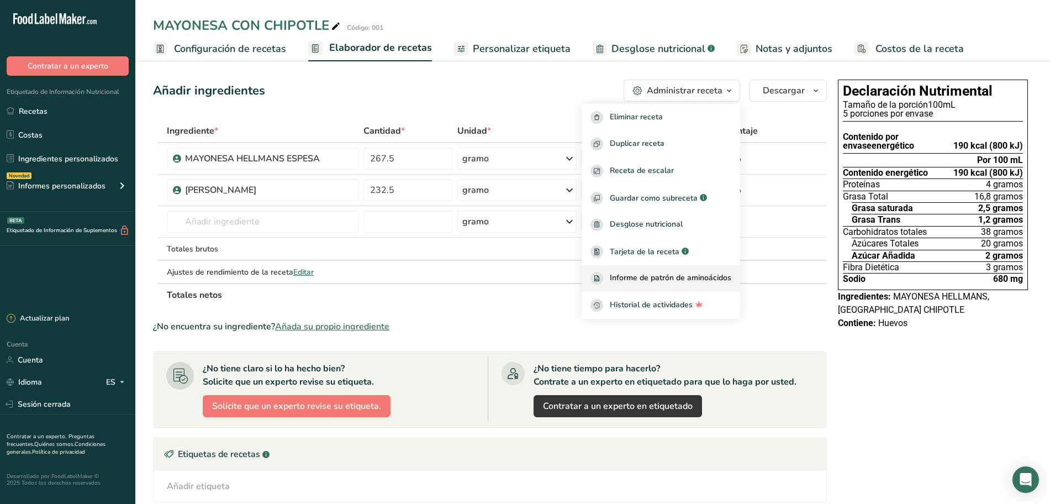
click at [666, 278] on font "Informe de patrón de aminoácidos" at bounding box center [671, 277] width 122 height 10
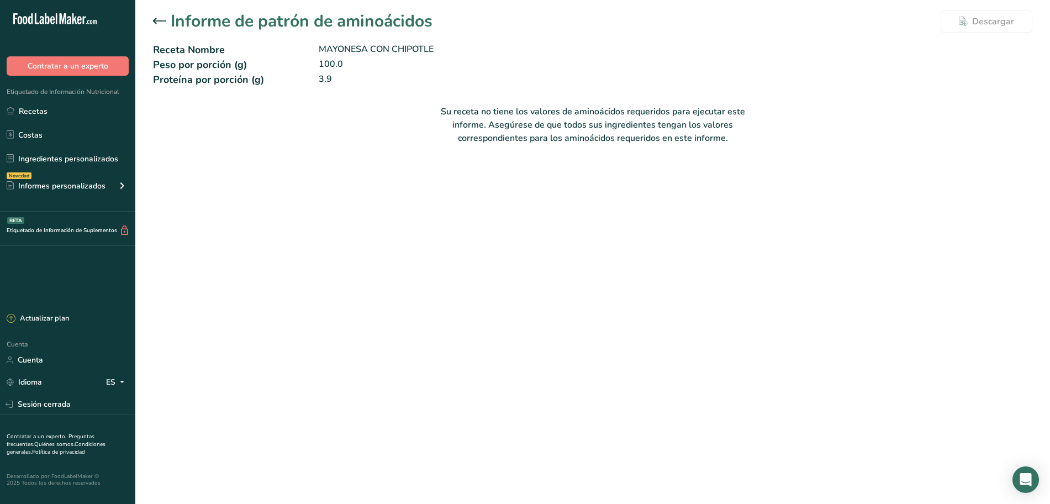
click at [156, 19] on icon at bounding box center [159, 21] width 13 height 7
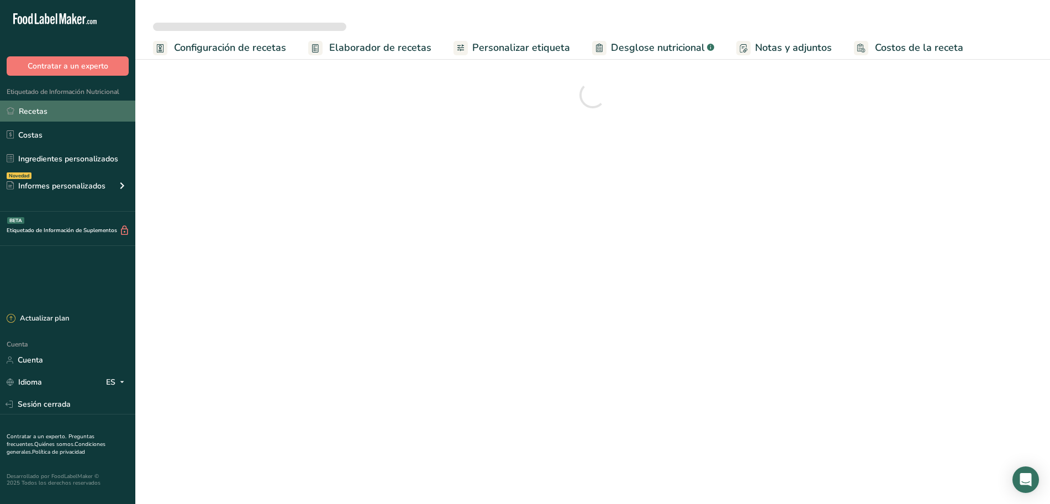
click at [62, 107] on link "Recetas" at bounding box center [67, 111] width 135 height 21
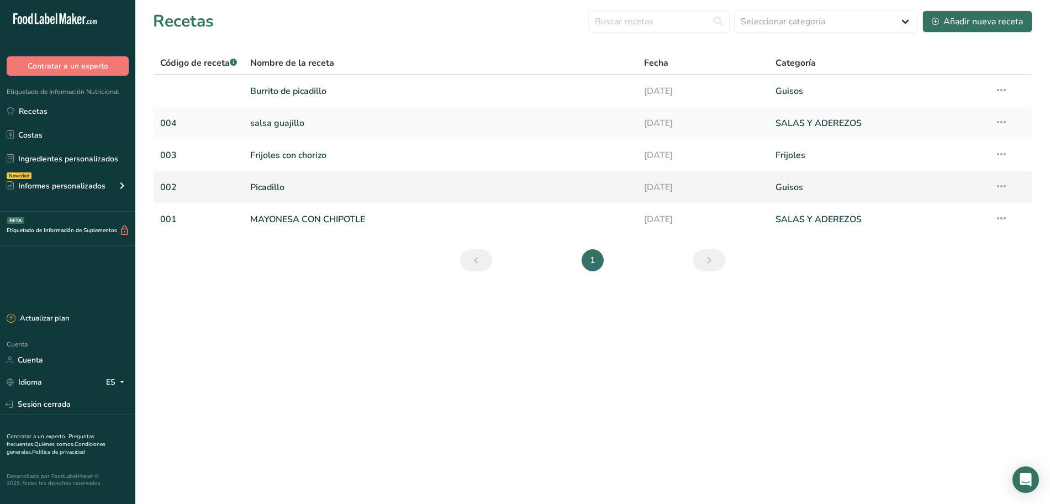
click at [266, 187] on font "Picadillo" at bounding box center [267, 187] width 34 height 12
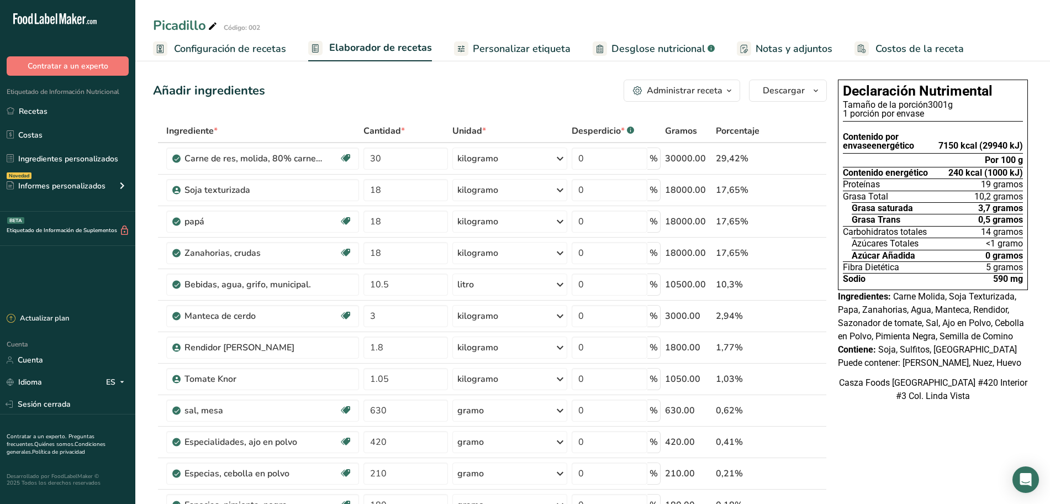
click at [728, 92] on icon "button" at bounding box center [729, 91] width 9 height 14
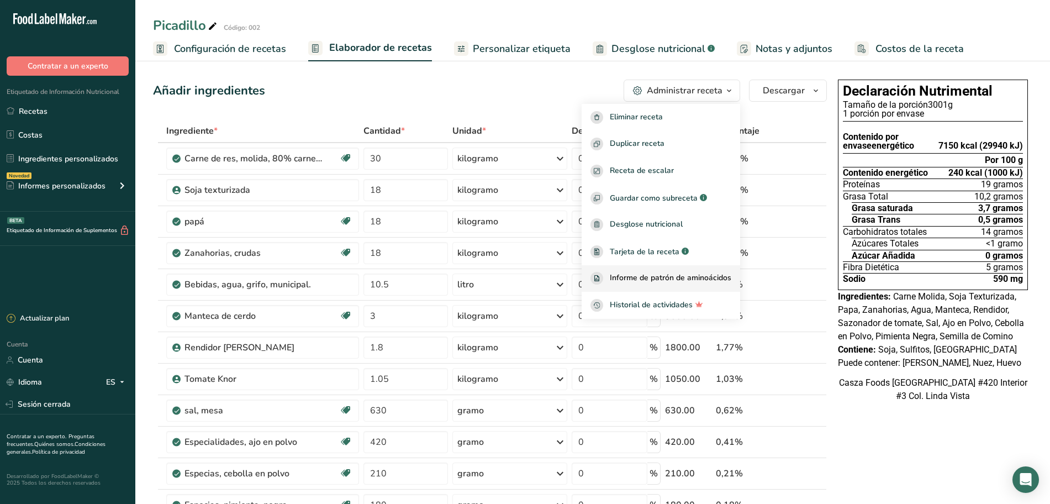
click at [657, 281] on font "Informe de patrón de aminoácidos" at bounding box center [671, 277] width 122 height 10
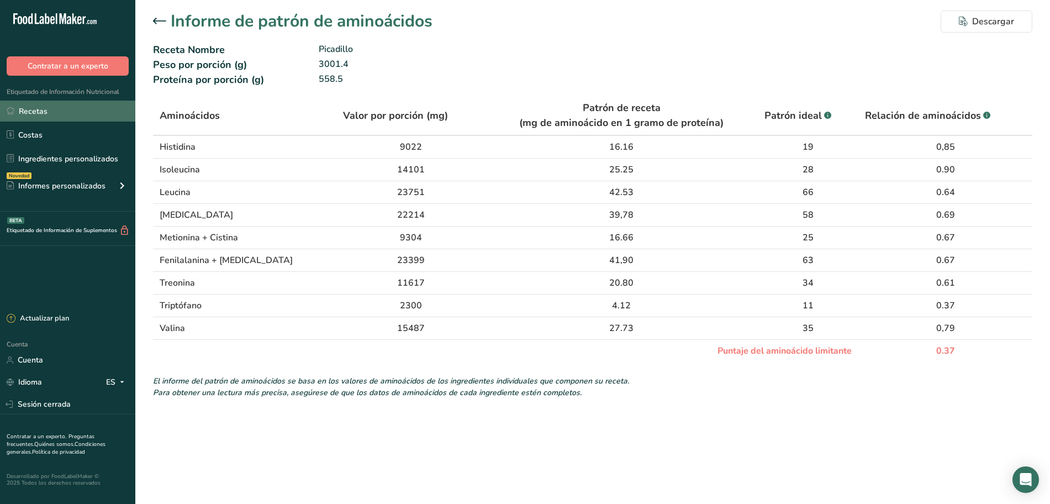
click at [83, 109] on link "Recetas" at bounding box center [67, 111] width 135 height 21
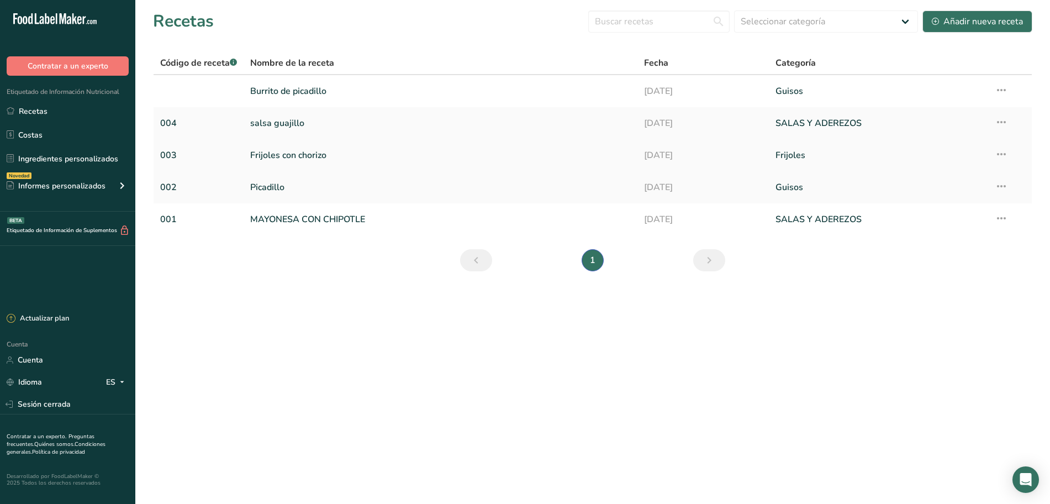
click at [340, 152] on link "Frijoles con chorizo" at bounding box center [440, 155] width 381 height 23
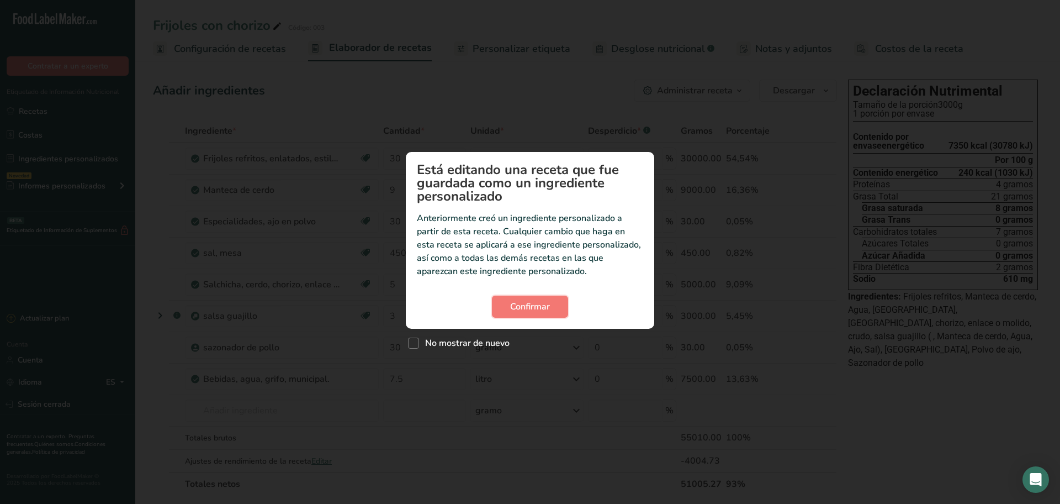
drag, startPoint x: 535, startPoint y: 309, endPoint x: 575, endPoint y: 347, distance: 55.5
click at [544, 321] on section "Está editando una receta que fue guardada como un ingrediente personalizado Ant…" at bounding box center [530, 240] width 249 height 177
click at [519, 301] on font "Confirmar" at bounding box center [530, 306] width 40 height 12
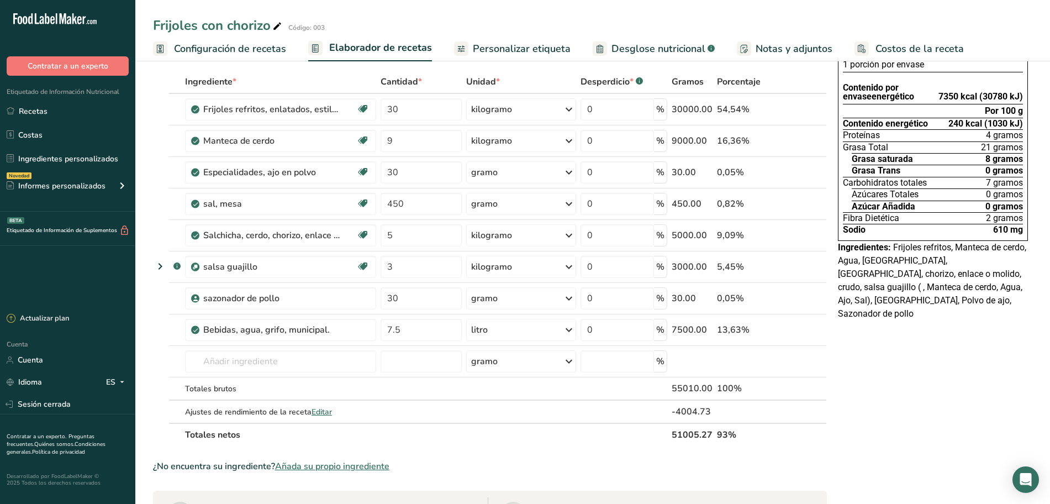
scroll to position [69, 0]
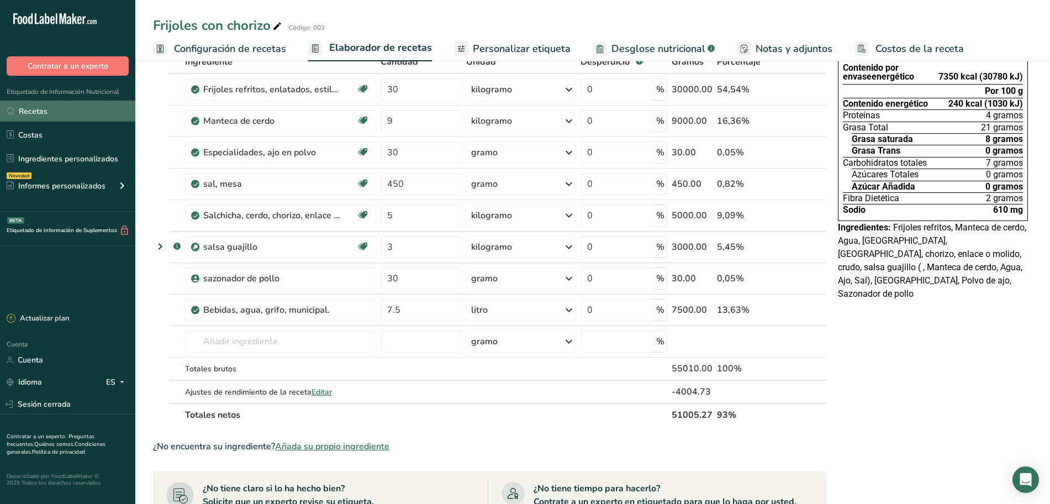
click at [46, 115] on font "Recetas" at bounding box center [33, 111] width 29 height 10
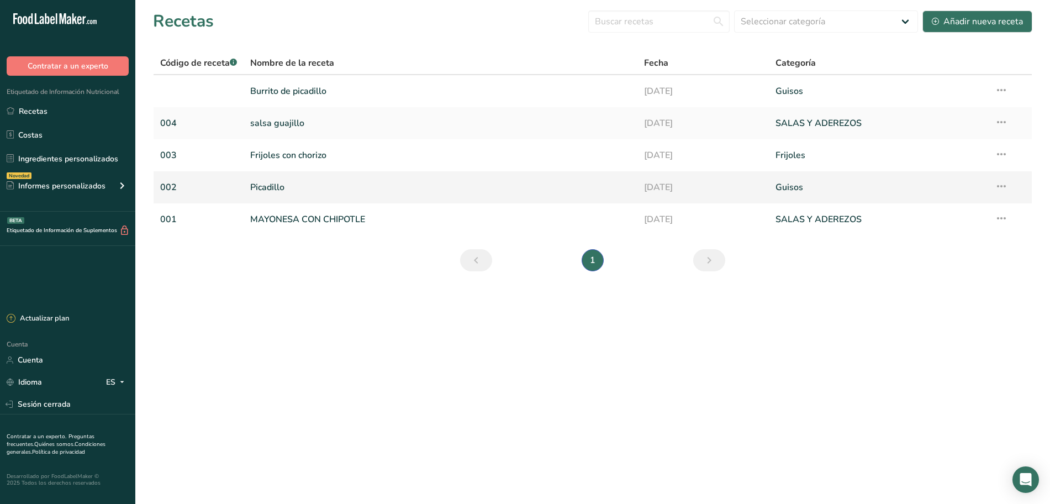
click at [307, 179] on link "Picadillo" at bounding box center [440, 187] width 381 height 23
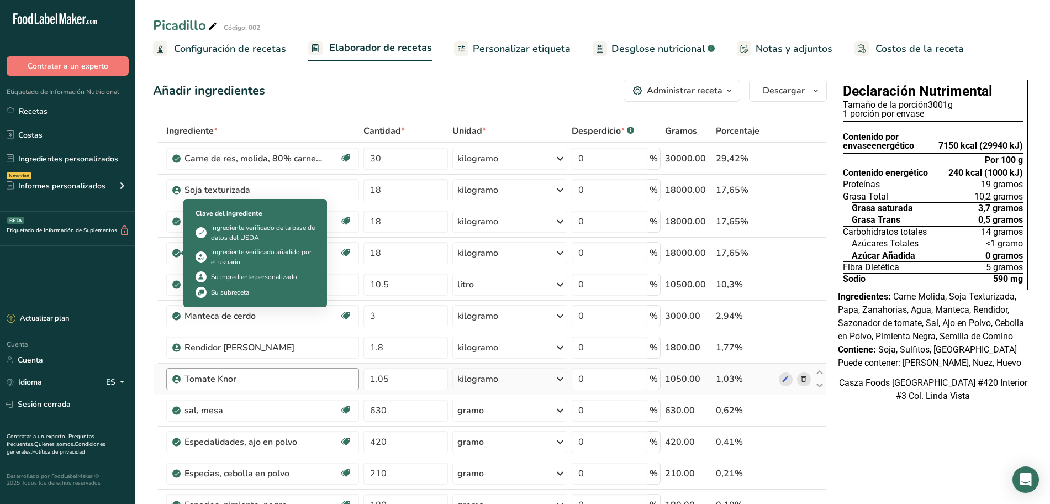
scroll to position [69, 0]
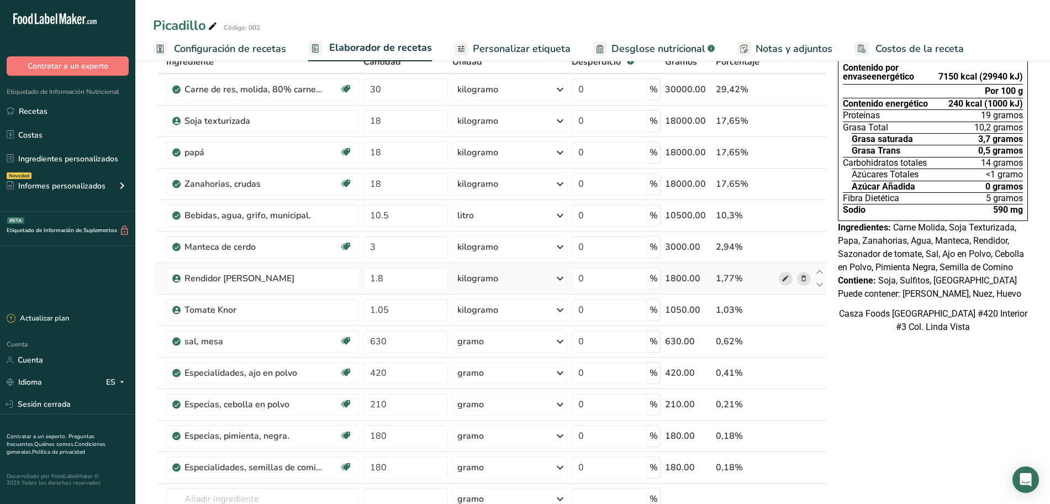
click at [784, 282] on icon at bounding box center [785, 279] width 8 height 12
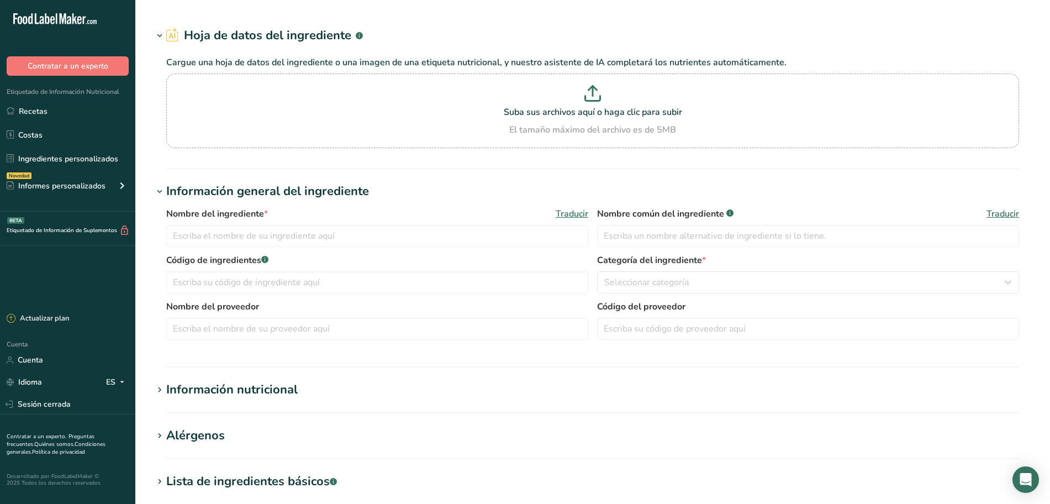
type input "Rendidor [PERSON_NAME]"
type input "202508"
type input "Unilever"
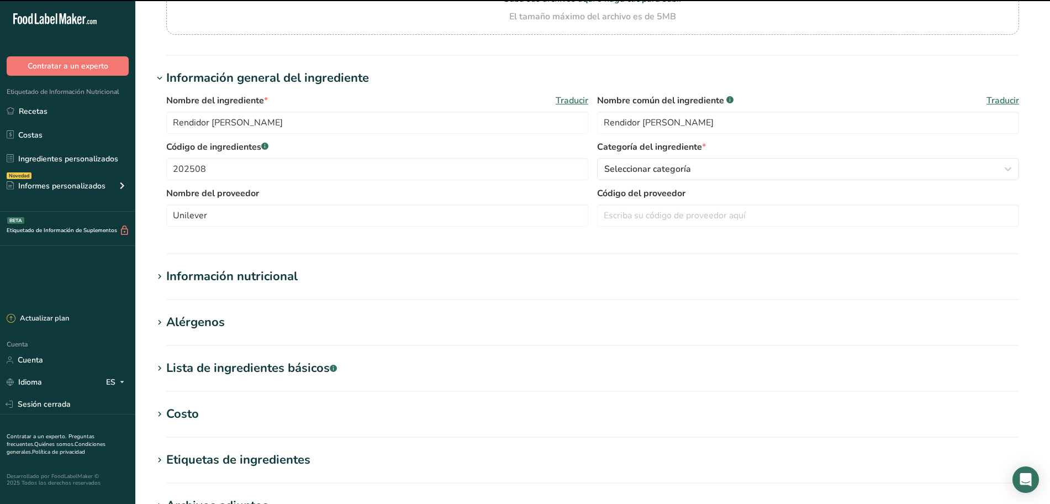
scroll to position [276, 0]
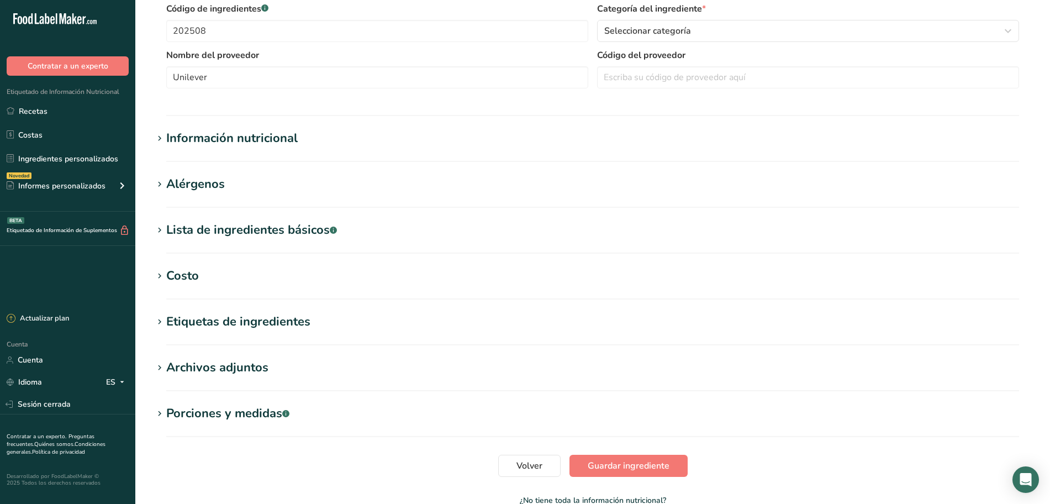
click at [260, 192] on section "Alérgenos Añadir cualquier alérgeno conocido asociado con su ingrediente Soja S…" at bounding box center [592, 191] width 879 height 33
click at [161, 181] on icon at bounding box center [160, 184] width 10 height 15
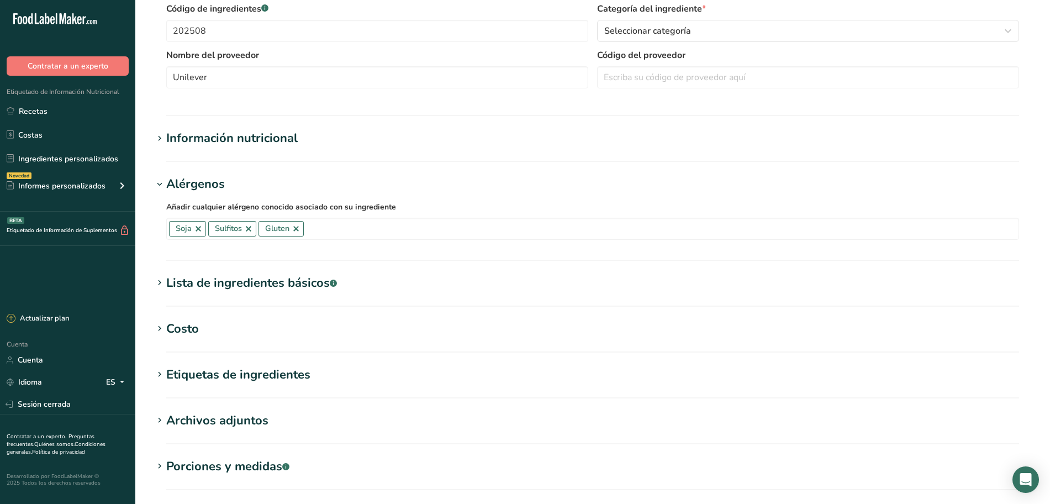
click at [216, 186] on font "Alérgenos" at bounding box center [195, 184] width 59 height 17
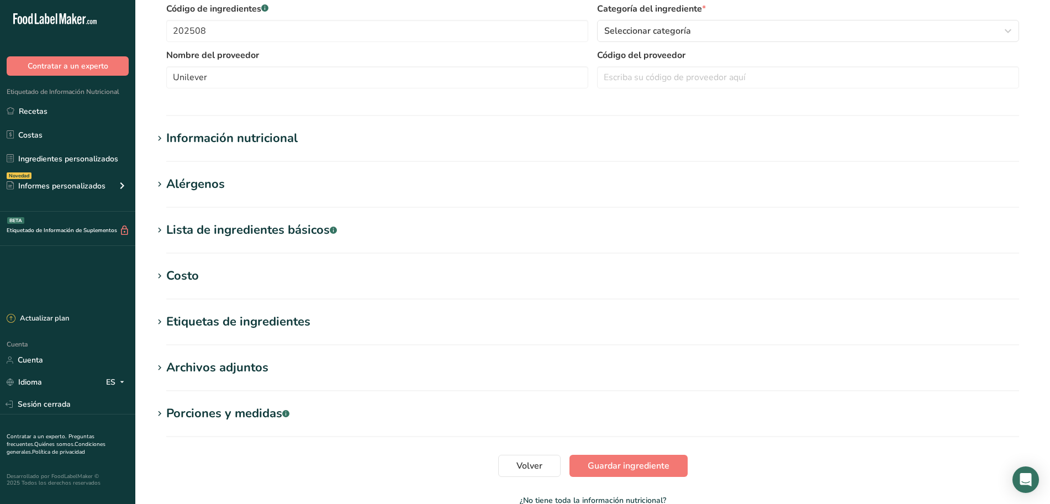
click at [215, 184] on font "Alérgenos" at bounding box center [195, 184] width 59 height 17
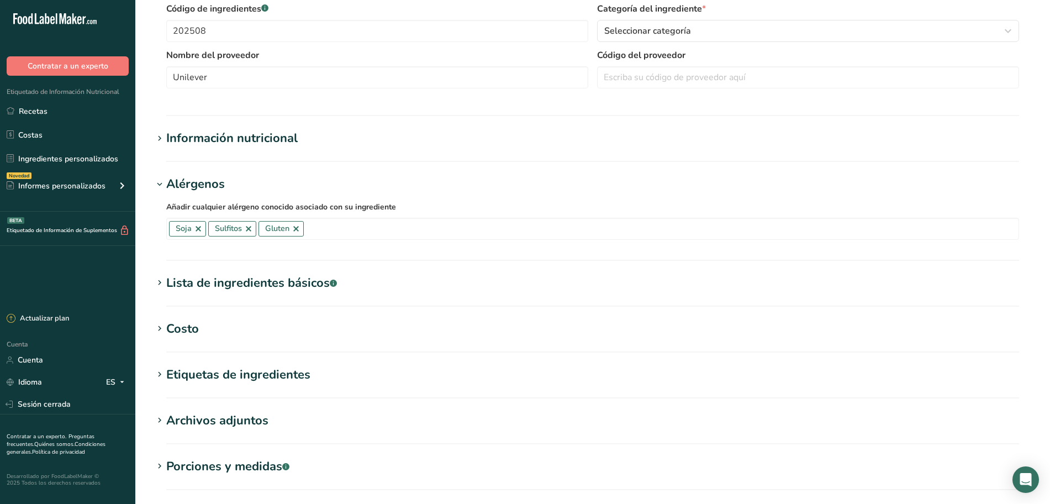
click at [212, 274] on font "Lista de ingredientes básicos" at bounding box center [247, 282] width 163 height 17
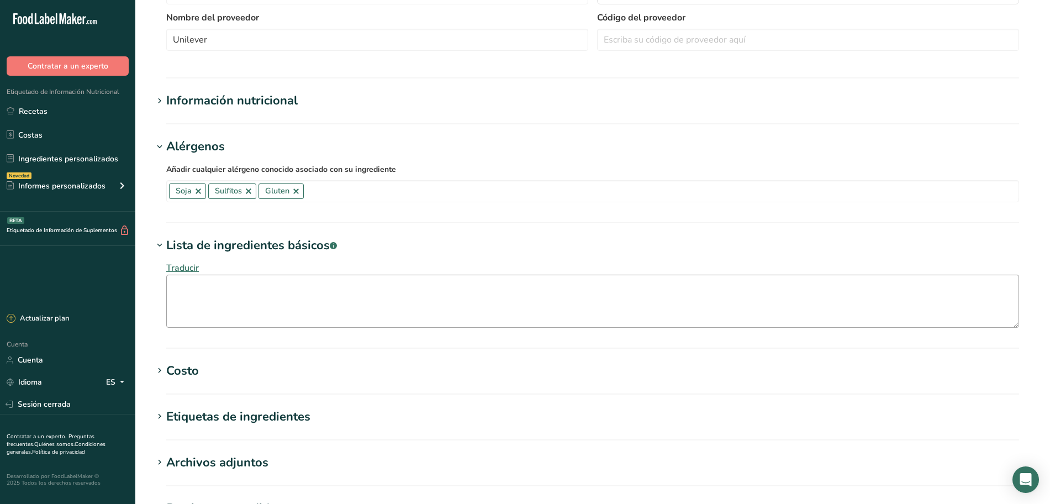
scroll to position [345, 0]
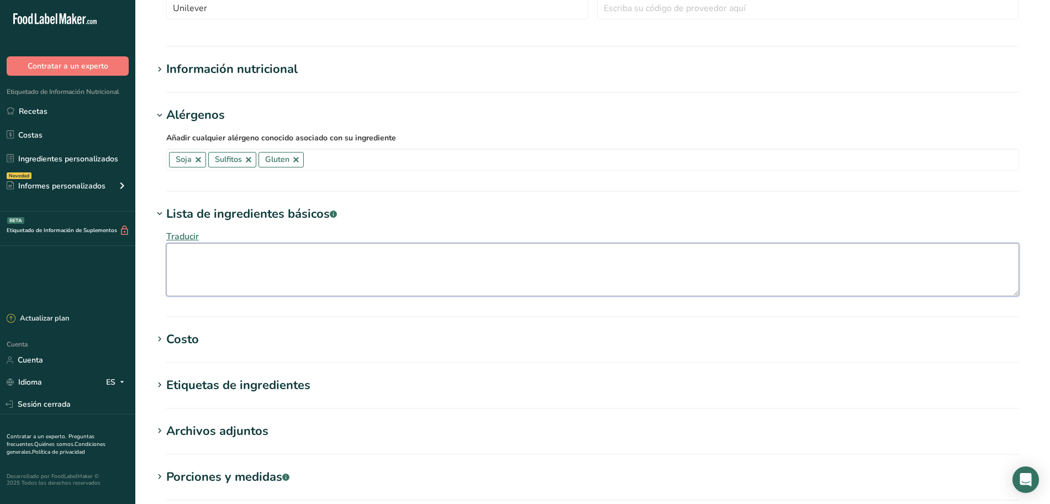
click at [228, 263] on textarea at bounding box center [592, 269] width 853 height 53
paste textarea "Gluten, acido sorbico, tbhq, metabisulfito de sodio, soya, glutamato monosodico…"
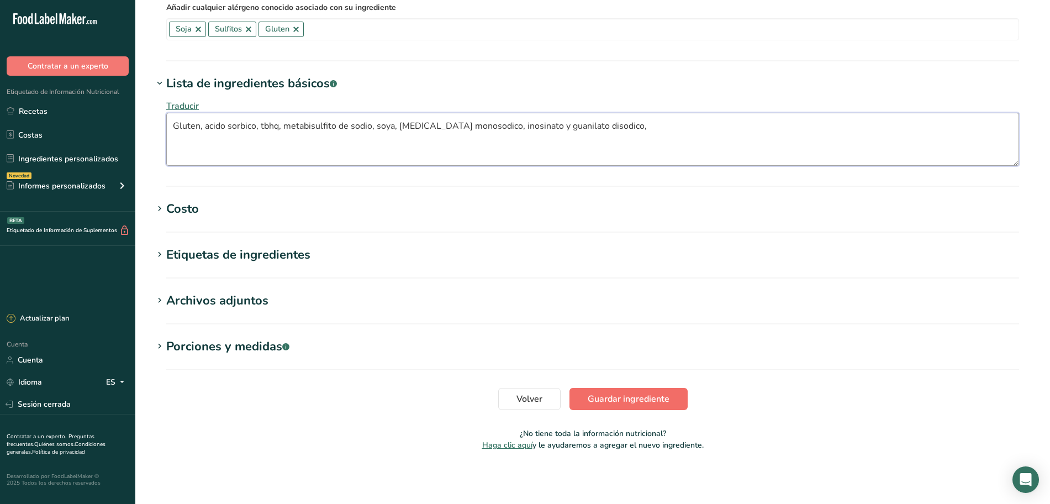
type textarea "Gluten, acido sorbico, tbhq, metabisulfito de sodio, soya, glutamato monosodico…"
click at [606, 393] on font "Guardar ingrediente" at bounding box center [629, 399] width 82 height 12
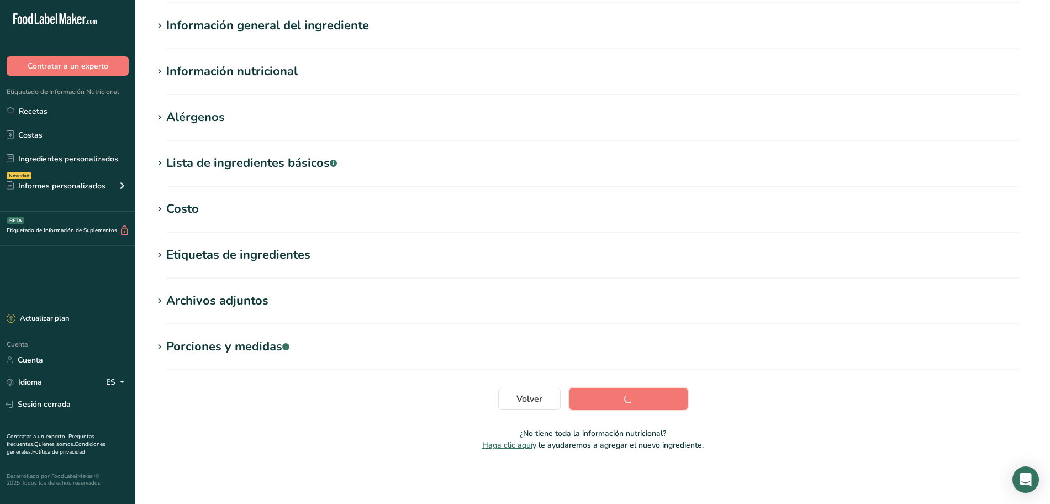
scroll to position [81, 0]
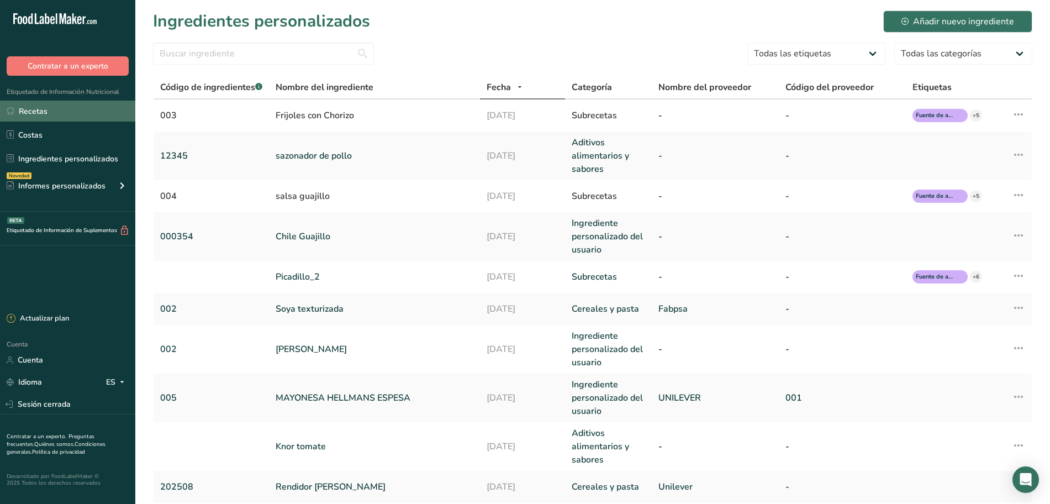
click at [97, 111] on link "Recetas" at bounding box center [67, 111] width 135 height 21
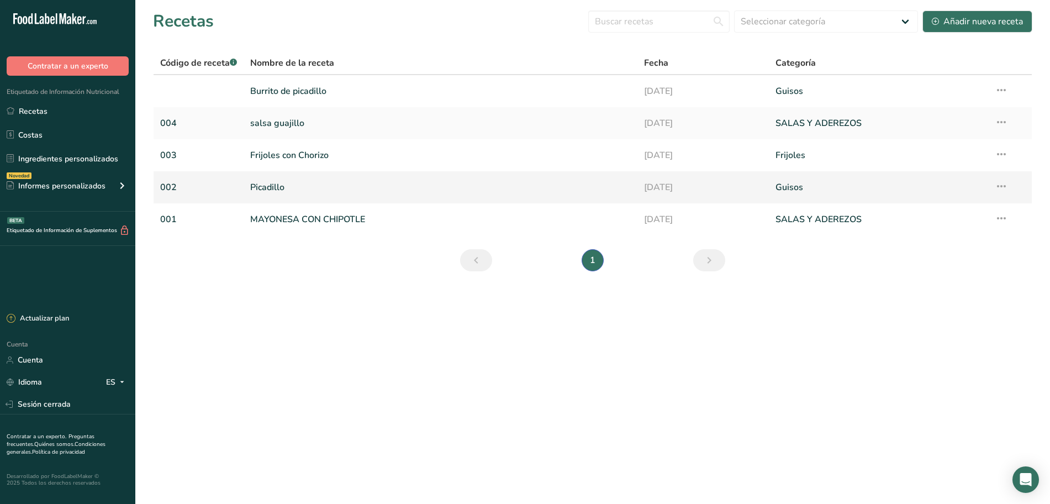
click at [314, 193] on link "Picadillo" at bounding box center [440, 187] width 381 height 23
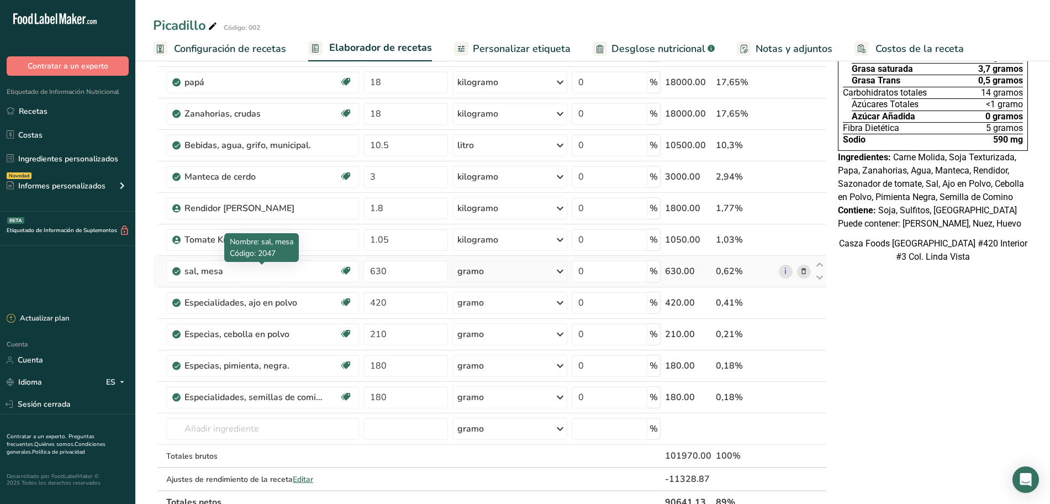
scroll to position [207, 0]
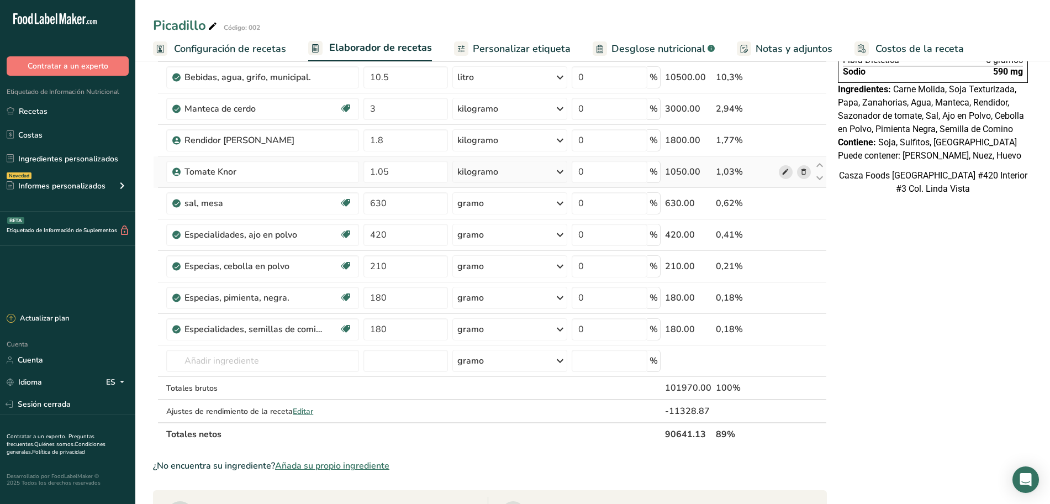
click at [785, 177] on icon at bounding box center [785, 172] width 8 height 12
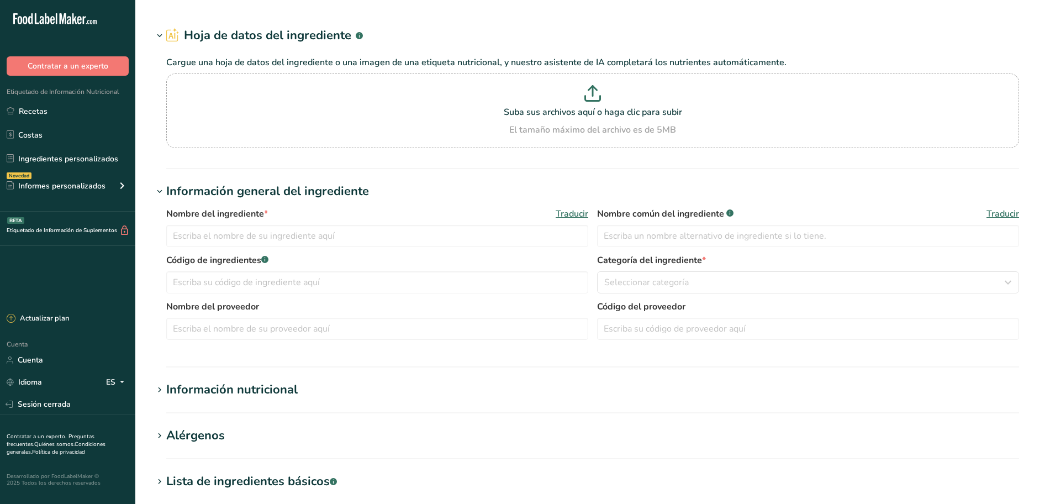
type input "Knor tomate"
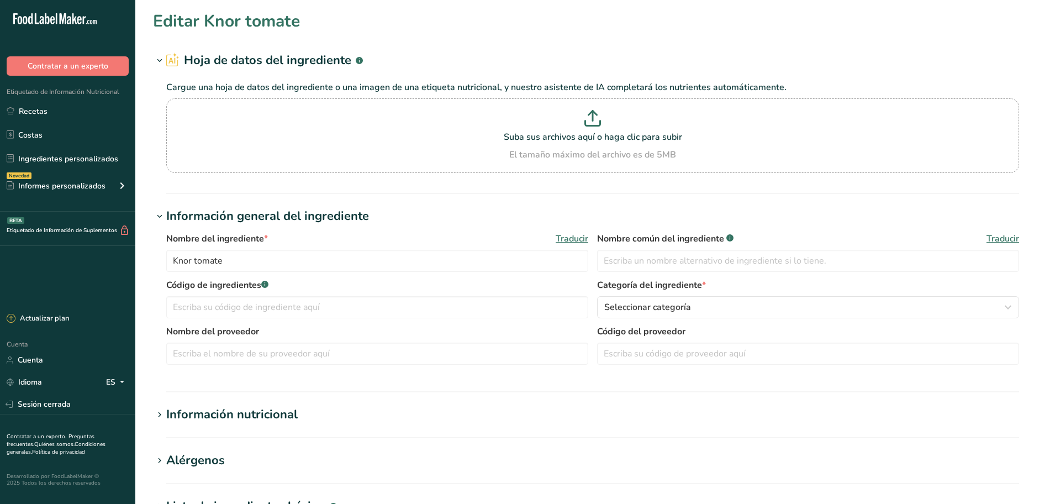
scroll to position [232, 0]
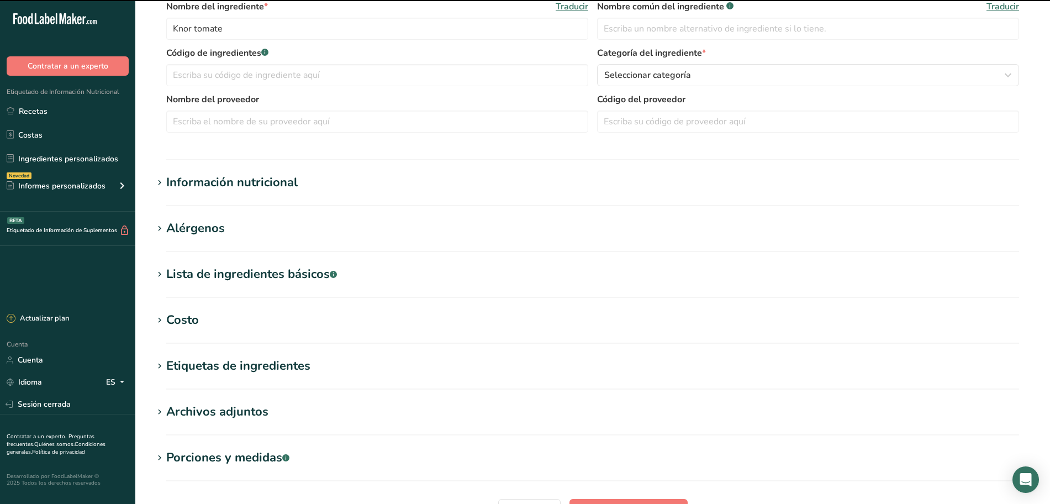
click at [159, 278] on icon at bounding box center [160, 274] width 10 height 15
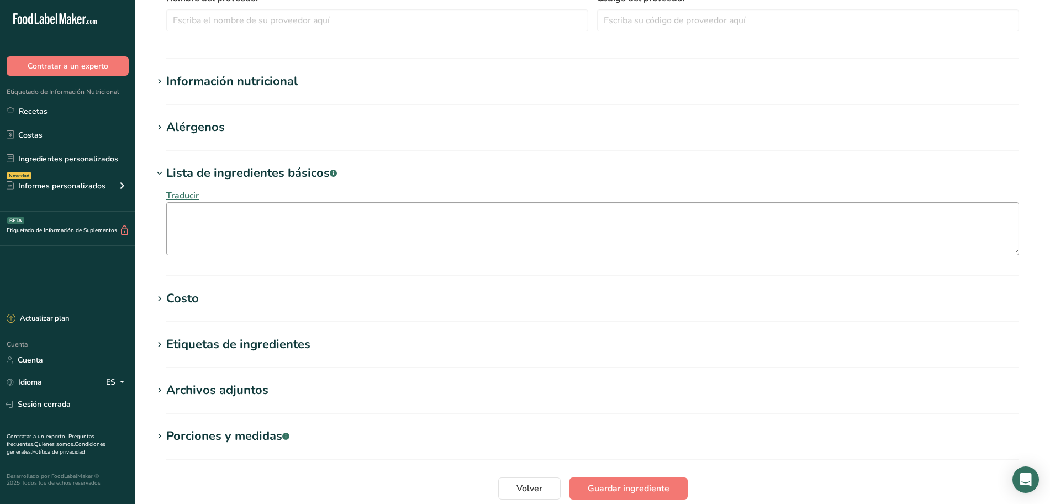
scroll to position [370, 0]
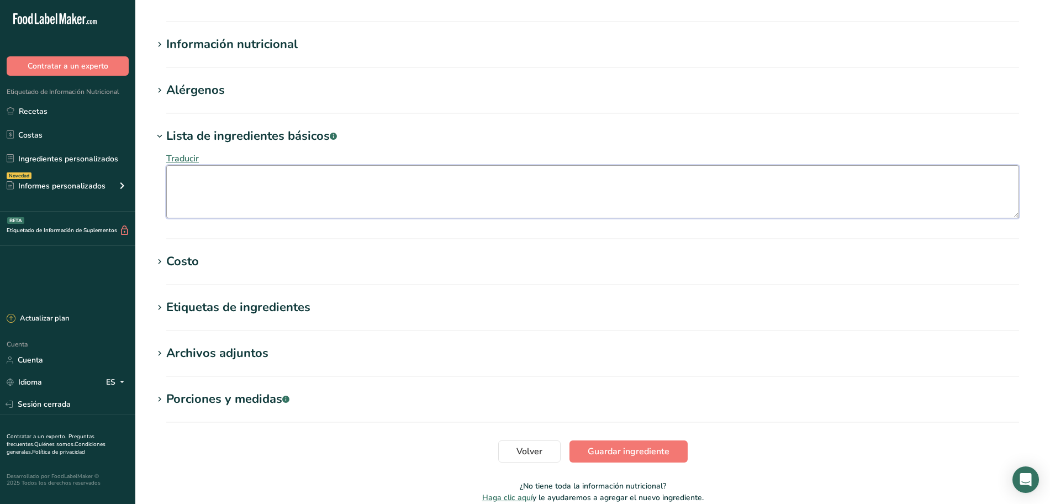
click at [240, 177] on textarea at bounding box center [592, 191] width 853 height 53
paste textarea "knor de tomate: fecula de maiz, [MEDICAL_DATA] monosodico, maltodextrina, acido…"
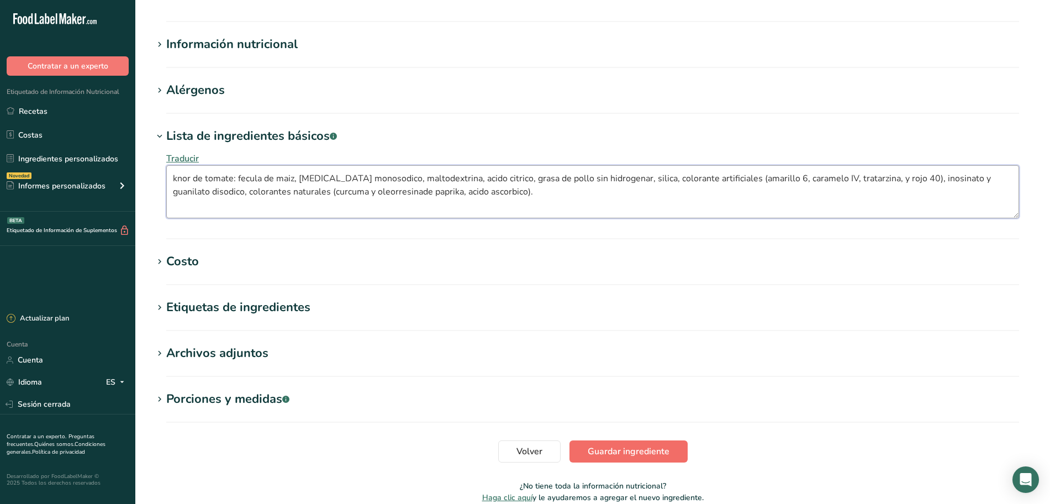
type textarea "knor de tomate: fecula de maiz, [MEDICAL_DATA] monosodico, maltodextrina, acido…"
click at [608, 447] on font "Guardar ingrediente" at bounding box center [629, 451] width 82 height 12
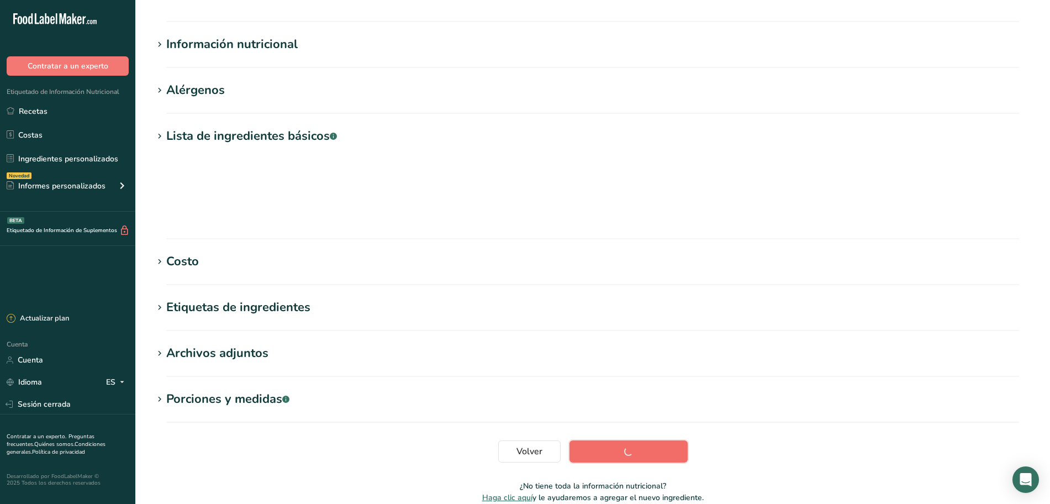
scroll to position [81, 0]
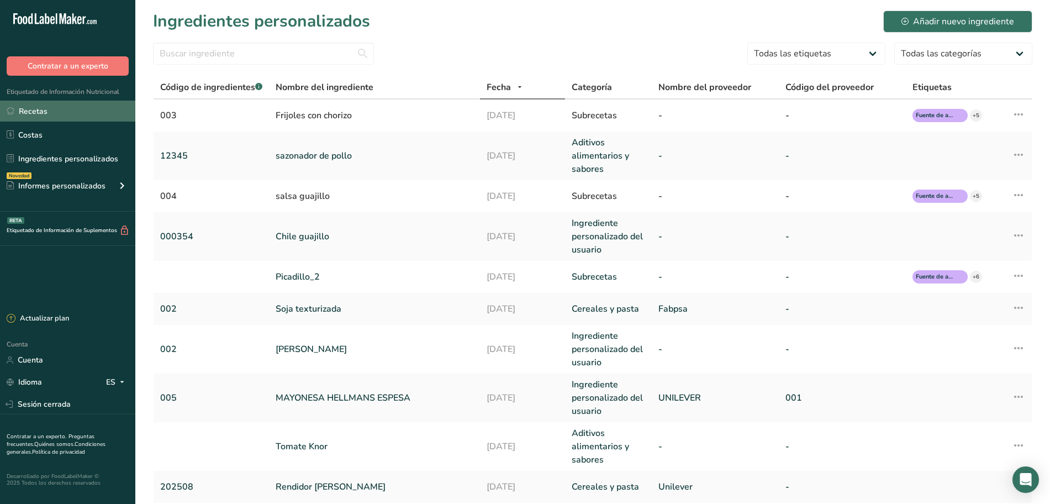
click at [53, 115] on link "Recetas" at bounding box center [67, 111] width 135 height 21
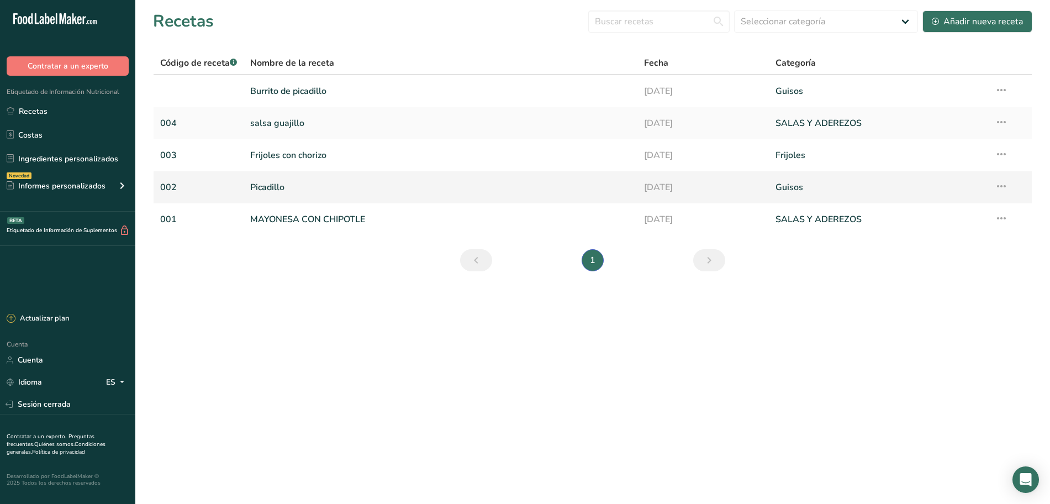
click at [284, 191] on font "Picadillo" at bounding box center [267, 187] width 34 height 12
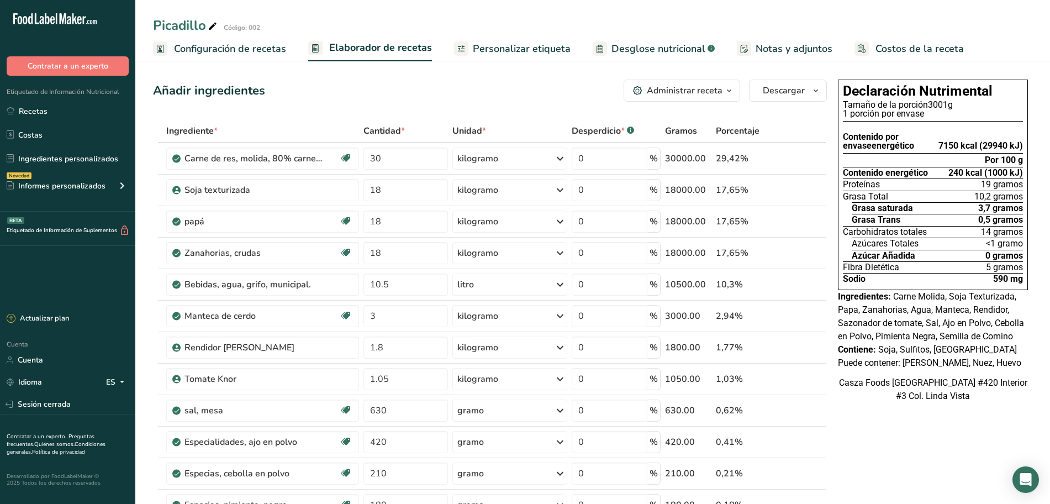
click at [615, 42] on font "Desglose nutricional" at bounding box center [658, 48] width 94 height 13
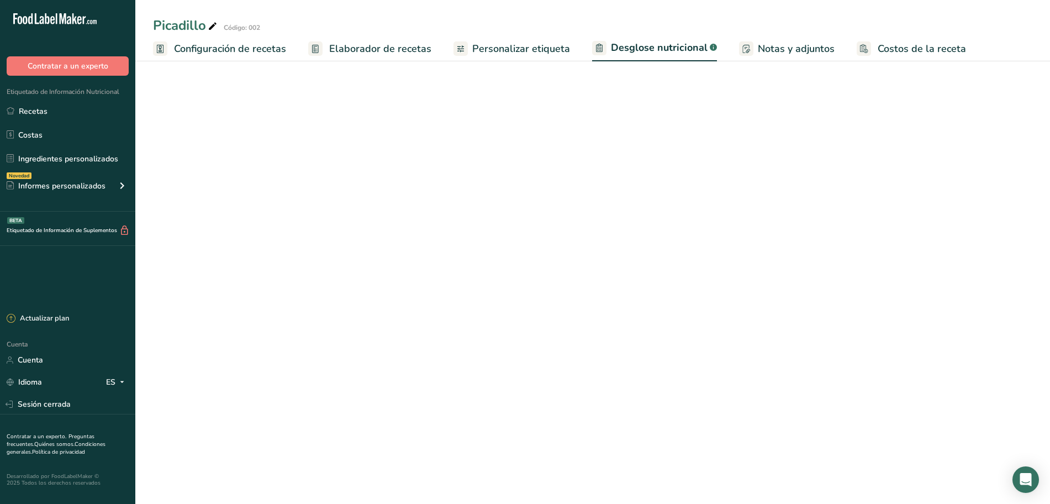
select select "Calories"
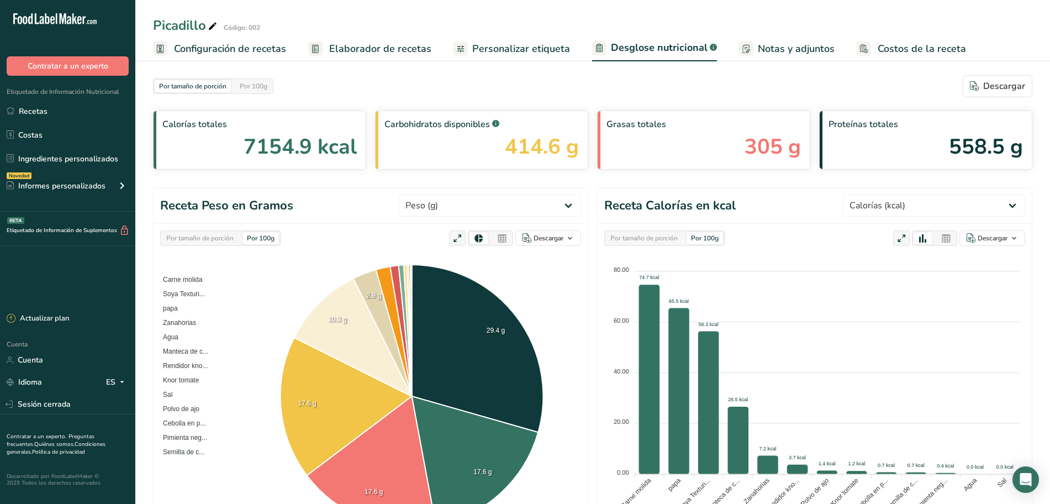
click at [547, 51] on font "Personalizar etiqueta" at bounding box center [521, 48] width 98 height 13
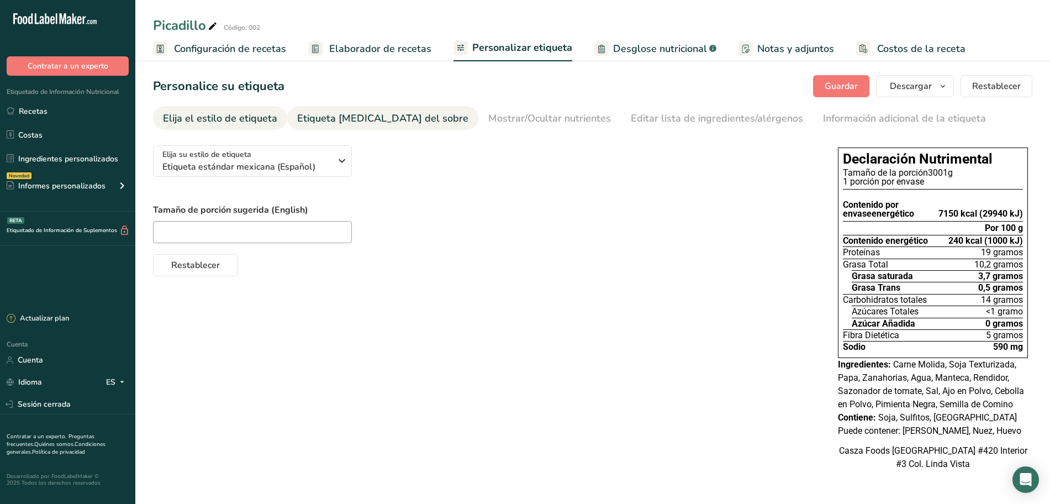
click at [387, 118] on font "Etiqueta [MEDICAL_DATA] del sobre" at bounding box center [382, 118] width 171 height 13
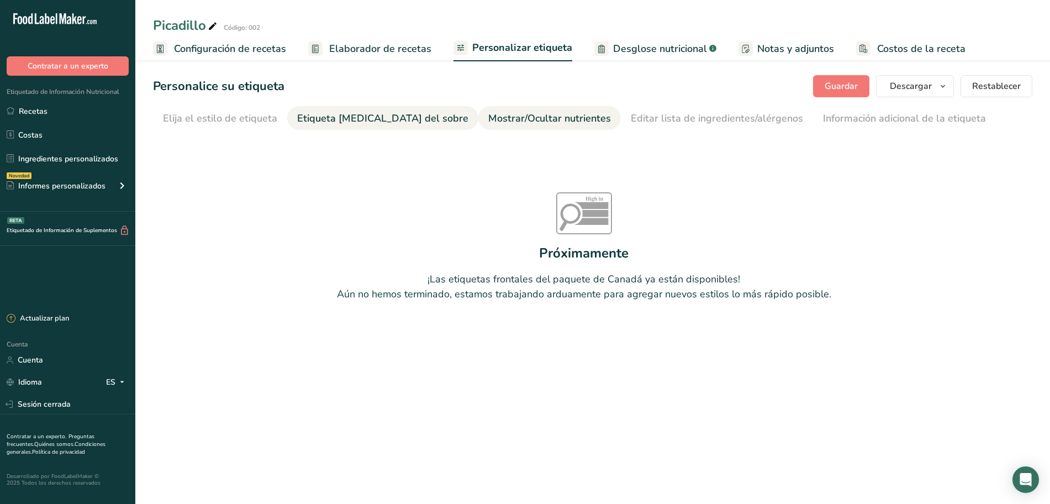
click at [498, 123] on font "Mostrar/Ocultar nutrientes" at bounding box center [549, 118] width 123 height 13
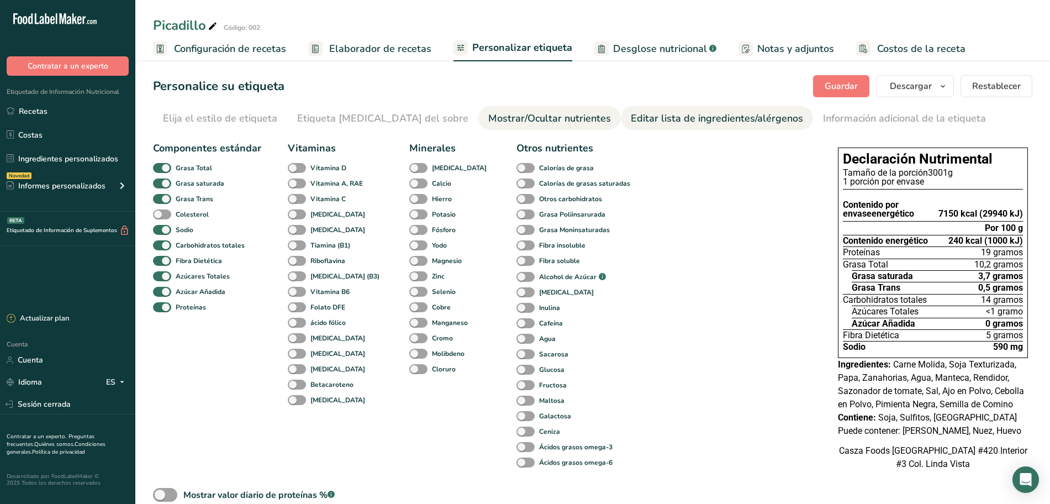
click at [631, 122] on font "Editar lista de ingredientes/alérgenos" at bounding box center [717, 118] width 172 height 13
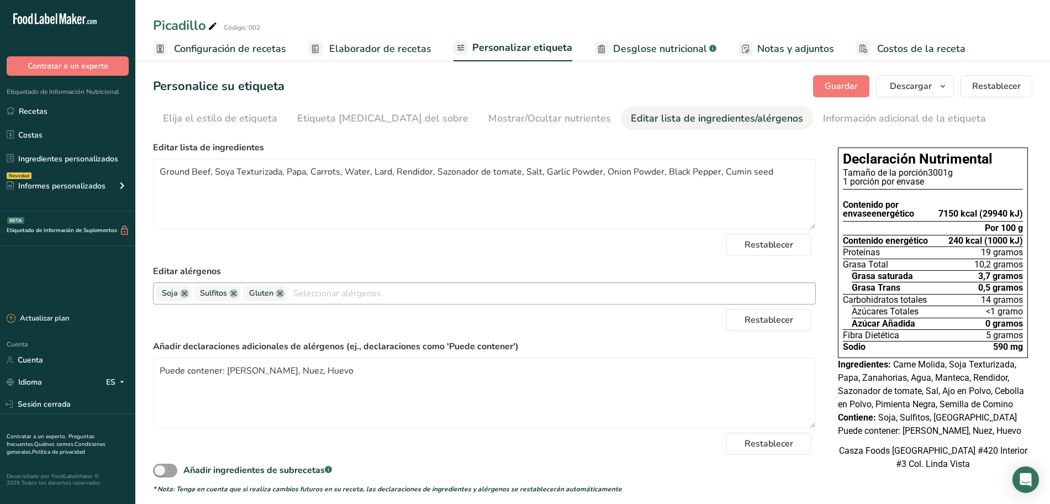
scroll to position [9, 0]
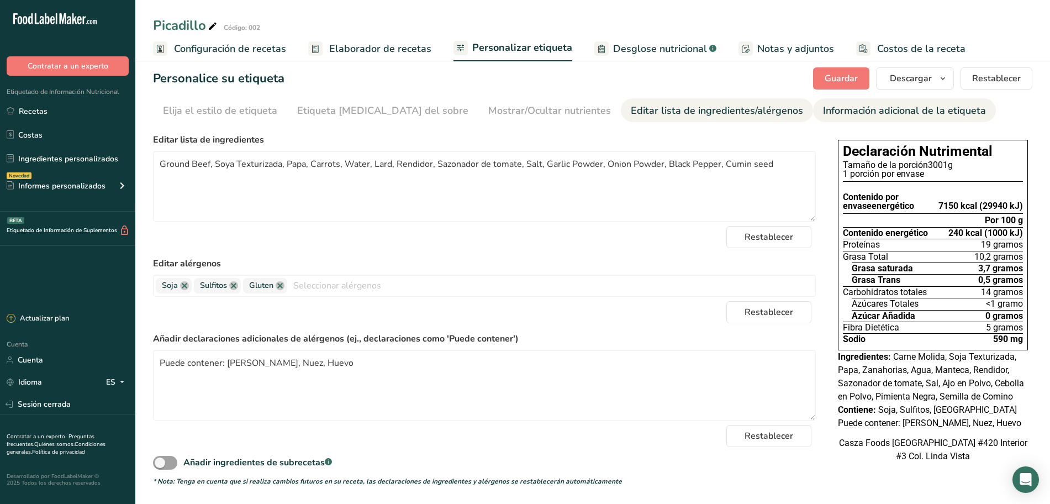
click at [823, 108] on font "Información adicional de la etiqueta" at bounding box center [904, 110] width 163 height 13
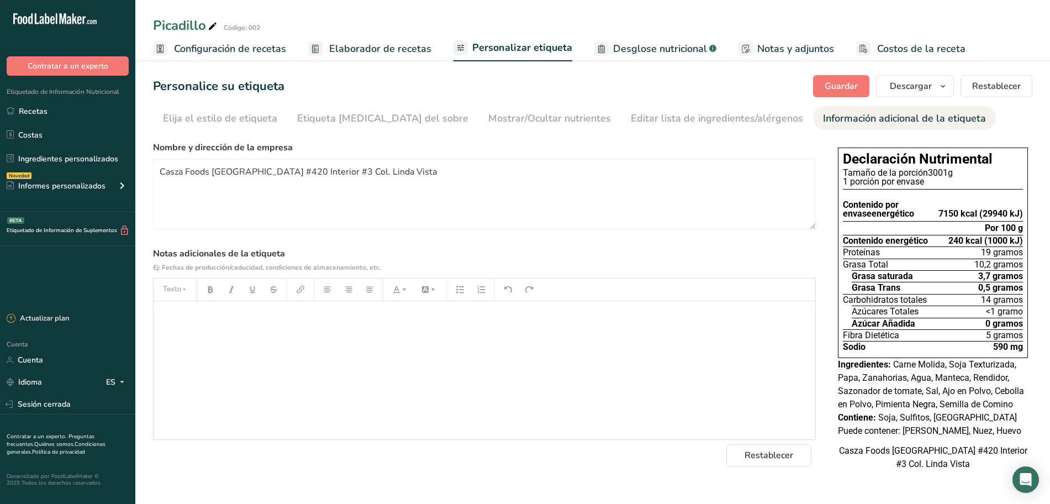
click at [770, 47] on font "Notas y adjuntos" at bounding box center [795, 48] width 77 height 13
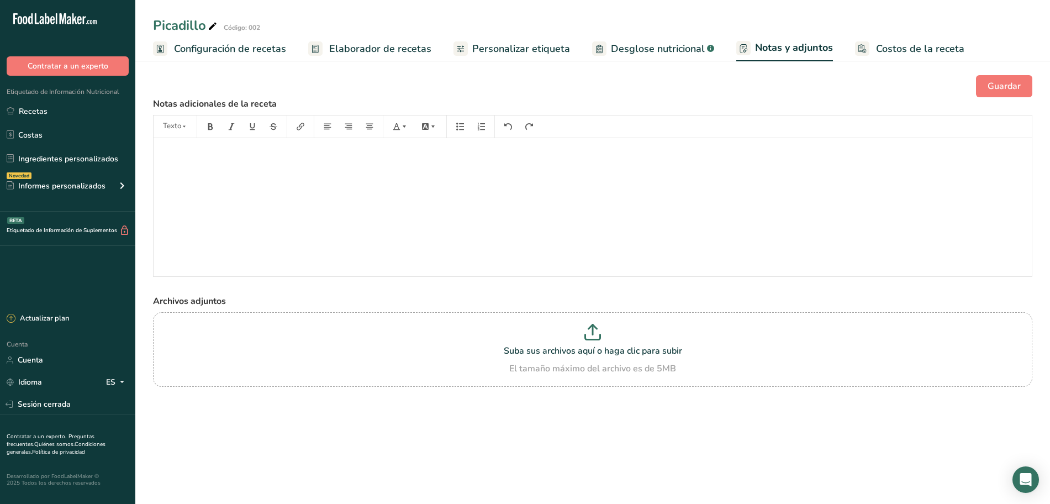
click at [627, 45] on font "Desglose nutricional" at bounding box center [658, 48] width 94 height 13
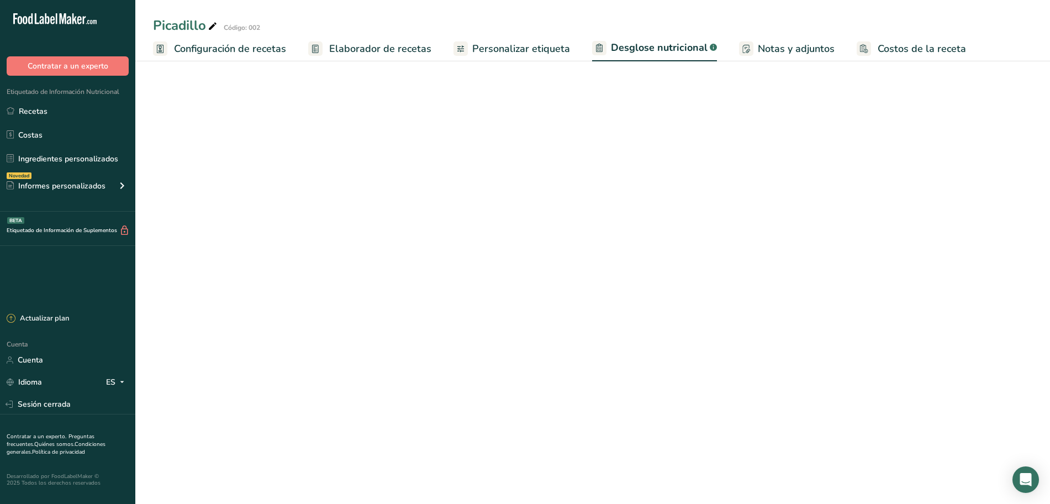
select select "Calories"
click at [513, 45] on font "Personalizar etiqueta" at bounding box center [521, 48] width 98 height 13
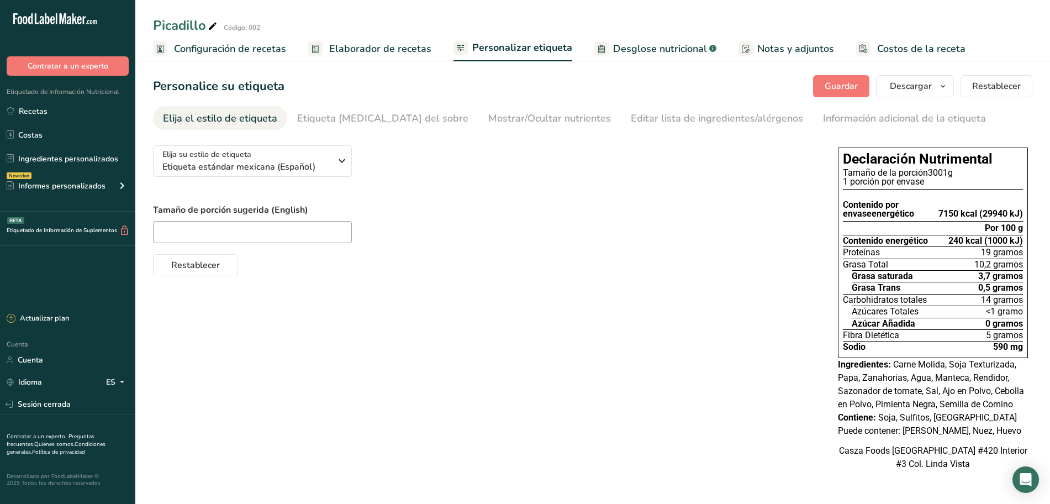
click at [388, 50] on font "Elaborador de recetas" at bounding box center [380, 48] width 102 height 13
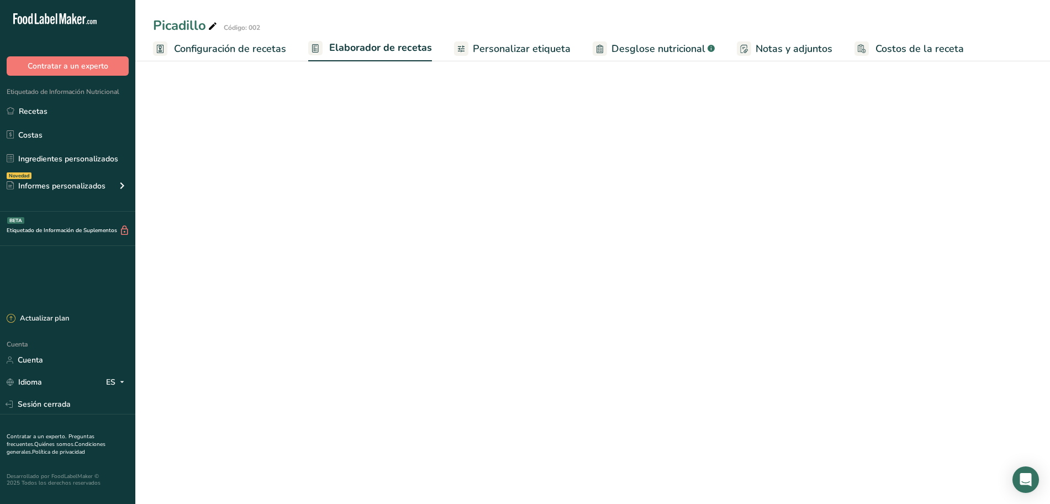
click at [494, 55] on span "Personalizar etiqueta" at bounding box center [522, 48] width 98 height 15
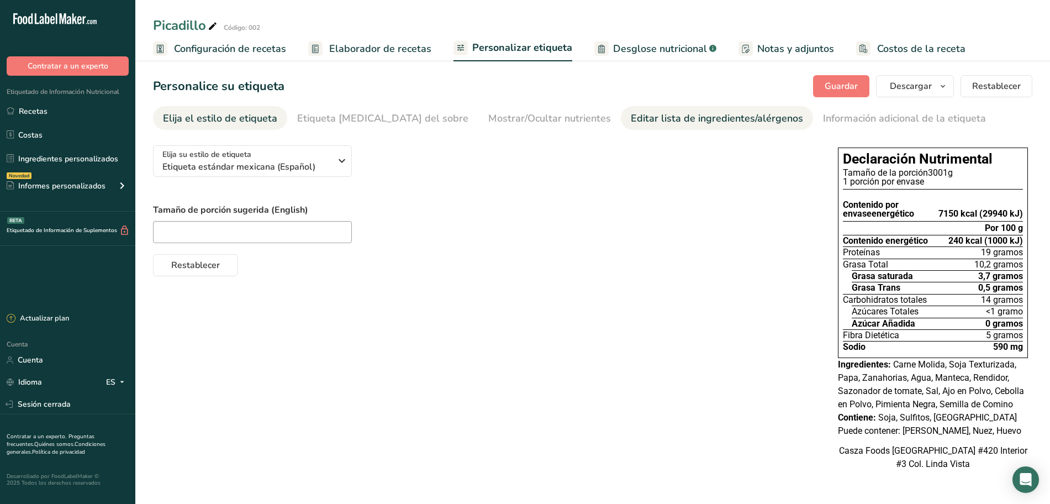
click at [631, 119] on font "Editar lista de ingredientes/alérgenos" at bounding box center [717, 118] width 172 height 13
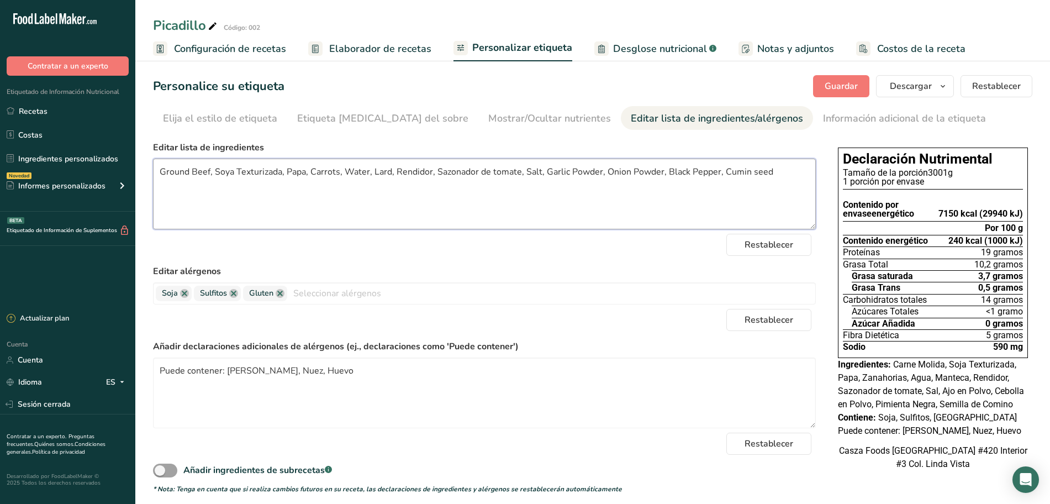
drag, startPoint x: 427, startPoint y: 172, endPoint x: 426, endPoint y: 165, distance: 6.7
click at [429, 172] on textarea "Ground Beef, Soya Texturizada, Papa, Carrots, Water, Lard, Rendidor, Sazonador …" at bounding box center [484, 194] width 663 height 71
click at [431, 168] on textarea "Ground Beef, Soya Texturizada, Papa, Carrots, Water, Lard, Rendidor, Sazonador …" at bounding box center [484, 194] width 663 height 71
drag, startPoint x: 516, startPoint y: 175, endPoint x: 521, endPoint y: 171, distance: 6.3
click at [517, 174] on textarea "Ground Beef, Soya Texturizada, Papa, Carrots, Water, Lard, Rendidor, Sazonador …" at bounding box center [484, 194] width 663 height 71
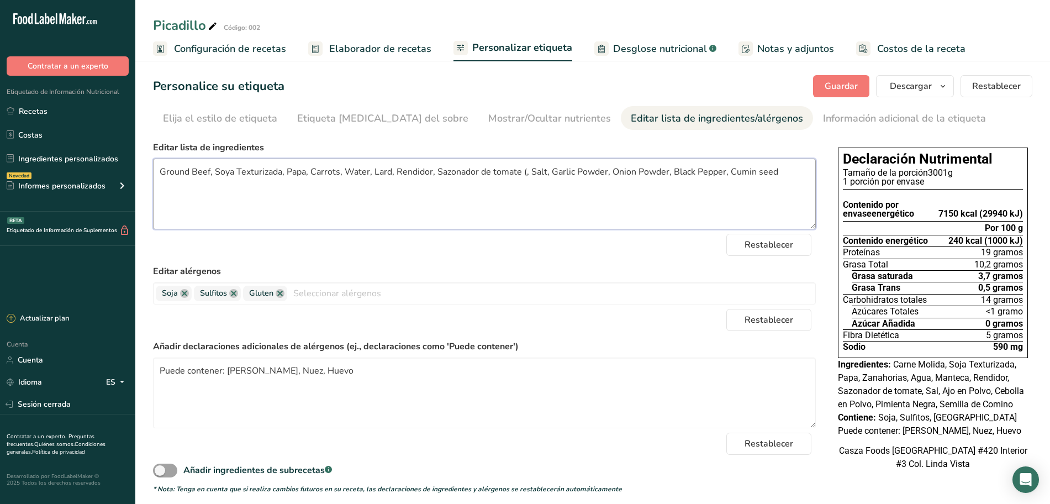
paste textarea "knor de tomate: fecula de maiz, [MEDICAL_DATA] monosodico, maltodextrina, acido…"
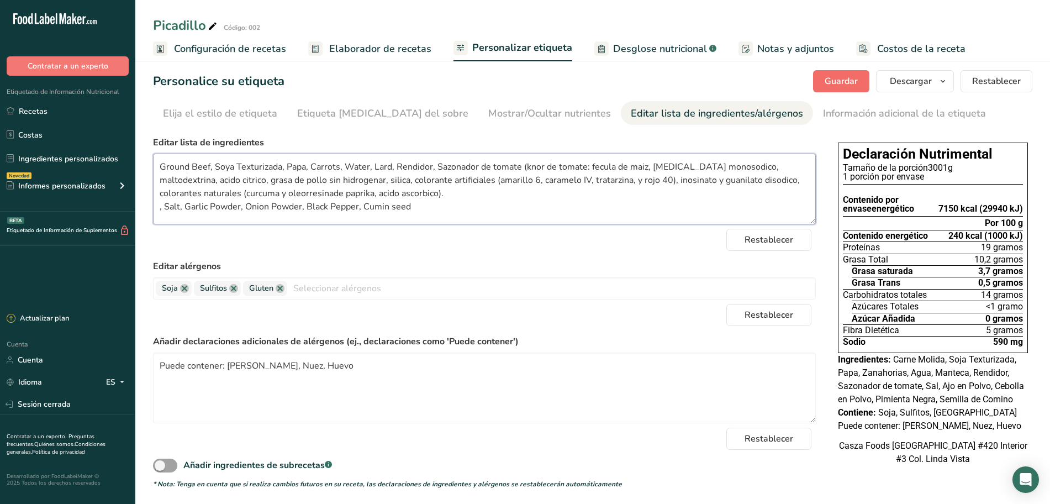
scroll to position [9, 0]
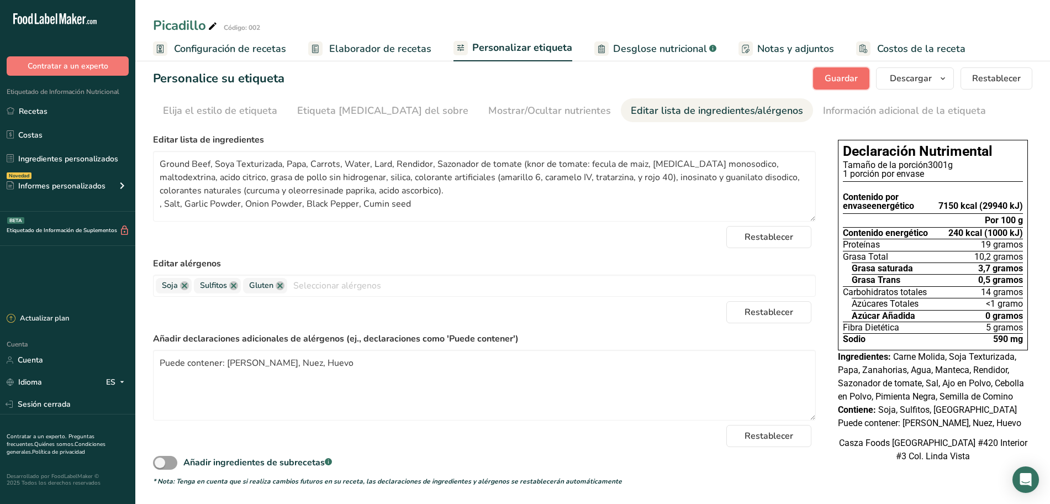
click at [843, 68] on button "Guardar" at bounding box center [841, 78] width 56 height 22
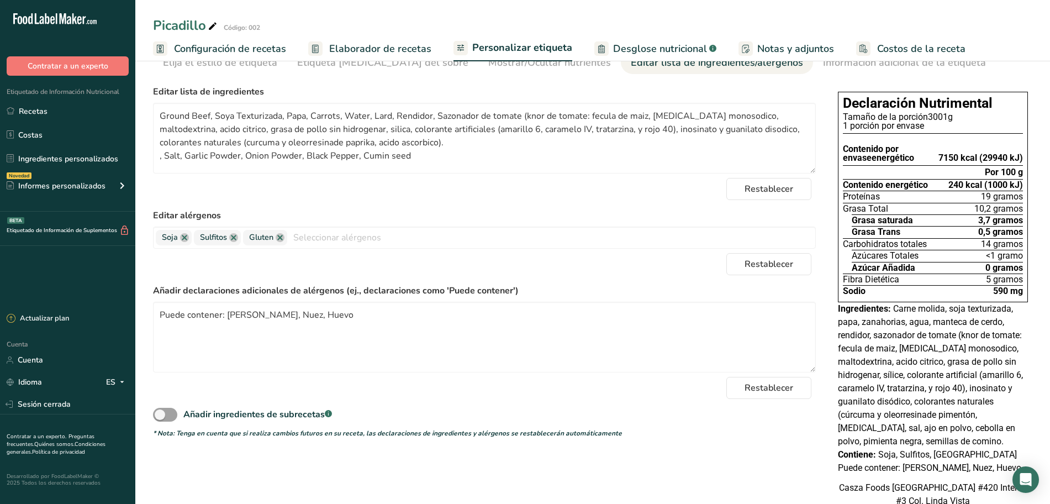
scroll to position [33, 0]
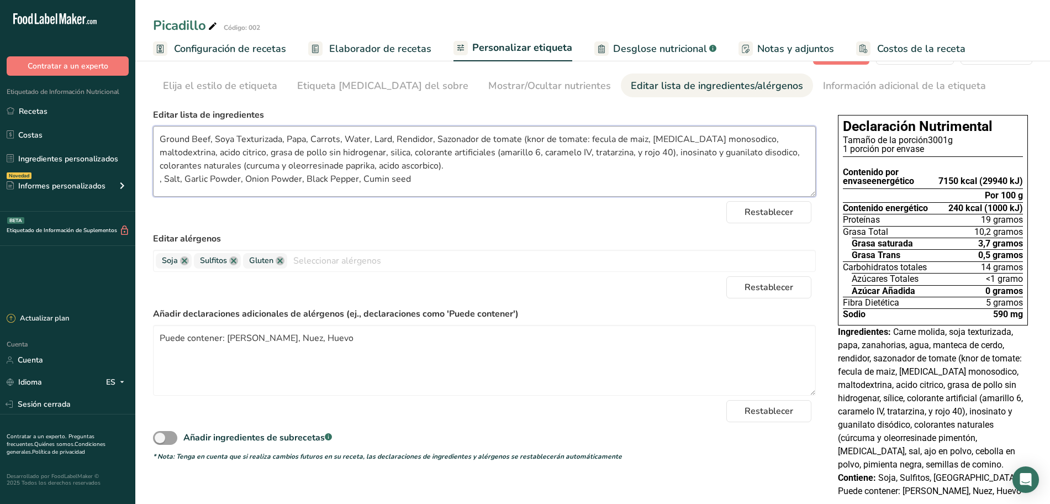
click at [584, 139] on textarea "Ground Beef, Soya Texturizada, Papa, Carrots, Water, Lard, Rendidor, Sazonador …" at bounding box center [484, 161] width 663 height 71
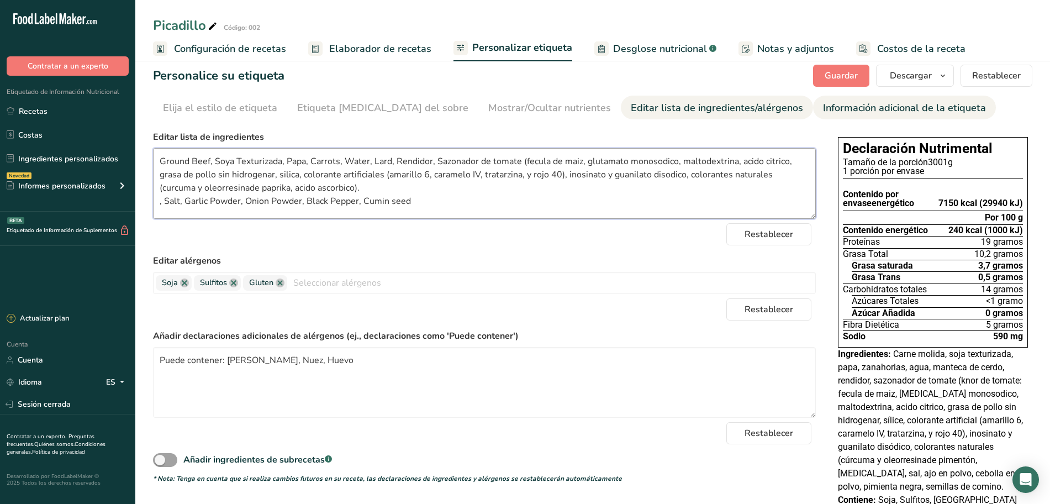
scroll to position [0, 0]
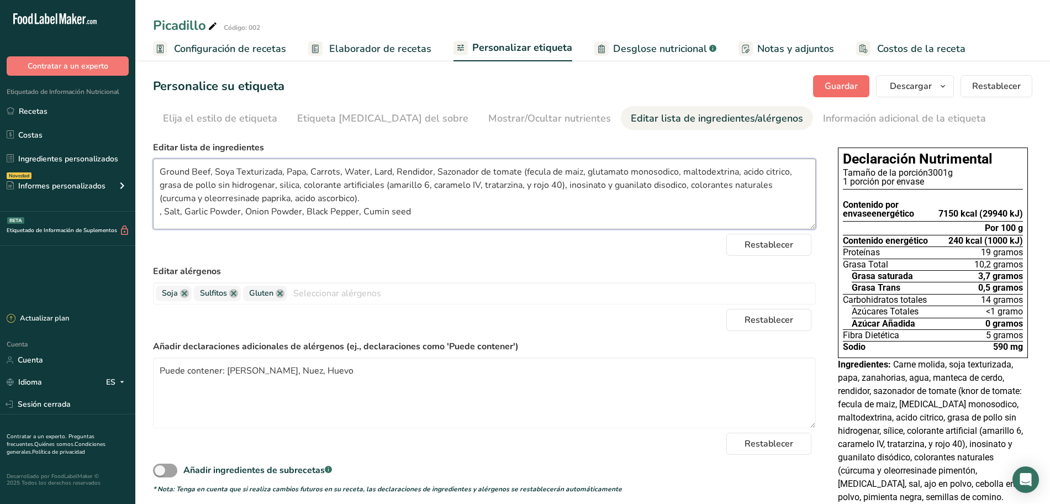
type textarea "Ground Beef, Soya Texturizada, Papa, Carrots, Water, Lard, Rendidor, Sazonador …"
click at [845, 90] on font "Guardar" at bounding box center [841, 86] width 33 height 12
click at [352, 51] on font "Elaborador de recetas" at bounding box center [380, 48] width 102 height 13
